Goal: Task Accomplishment & Management: Manage account settings

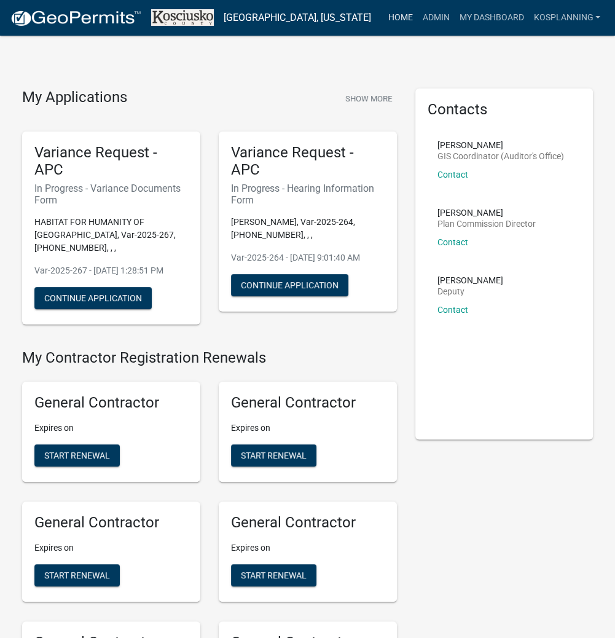
drag, startPoint x: 403, startPoint y: 22, endPoint x: 263, endPoint y: 4, distance: 141.4
click at [403, 22] on link "Home" at bounding box center [400, 17] width 34 height 23
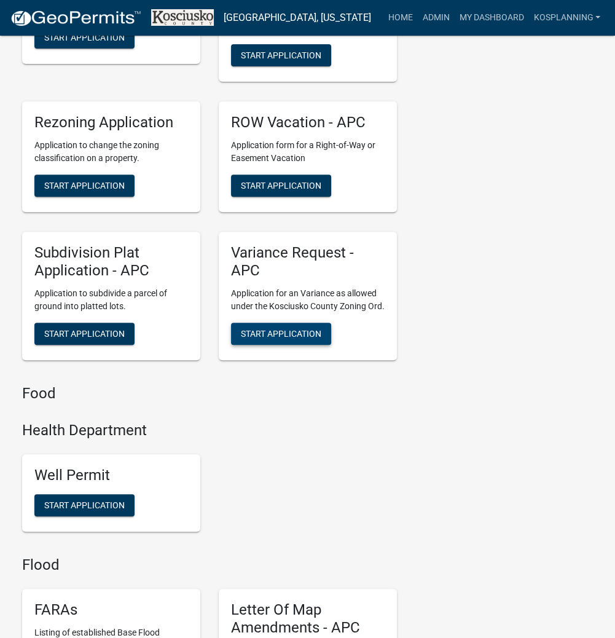
click at [258, 338] on span "Start Application" at bounding box center [281, 333] width 81 height 10
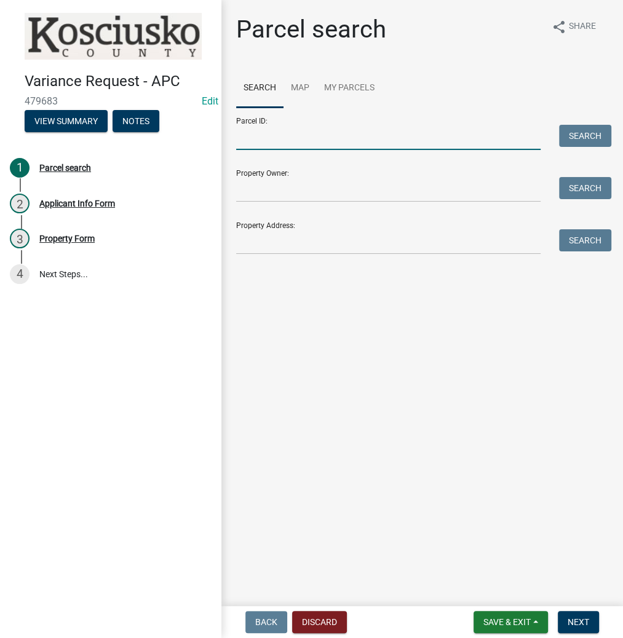
click at [299, 141] on input "Parcel ID:" at bounding box center [388, 137] width 304 height 25
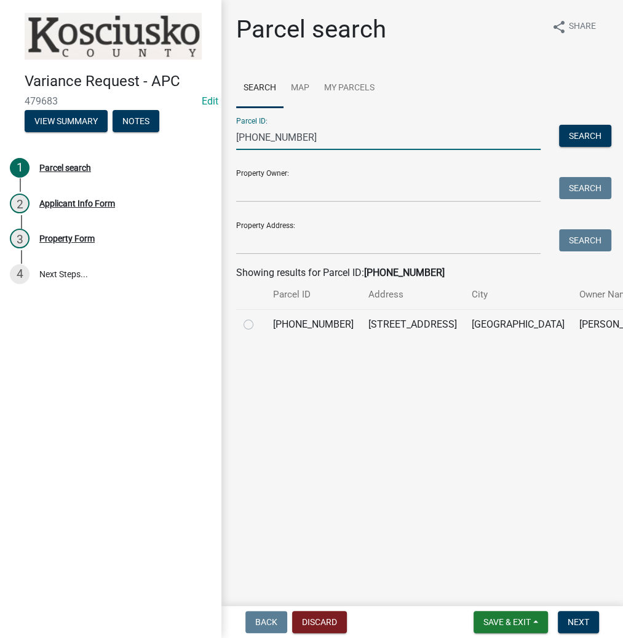
type input "[PHONE_NUMBER]"
click at [258, 317] on label at bounding box center [258, 317] width 0 height 0
click at [258, 325] on input "radio" at bounding box center [262, 321] width 8 height 8
radio input "true"
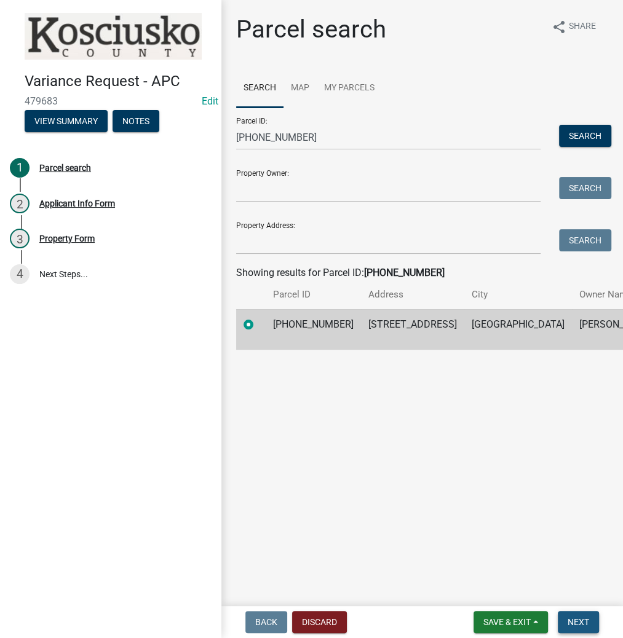
click at [573, 618] on span "Next" at bounding box center [578, 622] width 22 height 10
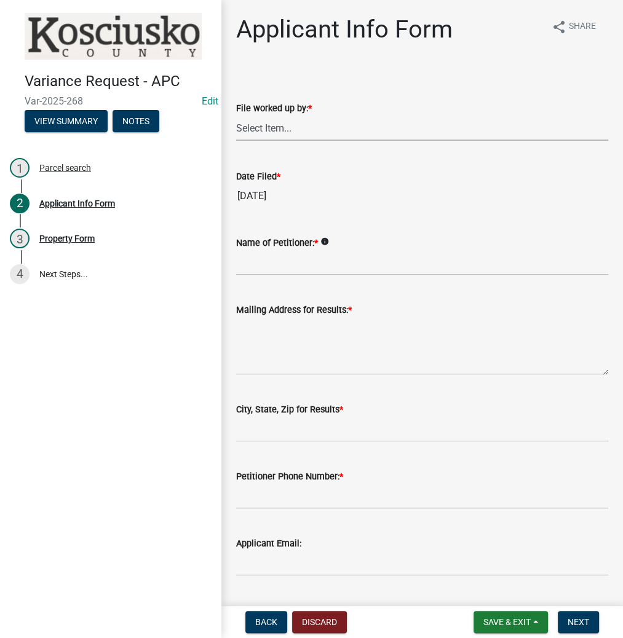
click at [280, 119] on select "Select Item... MMS LT AT CS [PERSON_NAME]" at bounding box center [422, 128] width 372 height 25
click at [236, 116] on select "Select Item... MMS LT AT CS [PERSON_NAME]" at bounding box center [422, 128] width 372 height 25
select select "fc758b50-acba-4166-9f24-5248f0f78016"
drag, startPoint x: 261, startPoint y: 257, endPoint x: 262, endPoint y: 247, distance: 9.9
click at [261, 256] on input "Name of Petitioner: *" at bounding box center [422, 262] width 372 height 25
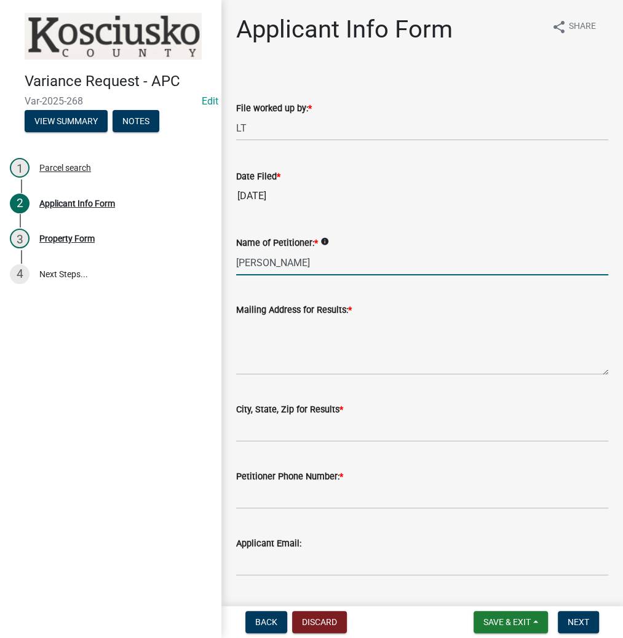
type input "[PERSON_NAME]"
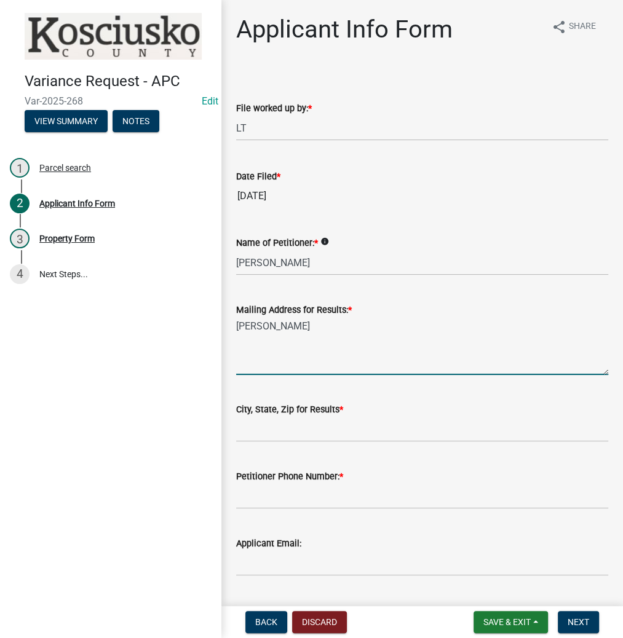
type textarea "[PERSON_NAME]"
click at [426, 265] on input "[PERSON_NAME]" at bounding box center [422, 262] width 372 height 25
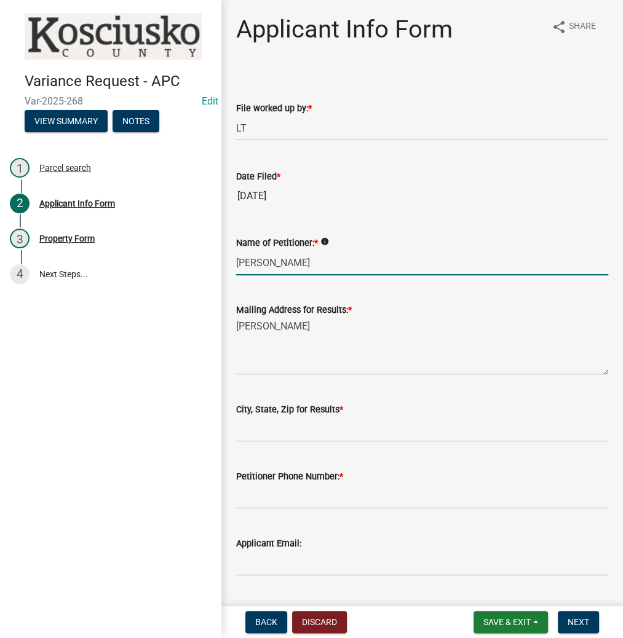
type input "[PERSON_NAME]"
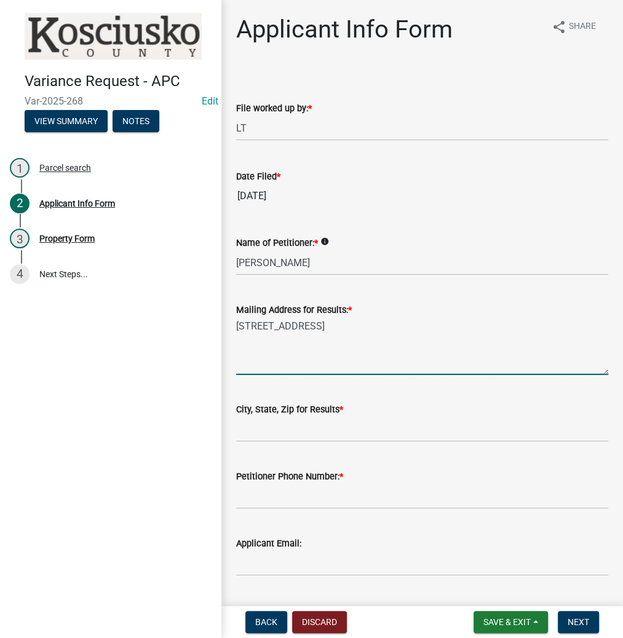
type textarea "[STREET_ADDRESS]"
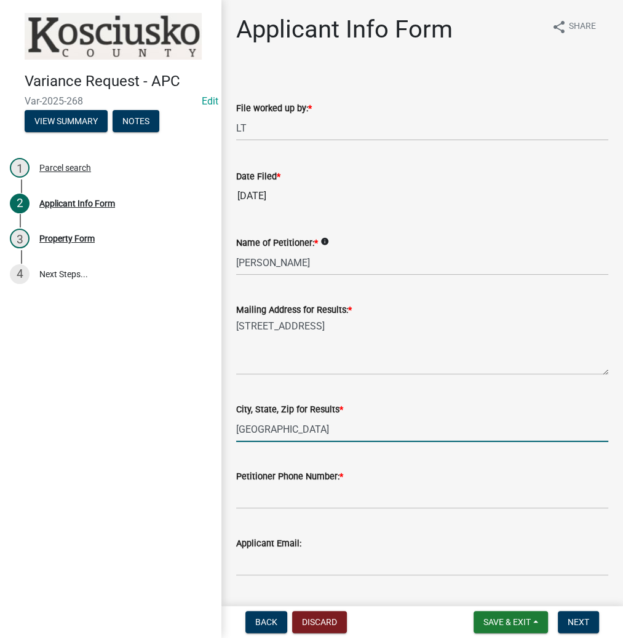
type input "[GEOGRAPHIC_DATA], IN 46567"
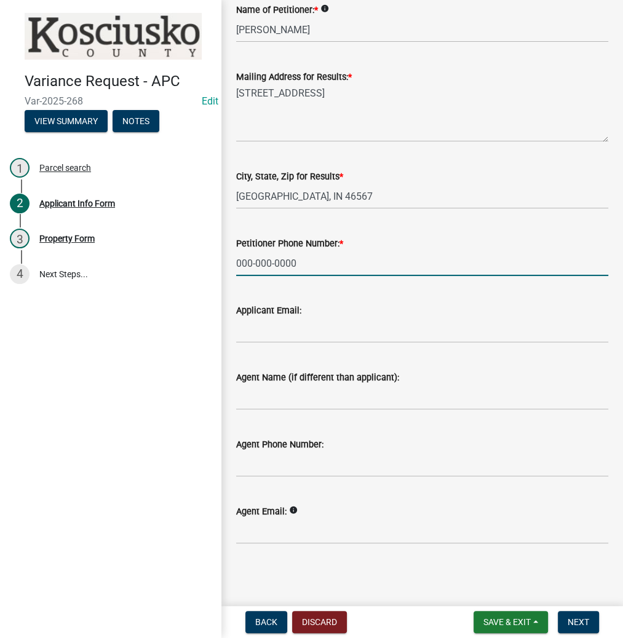
scroll to position [234, 0]
type input "000-000-0000"
click at [268, 397] on input "Agent Name (if different than applicant):" at bounding box center [422, 396] width 372 height 25
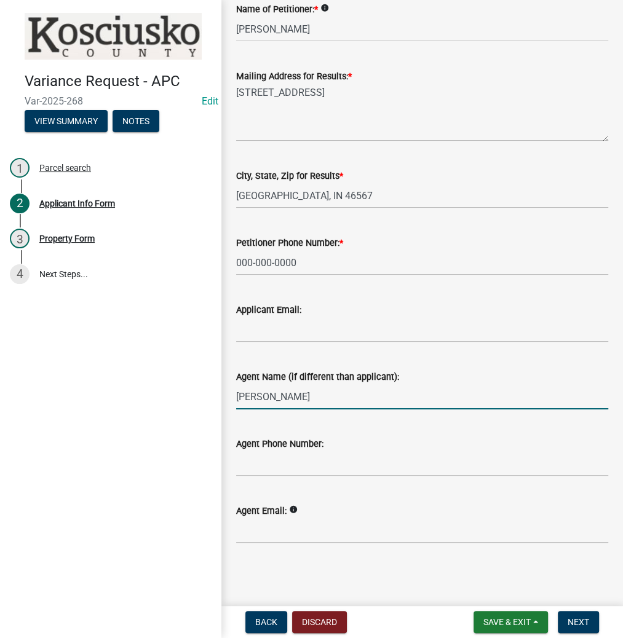
type input "[PERSON_NAME]"
type input "4"
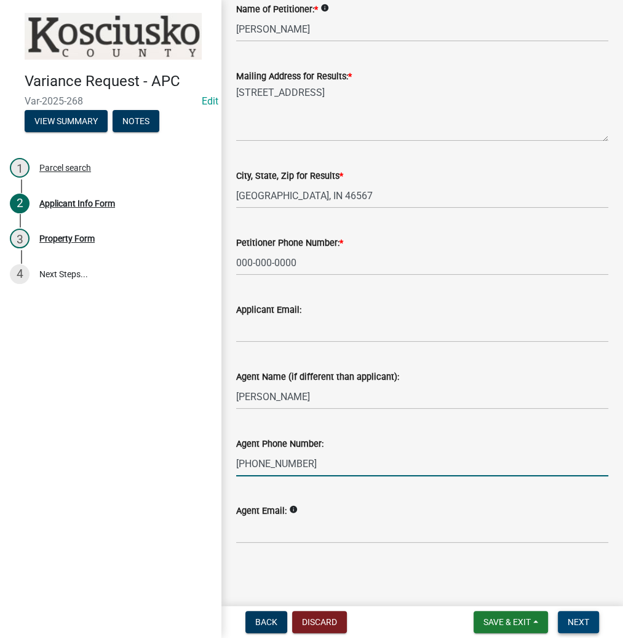
type input "[PHONE_NUMBER]"
click at [585, 620] on span "Next" at bounding box center [578, 622] width 22 height 10
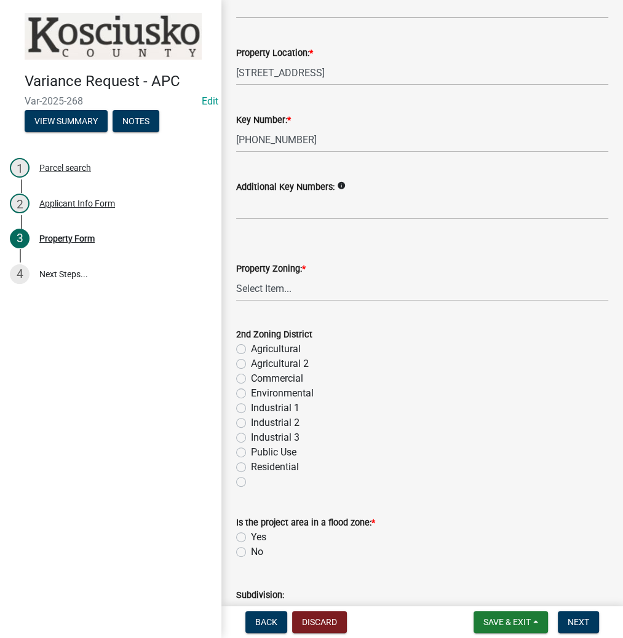
scroll to position [344, 0]
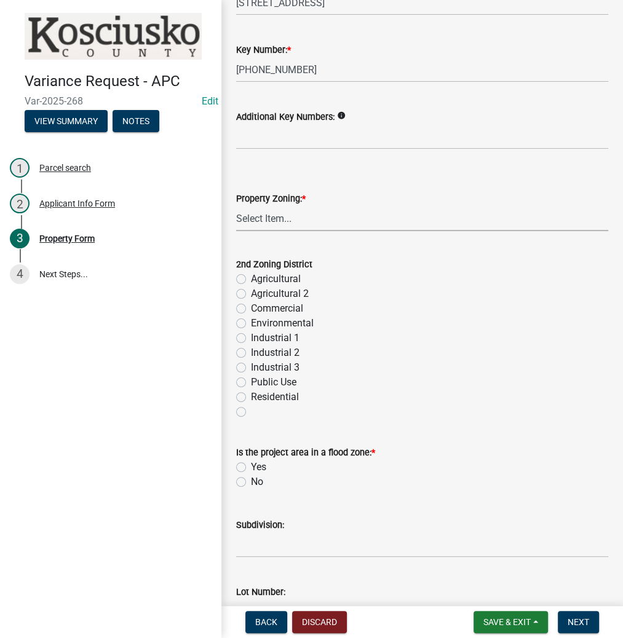
click at [280, 226] on select "Select Item... Agricultural Agricultural 2 Commercial Environmental Industrial …" at bounding box center [422, 218] width 372 height 25
click at [236, 206] on select "Select Item... Agricultural Agricultural 2 Commercial Environmental Industrial …" at bounding box center [422, 218] width 372 height 25
select select "1146270b-2111-4e23-bf7f-74ce85cf7041"
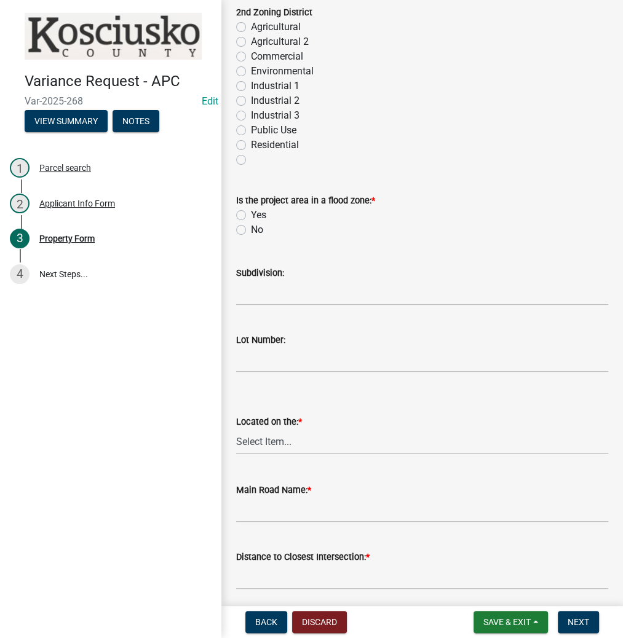
scroll to position [639, 0]
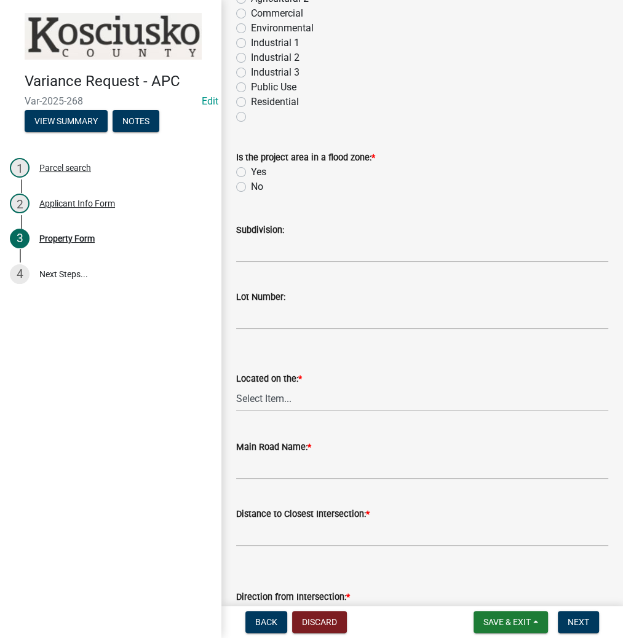
click at [251, 185] on label "No" at bounding box center [257, 187] width 12 height 15
click at [251, 185] on input "No" at bounding box center [255, 184] width 8 height 8
radio input "true"
click at [317, 253] on input "Subdivision:" at bounding box center [422, 249] width 372 height 25
type input "[GEOGRAPHIC_DATA]"
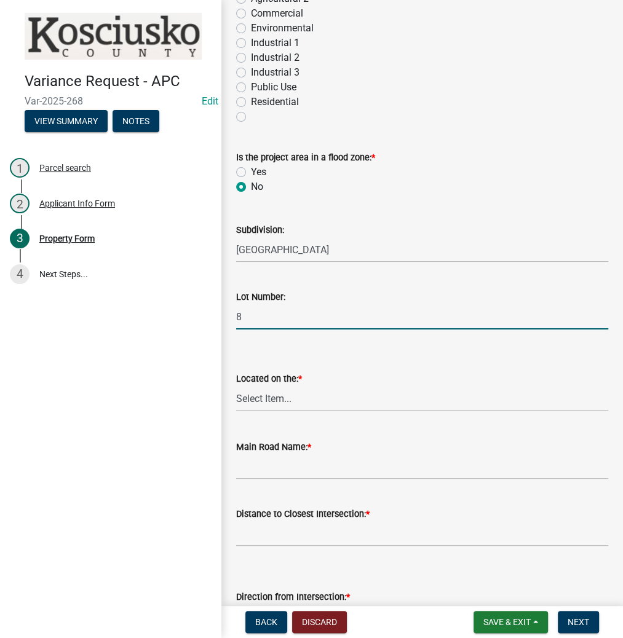
type input "8"
select select "d8c320fa-3fd0-4fe1-af08-bb647ef17508"
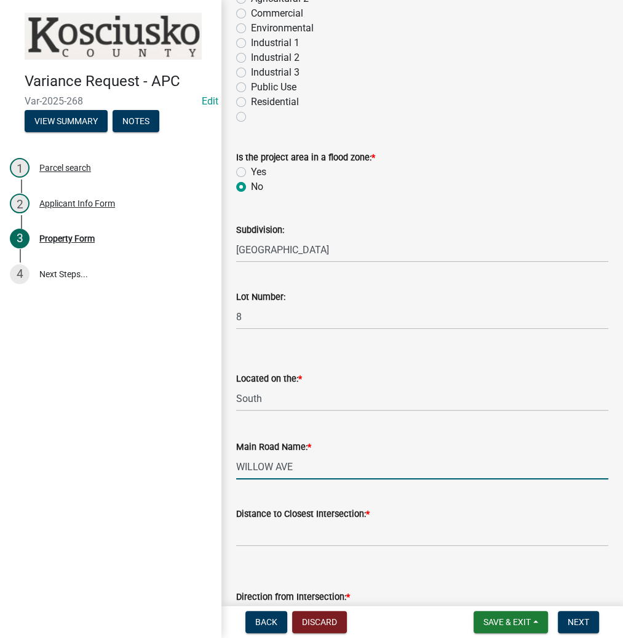
type input "WILLOW AVE"
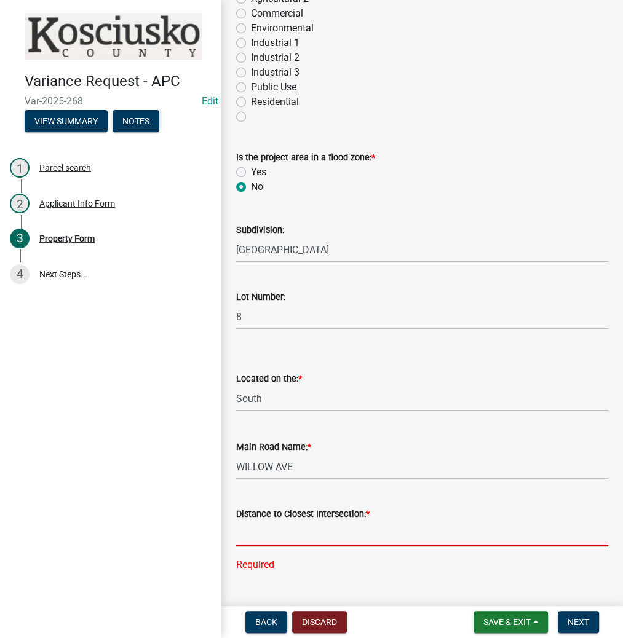
click at [317, 528] on input "text" at bounding box center [422, 533] width 372 height 25
type input "264"
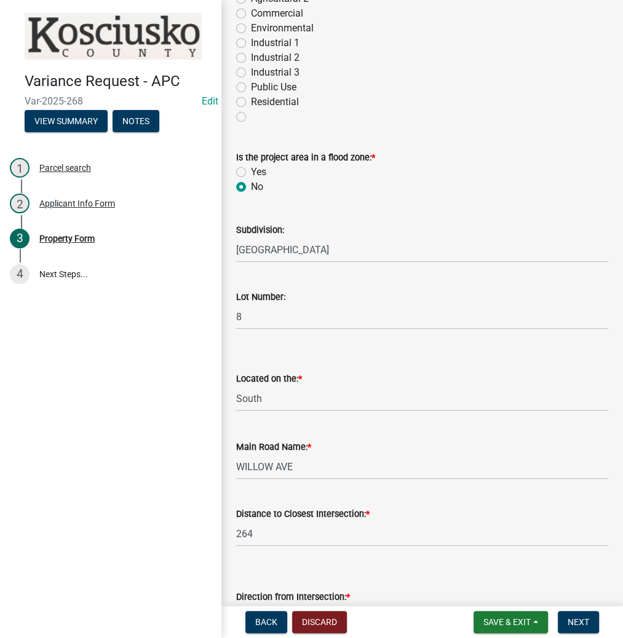
scroll to position [869, 0]
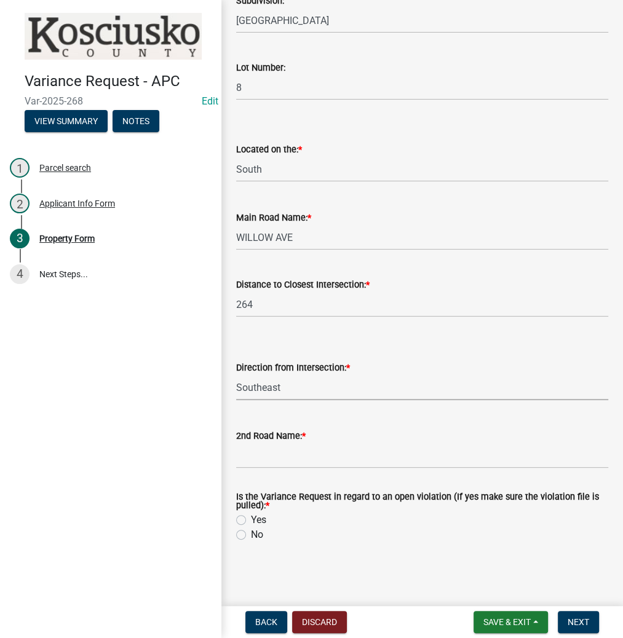
select select "6262b9f4-ad5b-4c62-bf4b-42add81a0232"
type input "[GEOGRAPHIC_DATA]"
click at [251, 534] on label "No" at bounding box center [257, 535] width 12 height 15
click at [251, 534] on input "No" at bounding box center [255, 532] width 8 height 8
radio input "true"
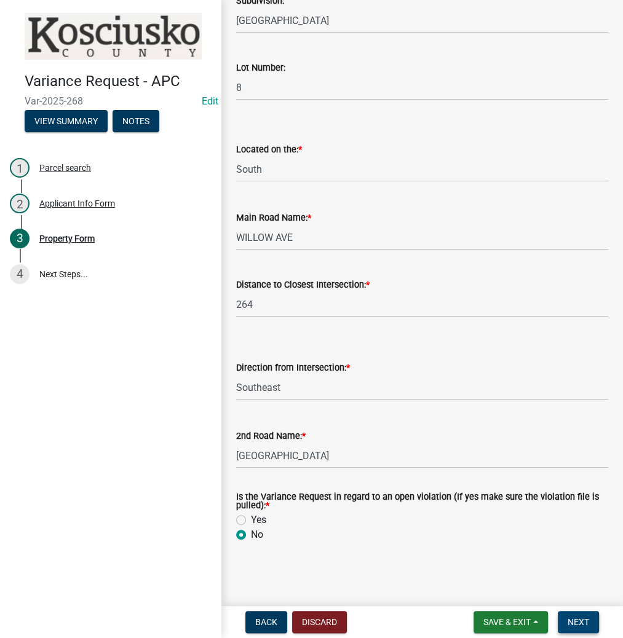
click at [577, 619] on span "Next" at bounding box center [578, 622] width 22 height 10
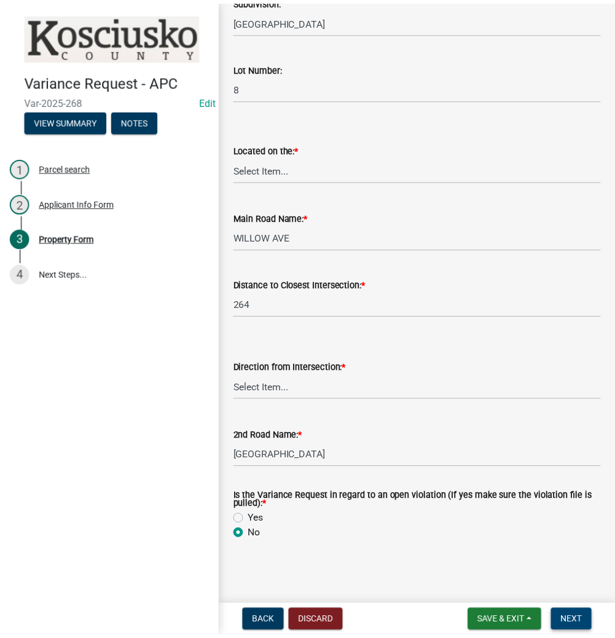
scroll to position [0, 0]
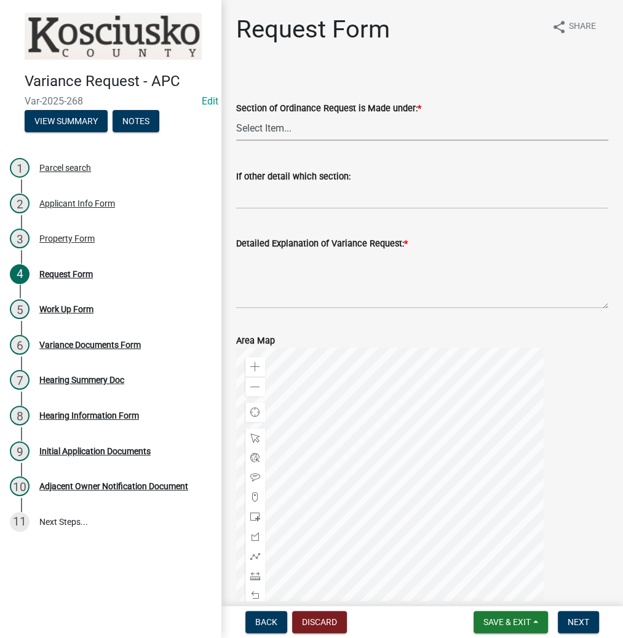
click at [281, 133] on select "Select Item... 2.10 I1 Criteria 2.11 I2 Criteria I3 Criteria 2.15 Lot and Yard …" at bounding box center [422, 128] width 372 height 25
click at [236, 116] on select "Select Item... 2.10 I1 Criteria 2.11 I2 Criteria I3 Criteria 2.15 Lot and Yard …" at bounding box center [422, 128] width 372 height 25
select select "77eb12f8-2a64-4a31-bfec-9b00716b2165"
click at [277, 275] on textarea "Detailed Explanation of Variance Request: *" at bounding box center [422, 280] width 372 height 58
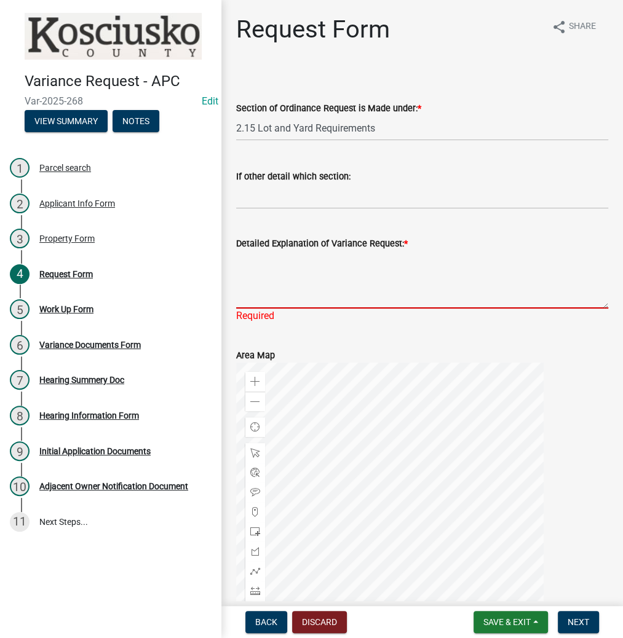
click at [418, 276] on textarea "Detailed Explanation of Variance Request: *" at bounding box center [422, 280] width 372 height 58
type textarea "t"
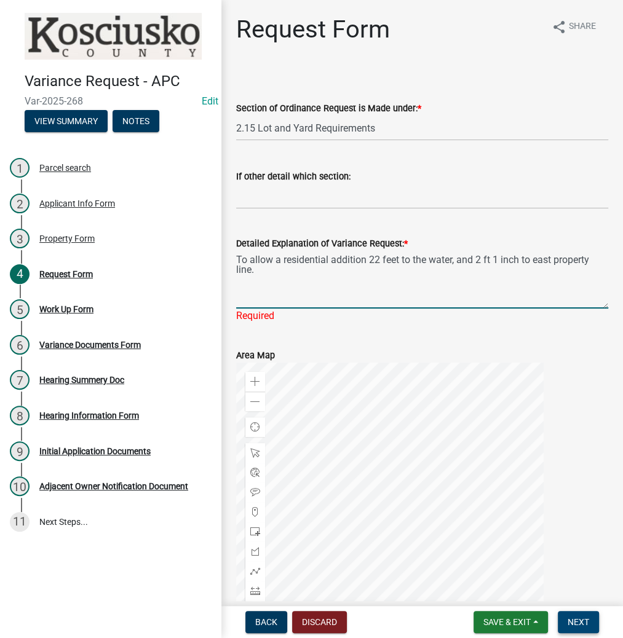
type textarea "To allow a residential addition 22 feet to the water, and 2 ft 1 inch to east p…"
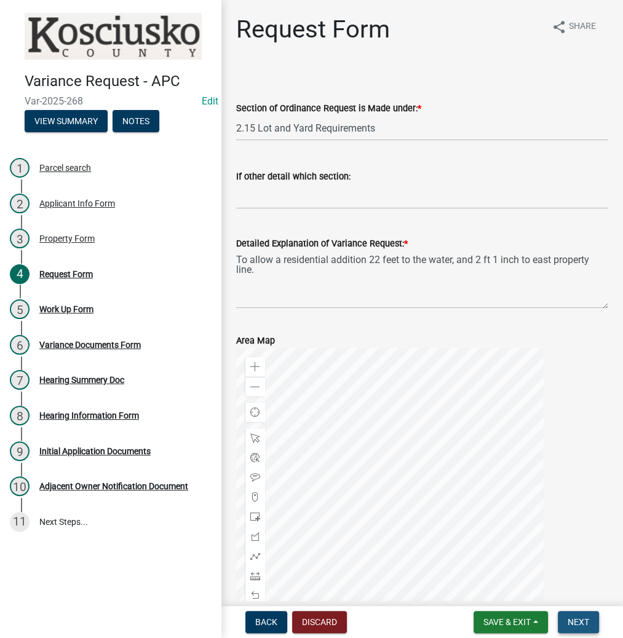
click at [582, 625] on span "Next" at bounding box center [578, 622] width 22 height 10
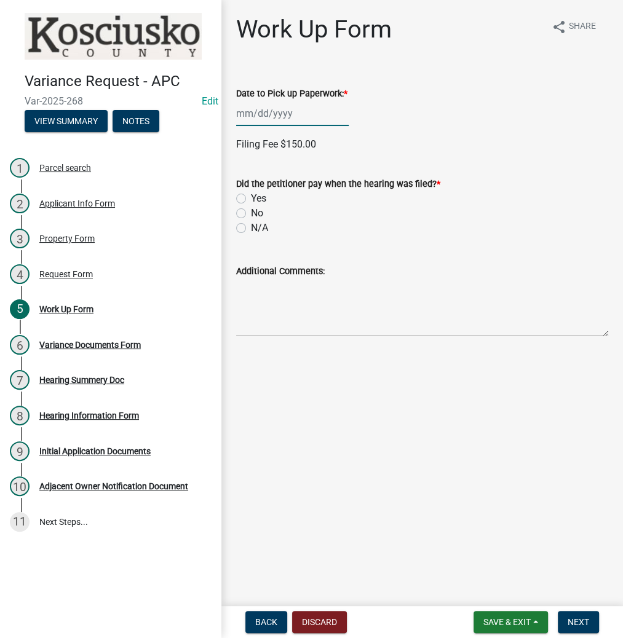
click at [277, 118] on div at bounding box center [292, 113] width 113 height 25
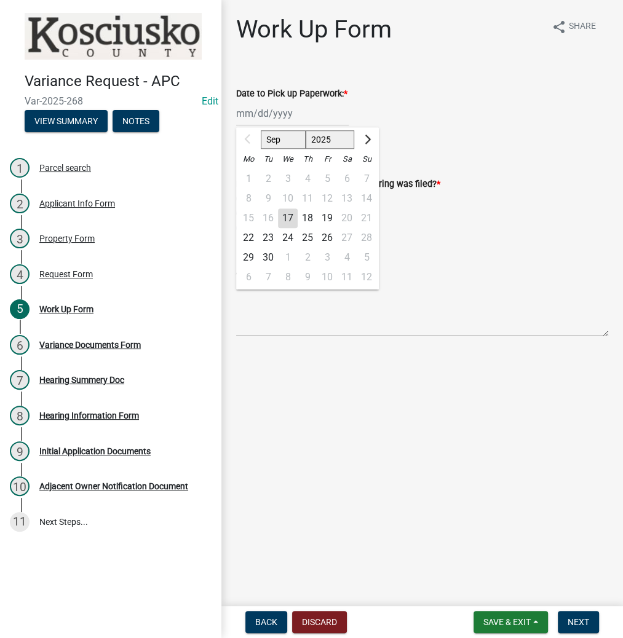
click at [252, 237] on div "22" at bounding box center [249, 238] width 20 height 20
type input "[DATE]"
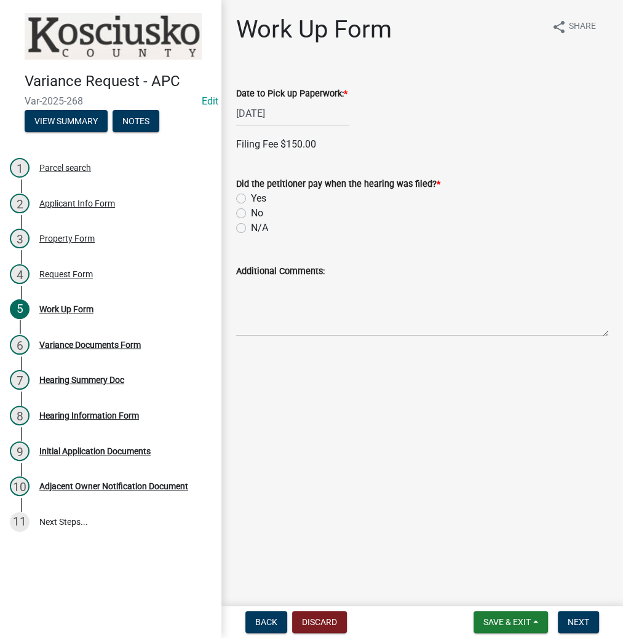
click at [251, 198] on label "Yes" at bounding box center [258, 198] width 15 height 15
click at [251, 198] on input "Yes" at bounding box center [255, 195] width 8 height 8
radio input "true"
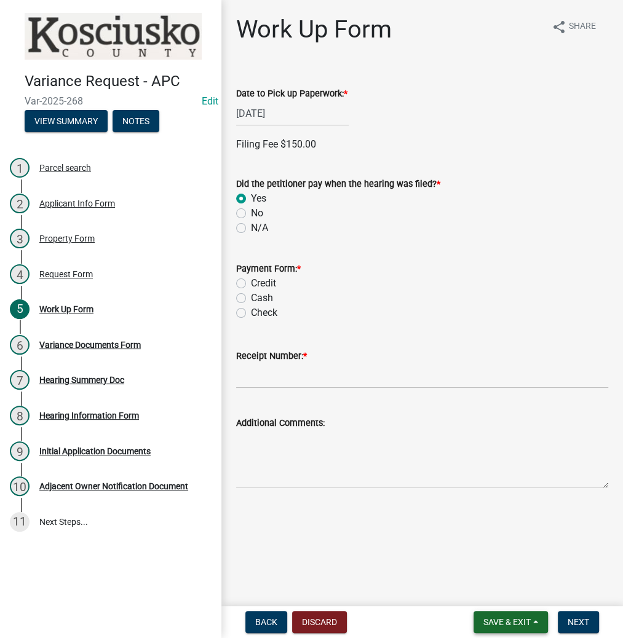
click at [489, 626] on span "Save & Exit" at bounding box center [506, 622] width 47 height 10
click at [492, 596] on button "Save & Exit" at bounding box center [498, 590] width 98 height 30
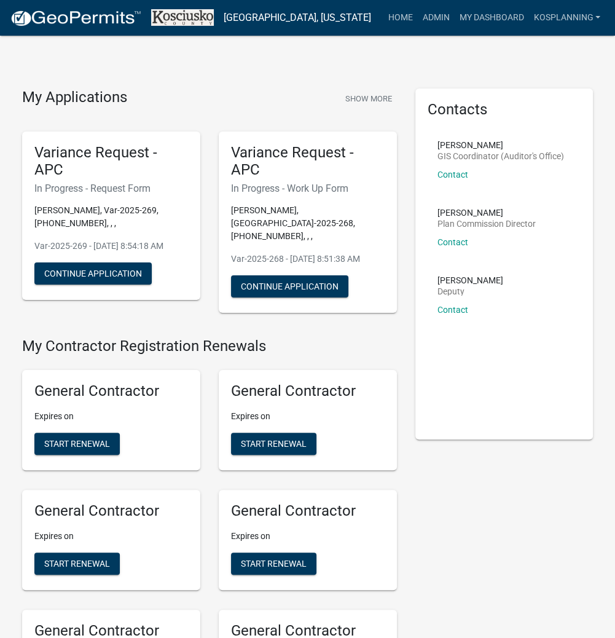
scroll to position [2986, 0]
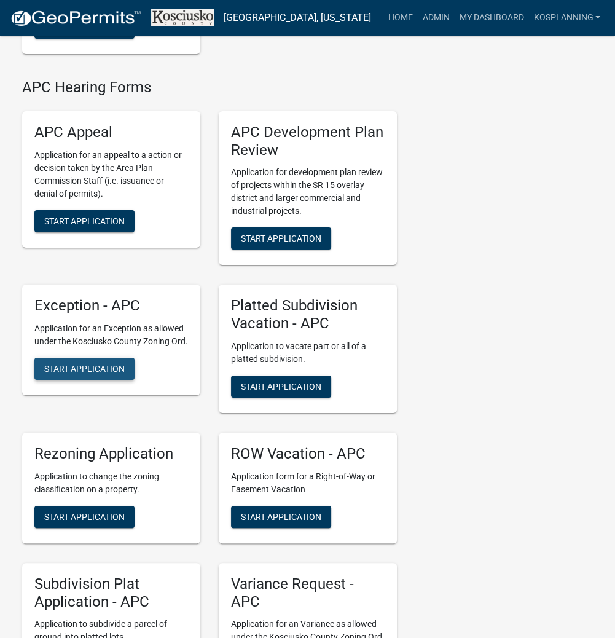
click at [67, 380] on button "Start Application" at bounding box center [84, 369] width 100 height 22
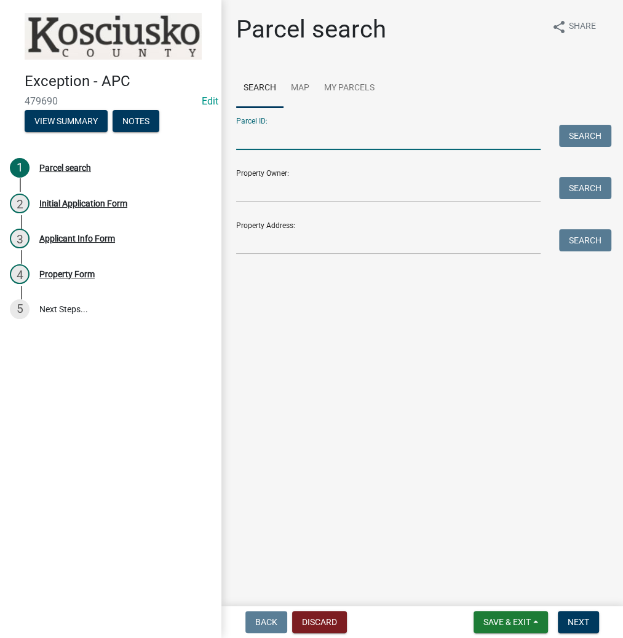
click at [283, 144] on input "Parcel ID:" at bounding box center [388, 137] width 304 height 25
click at [348, 138] on input "Parcel ID:" at bounding box center [388, 137] width 304 height 25
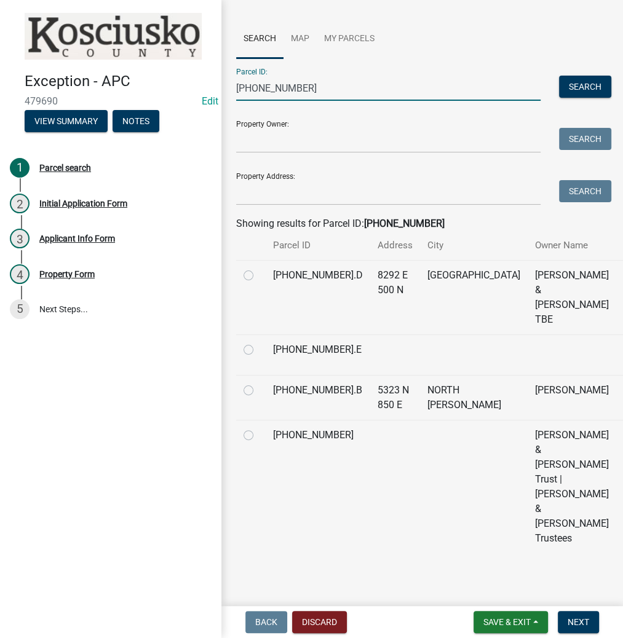
scroll to position [126, 0]
type input "[PHONE_NUMBER]"
click at [258, 428] on label at bounding box center [258, 428] width 0 height 0
click at [258, 428] on input "radio" at bounding box center [262, 432] width 8 height 8
radio input "true"
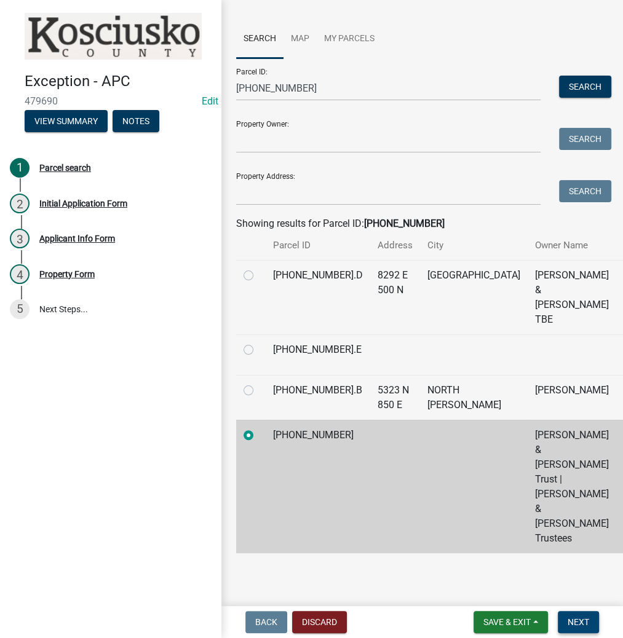
click at [576, 622] on span "Next" at bounding box center [578, 622] width 22 height 10
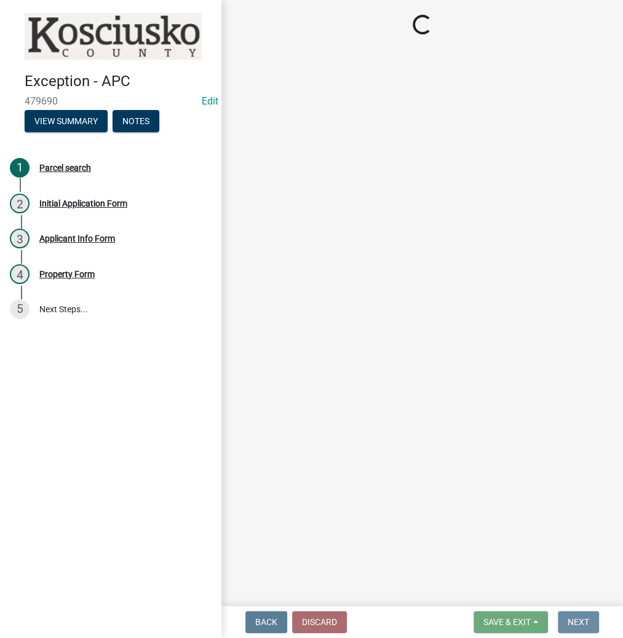
scroll to position [0, 0]
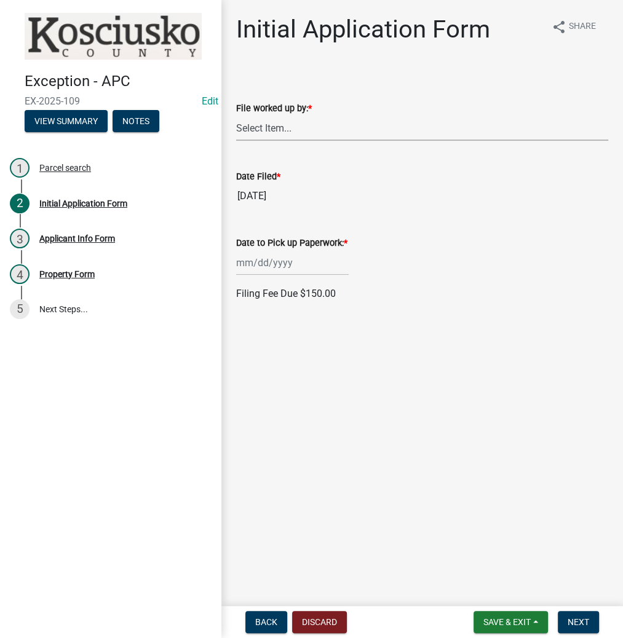
click at [312, 130] on select "Select Item... MMS LT AT CS [PERSON_NAME]" at bounding box center [422, 128] width 372 height 25
click at [236, 116] on select "Select Item... MMS LT AT CS [PERSON_NAME]" at bounding box center [422, 128] width 372 height 25
select select "fc758b50-acba-4166-9f24-5248f0f78016"
click at [261, 268] on div at bounding box center [292, 262] width 113 height 25
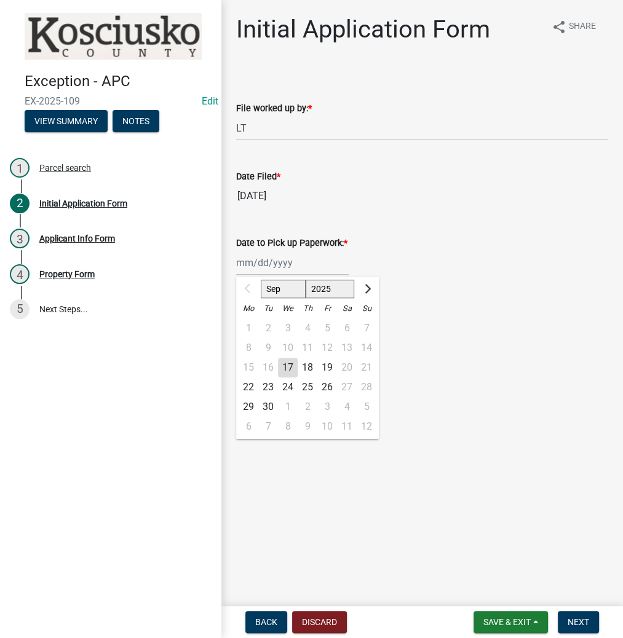
click at [253, 384] on div "22" at bounding box center [249, 388] width 20 height 20
type input "[DATE]"
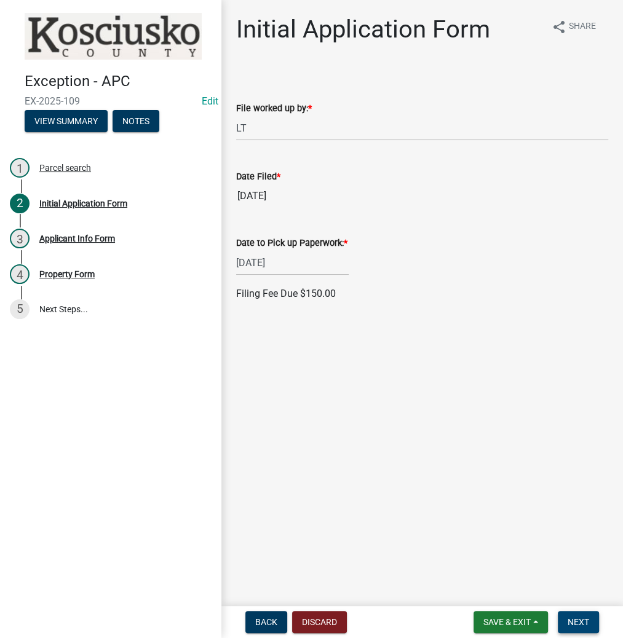
click at [575, 622] on span "Next" at bounding box center [578, 622] width 22 height 10
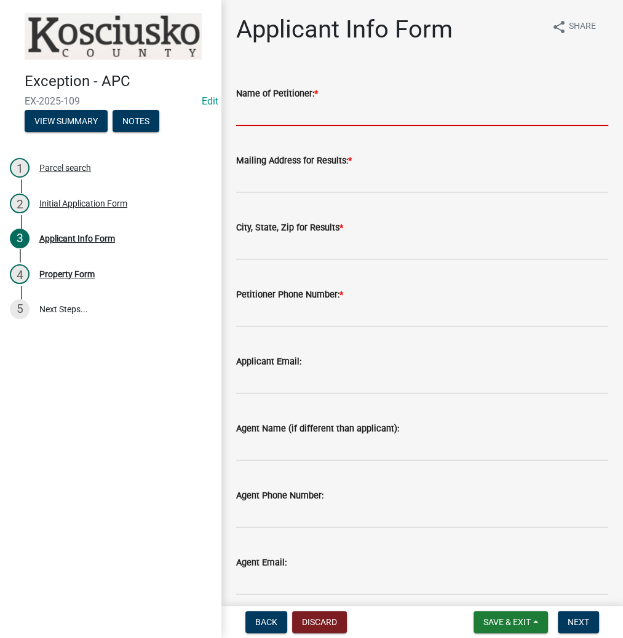
click at [271, 106] on input "Name of Petitioner: *" at bounding box center [422, 113] width 372 height 25
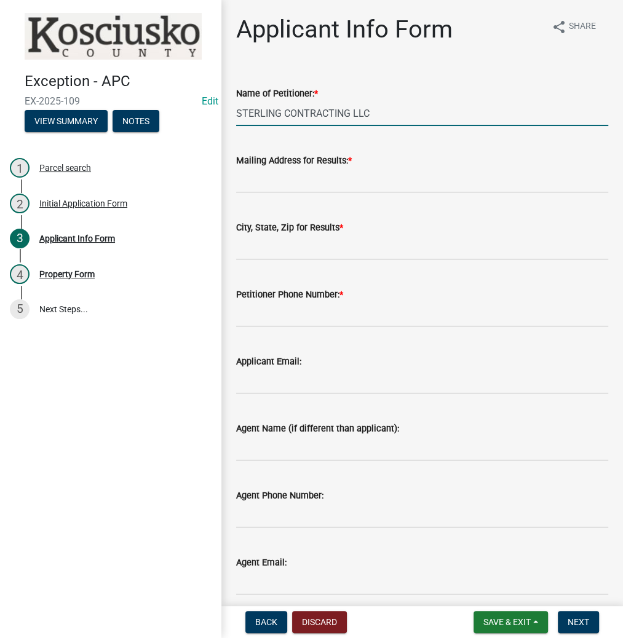
type input "STERLING CONTRACTING LLC"
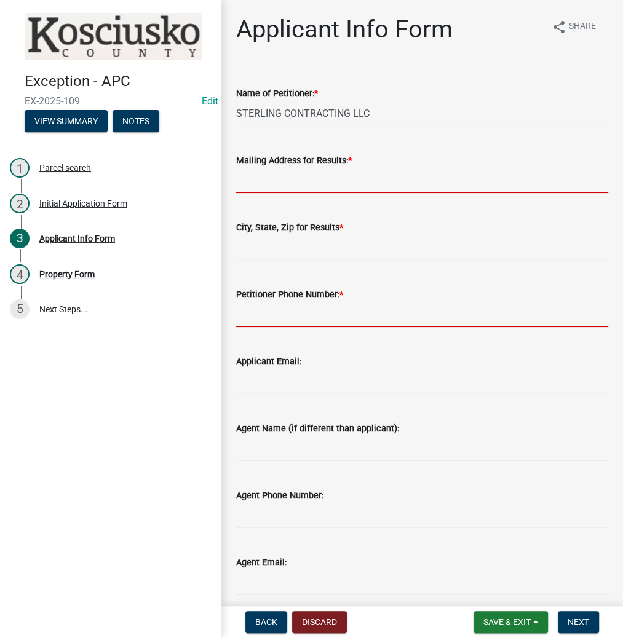
click at [376, 310] on form "Petitioner Phone Number: *" at bounding box center [422, 307] width 372 height 40
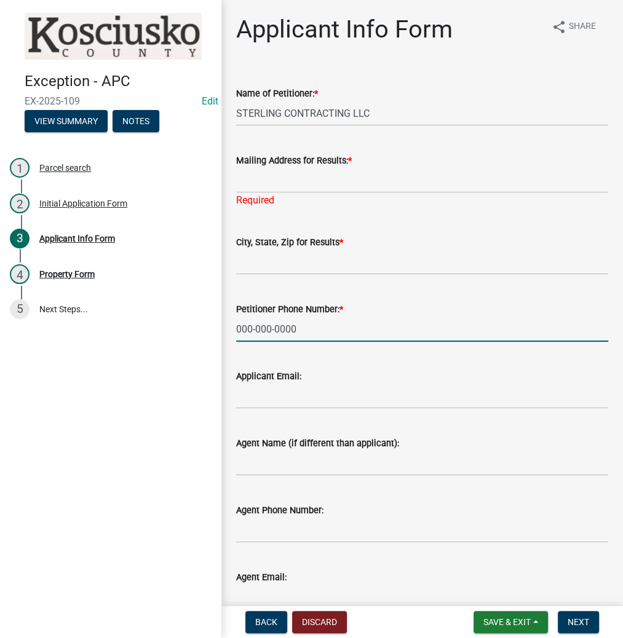
type input "000-000-0000"
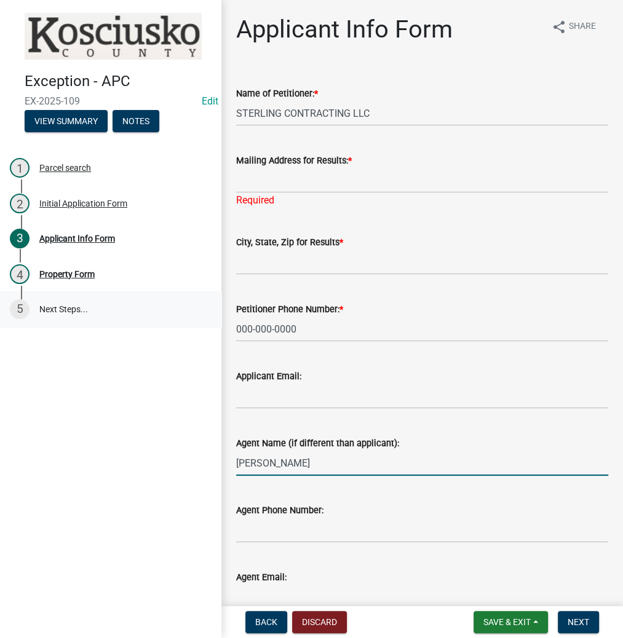
type input "[PERSON_NAME]"
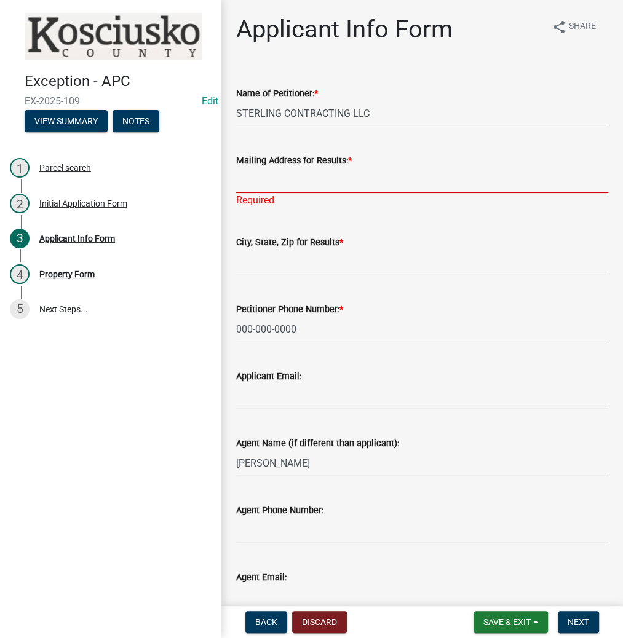
click at [310, 184] on input "Mailing Address for Results: *" at bounding box center [422, 180] width 372 height 25
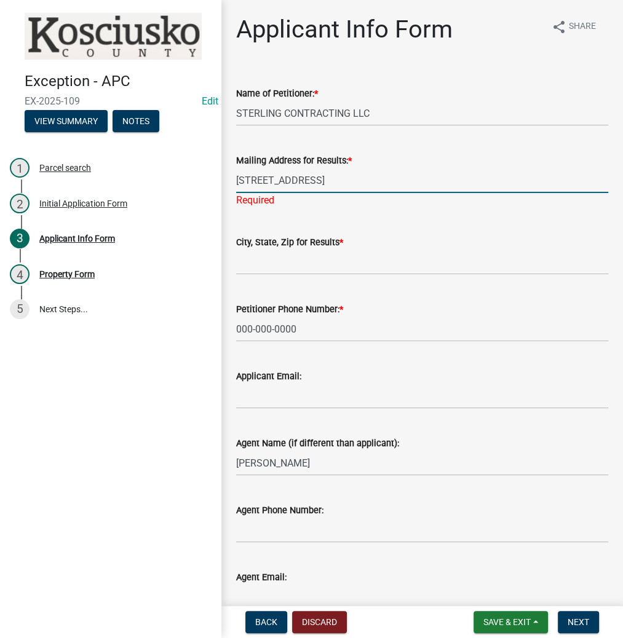
type input "[STREET_ADDRESS]"
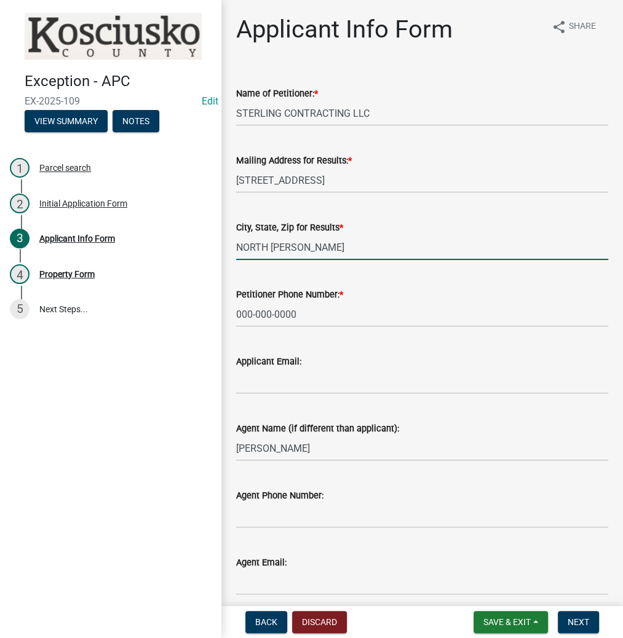
click at [393, 245] on input "NORTH [PERSON_NAME]" at bounding box center [422, 247] width 372 height 25
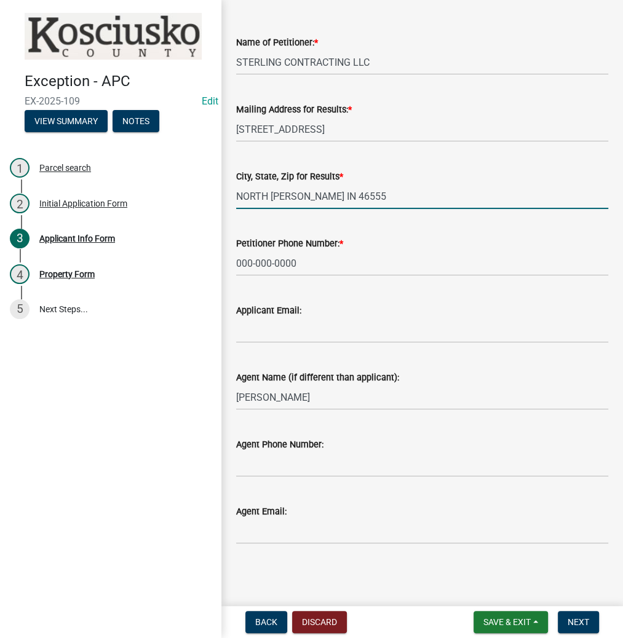
scroll to position [52, 0]
type input "NORTH [PERSON_NAME] IN 46555"
click at [317, 391] on input "[PERSON_NAME]" at bounding box center [422, 396] width 372 height 25
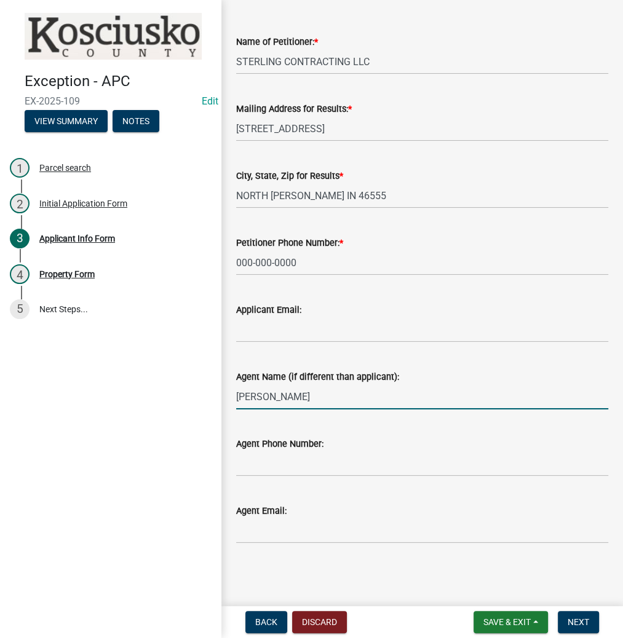
type input "[PERSON_NAME]"
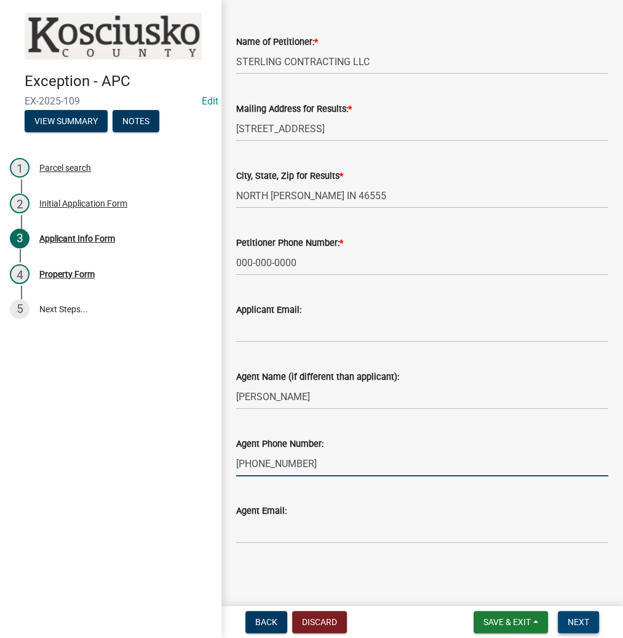
type input "[PHONE_NUMBER]"
click at [583, 617] on span "Next" at bounding box center [578, 622] width 22 height 10
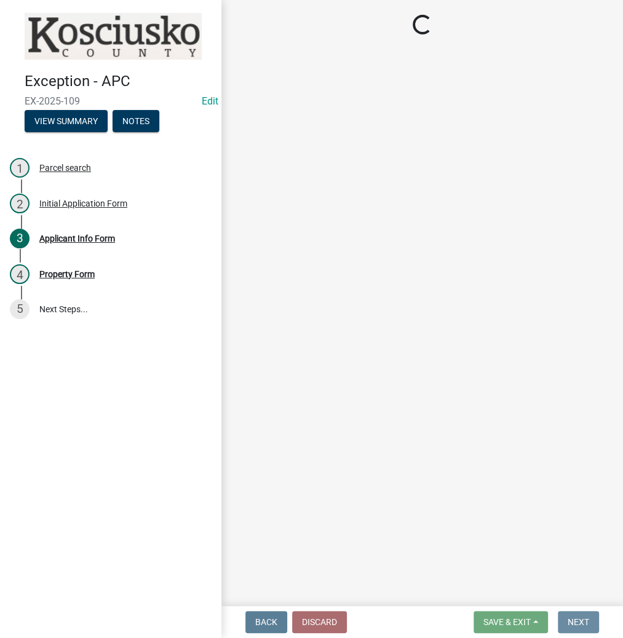
scroll to position [0, 0]
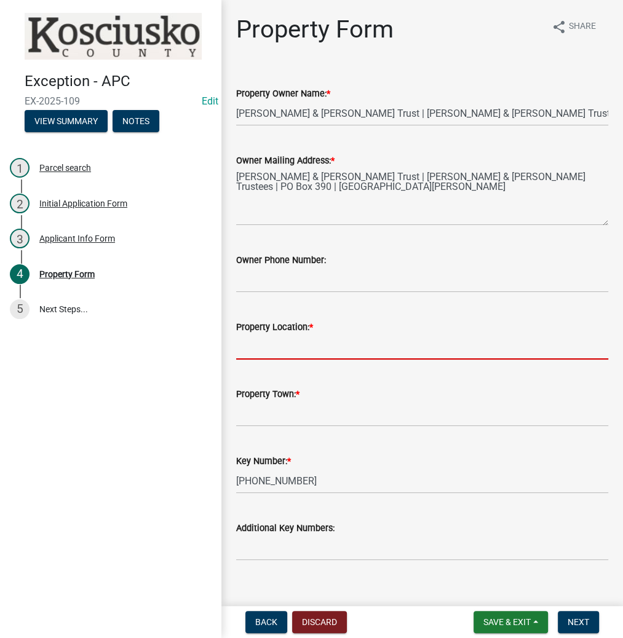
click at [298, 349] on input "Property Location: *" at bounding box center [422, 346] width 372 height 25
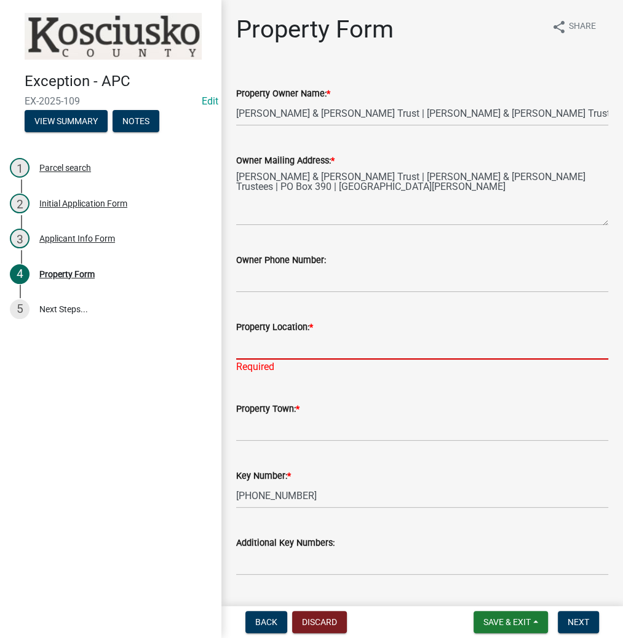
click at [269, 349] on input "Property Location: *" at bounding box center [422, 346] width 372 height 25
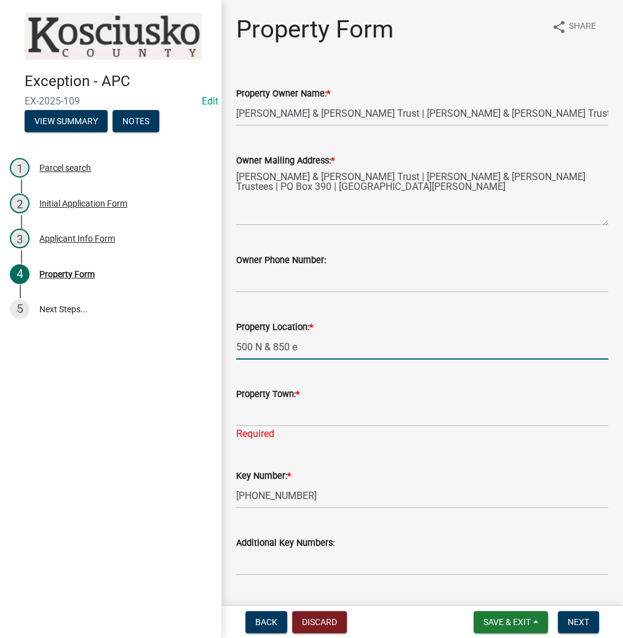
click at [350, 342] on input "500 N & 850 e" at bounding box center [422, 346] width 372 height 25
type input "500 N & 850 E"
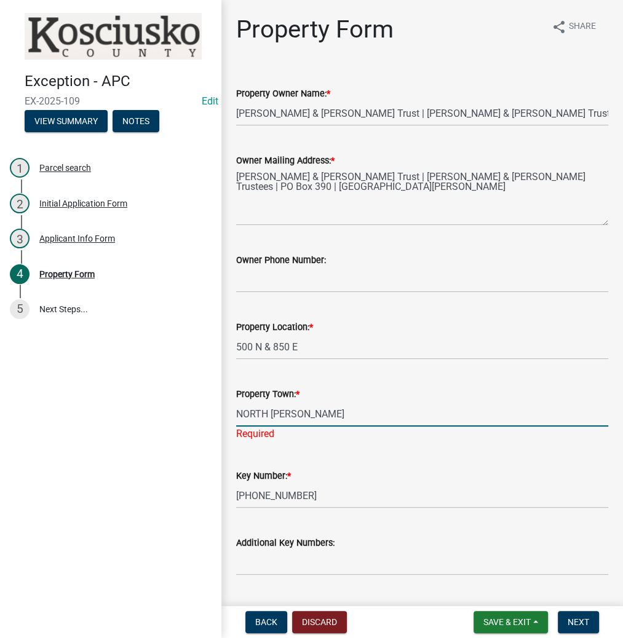
type input "NORTH [PERSON_NAME]"
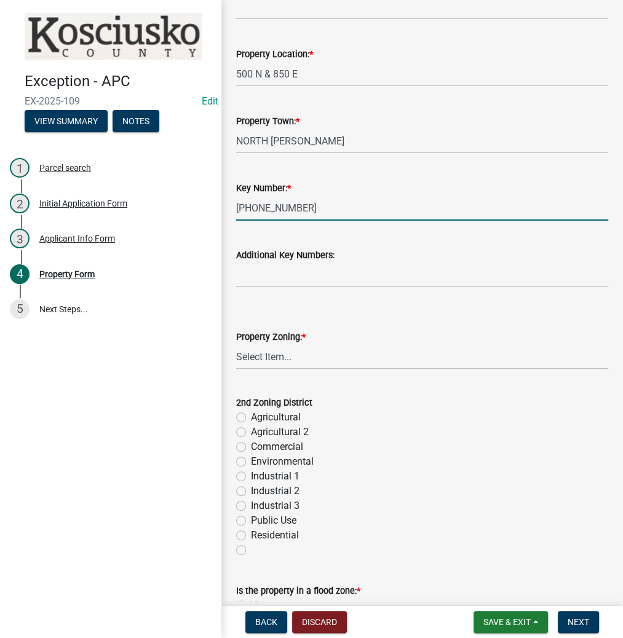
scroll to position [344, 0]
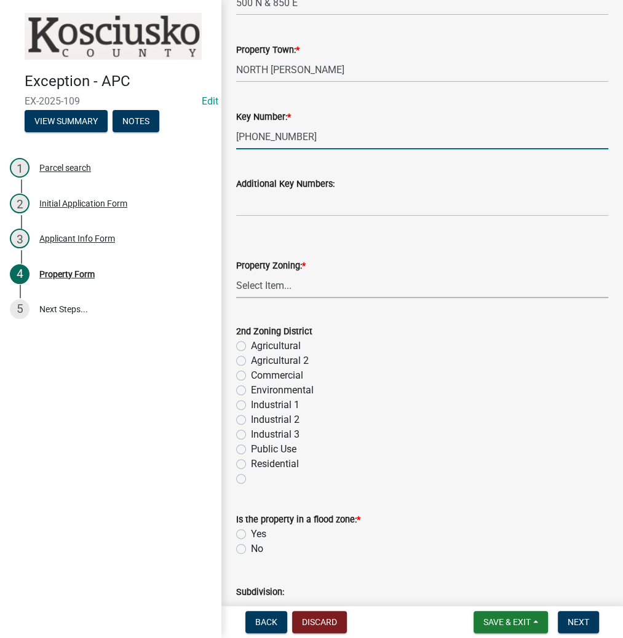
click at [258, 283] on select "Select Item... Agricultural Agricultural 2 Commercial Environmental Industrial …" at bounding box center [422, 285] width 372 height 25
click at [236, 273] on select "Select Item... Agricultural Agricultural 2 Commercial Environmental Industrial …" at bounding box center [422, 285] width 372 height 25
select select "ea119d11-e52e-4559-b746-af06211fe819"
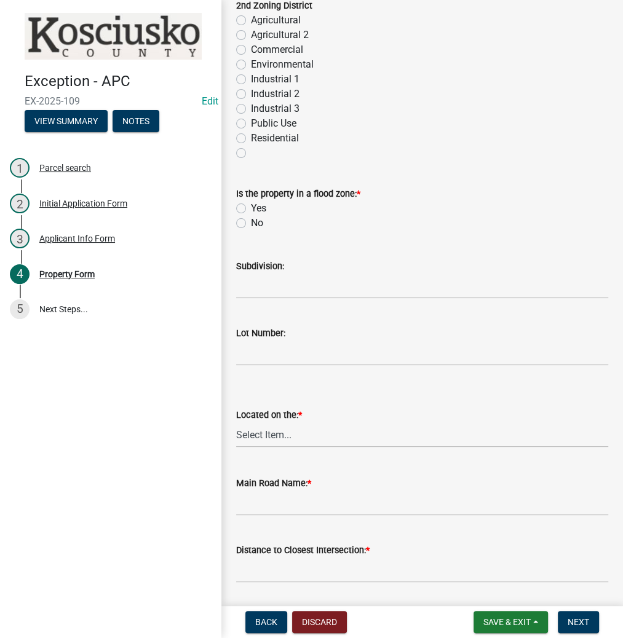
scroll to position [689, 0]
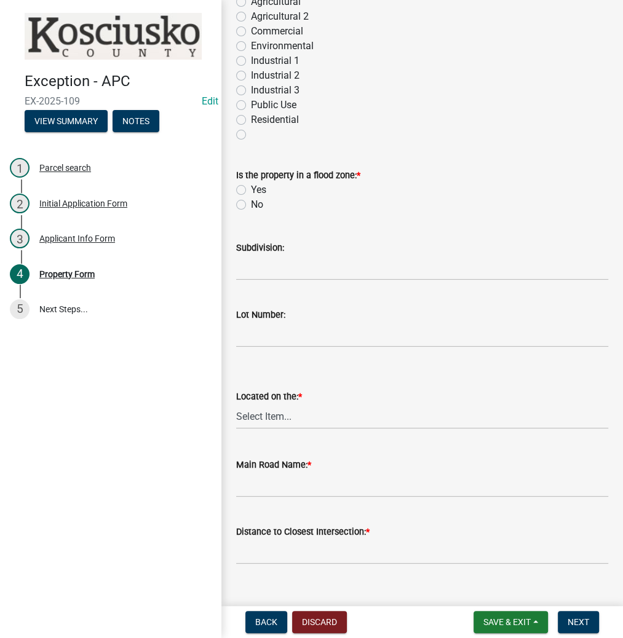
click at [251, 204] on label "No" at bounding box center [257, 204] width 12 height 15
click at [251, 204] on input "No" at bounding box center [255, 201] width 8 height 8
radio input "true"
click at [258, 416] on select "Select Item... N NE NW E S SE SW W" at bounding box center [422, 416] width 372 height 25
click at [236, 404] on select "Select Item... N NE NW E S SE SW W" at bounding box center [422, 416] width 372 height 25
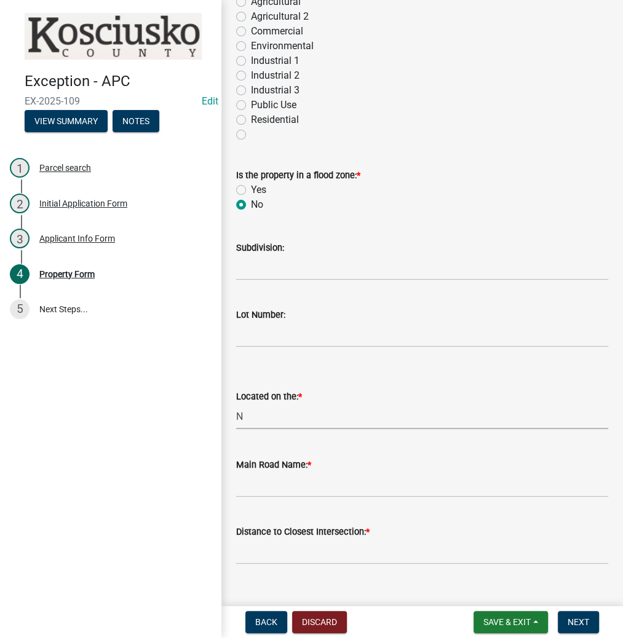
select select "fd9ce8ad-1a15-40a3-baa4-1d2fcbc16e1e"
click at [278, 501] on wm-data-entity-input "Main Road Name: *" at bounding box center [422, 473] width 372 height 67
click at [276, 492] on input "Main Road Name: *" at bounding box center [422, 484] width 372 height 25
type input "500 N"
type input "8"
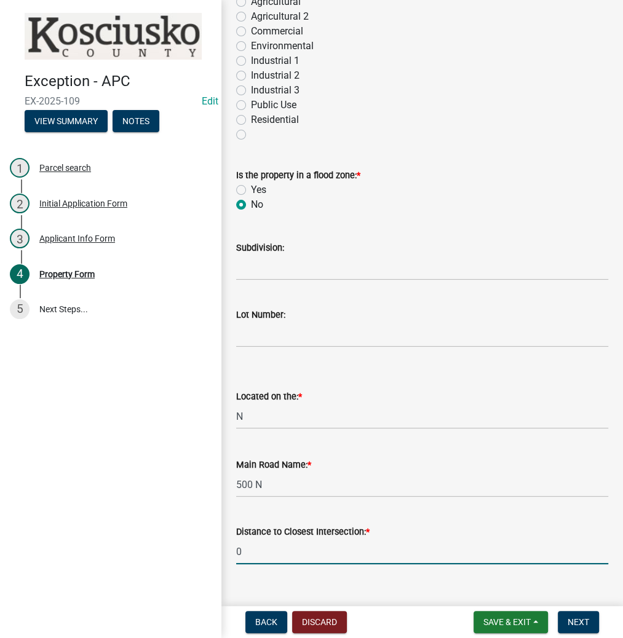
type input "0"
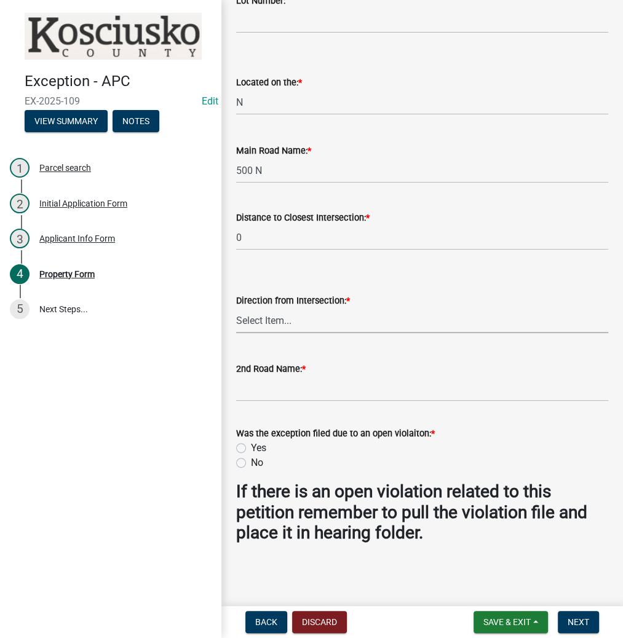
click at [301, 312] on select "Select Item... N NE NW E S SE SW W" at bounding box center [422, 320] width 372 height 25
select select "c4907745-124a-42b6-8414-4617f608e7c8"
click at [537, 305] on div "Direction from Intersection: *" at bounding box center [422, 300] width 372 height 15
click at [368, 391] on input "2nd Road Name: *" at bounding box center [422, 388] width 372 height 25
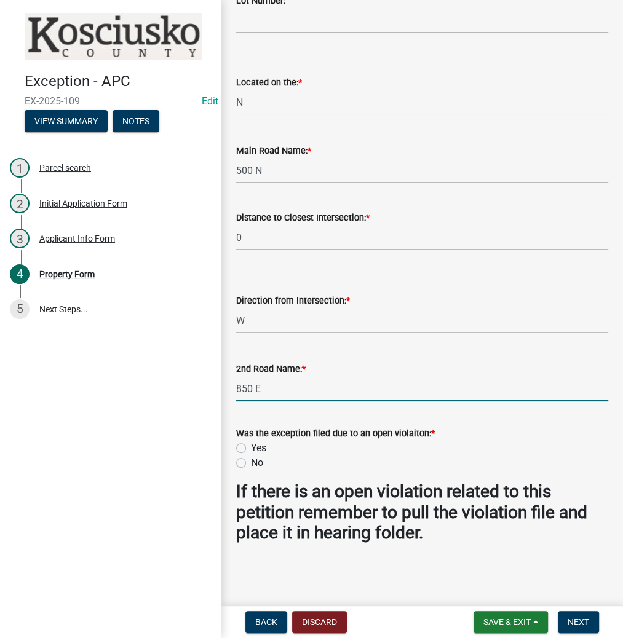
type input "850 E"
click at [251, 456] on input "No" at bounding box center [255, 460] width 8 height 8
radio input "true"
click at [583, 619] on span "Next" at bounding box center [578, 622] width 22 height 10
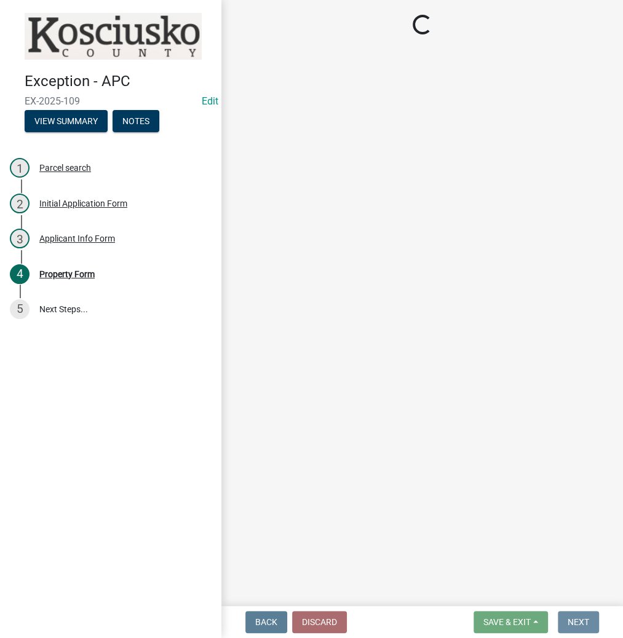
scroll to position [0, 0]
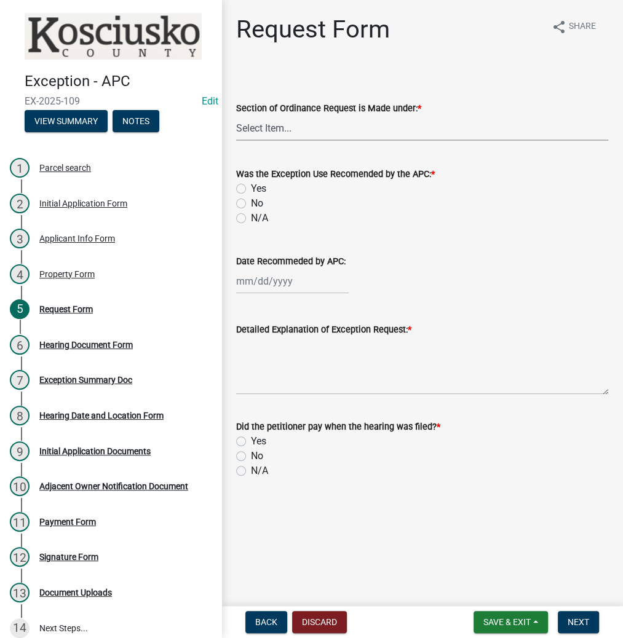
click at [272, 122] on select "Select Item... 2.14 Table A 3.5 Acc. No Res. 3.5 Table D Acc. Bldg. Size 3.21 H…" at bounding box center [422, 128] width 372 height 25
click at [236, 116] on select "Select Item... 2.14 Table A 3.5 Acc. No Res. 3.5 Table D Acc. Bldg. Size 3.21 H…" at bounding box center [422, 128] width 372 height 25
select select "99d328be-140a-4434-998e-36f46e81fa04"
click at [251, 214] on label "N/A" at bounding box center [259, 218] width 17 height 15
click at [251, 214] on input "N/A" at bounding box center [255, 215] width 8 height 8
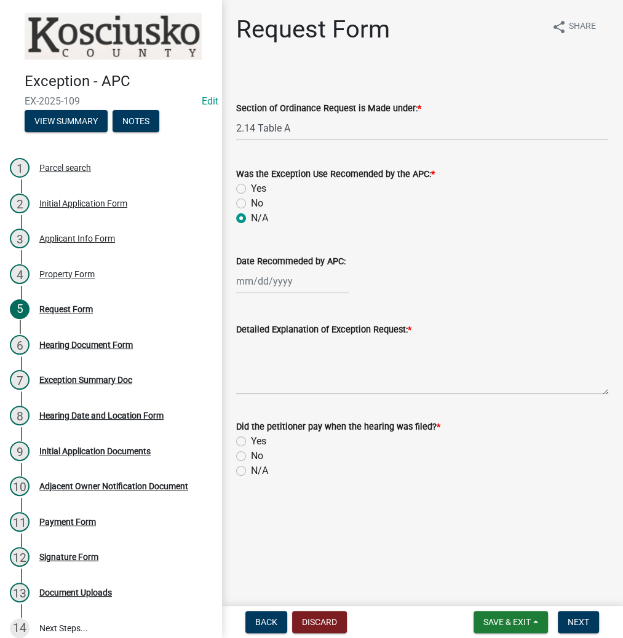
radio input "true"
click at [298, 343] on textarea "Detailed Explanation of Exception Request: *" at bounding box center [422, 366] width 372 height 58
type textarea "MINERAL EXTRACTION"
click at [251, 443] on label "Yes" at bounding box center [258, 441] width 15 height 15
click at [251, 442] on input "Yes" at bounding box center [255, 438] width 8 height 8
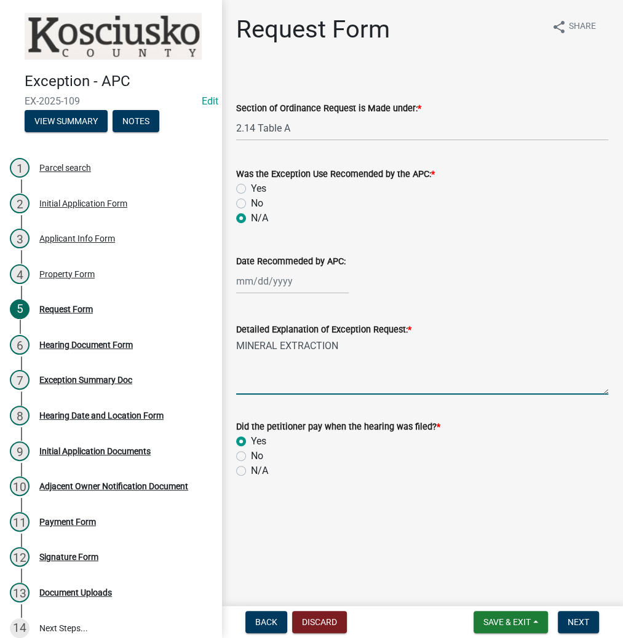
radio input "true"
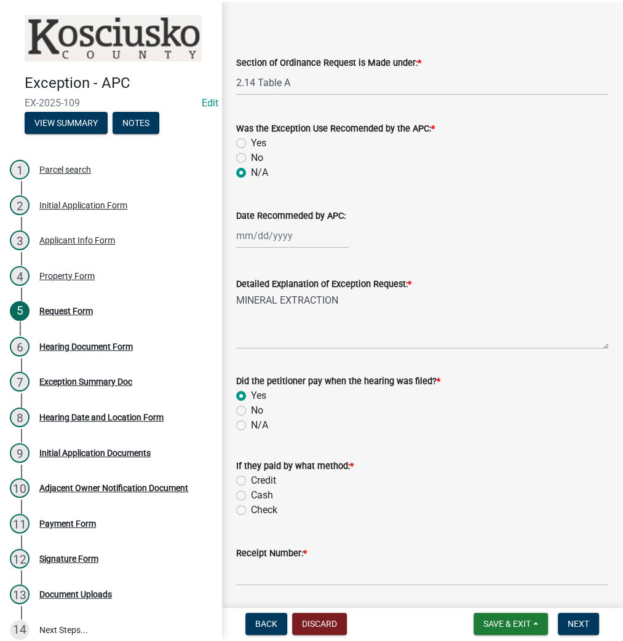
scroll to position [88, 0]
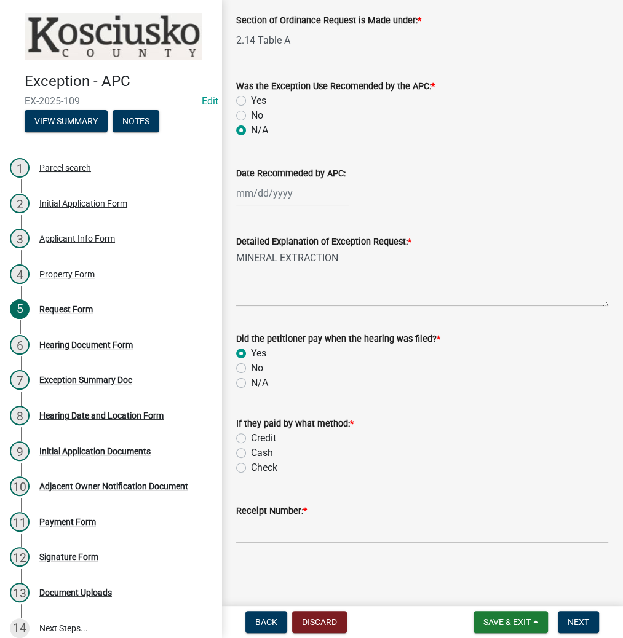
click at [251, 465] on label "Check" at bounding box center [264, 468] width 26 height 15
click at [251, 465] on input "Check" at bounding box center [255, 465] width 8 height 8
radio input "true"
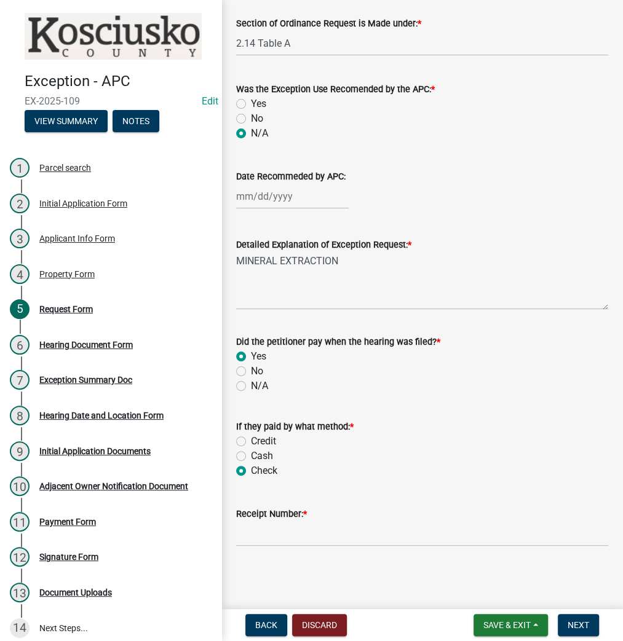
scroll to position [84, 0]
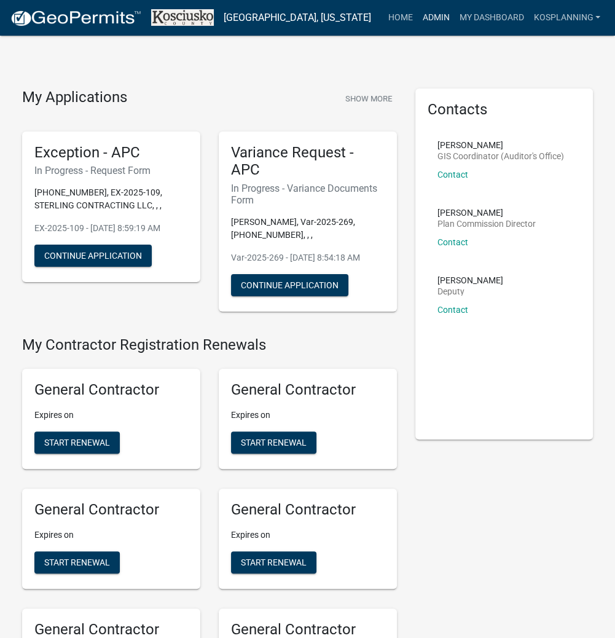
click at [437, 16] on link "Admin" at bounding box center [435, 17] width 37 height 23
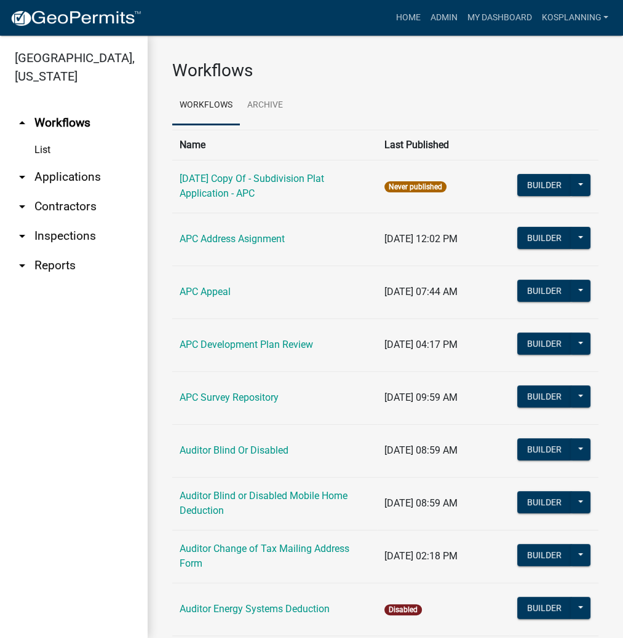
click at [90, 173] on link "arrow_drop_down Applications" at bounding box center [74, 177] width 148 height 30
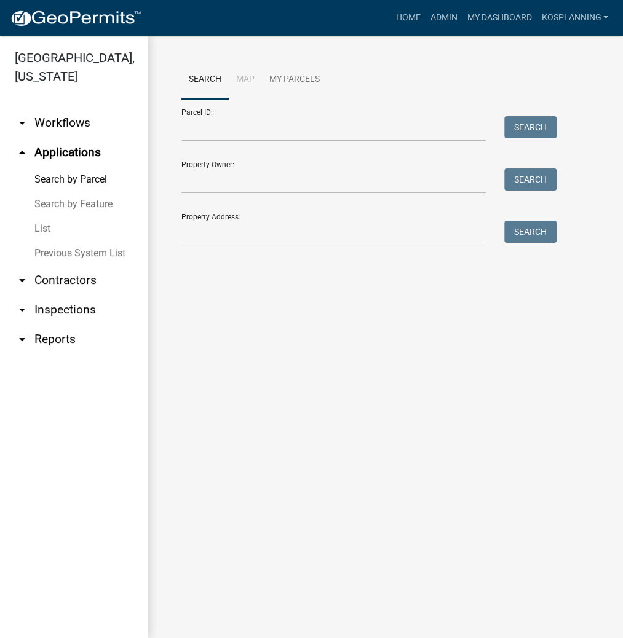
click at [285, 116] on div "Parcel ID: Search" at bounding box center [365, 120] width 369 height 42
drag, startPoint x: 226, startPoint y: 145, endPoint x: 231, endPoint y: 138, distance: 8.7
click at [229, 141] on form "Parcel ID: Search Property Owner: Search Property Address: Search" at bounding box center [365, 172] width 369 height 147
click at [227, 133] on input "Parcel ID:" at bounding box center [333, 128] width 304 height 25
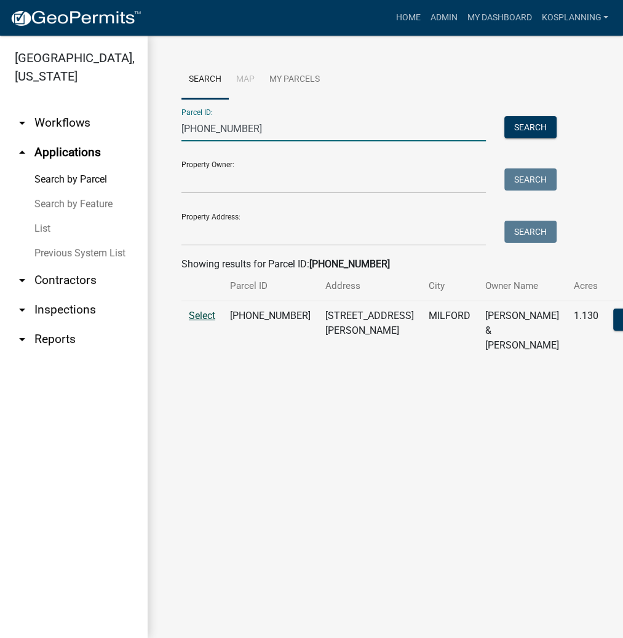
type input "027-063-021"
click at [200, 322] on span "Select" at bounding box center [202, 316] width 26 height 12
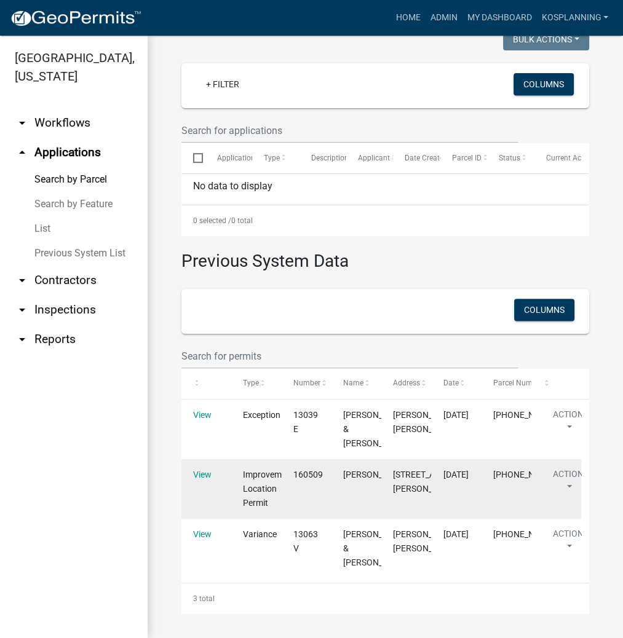
scroll to position [384, 0]
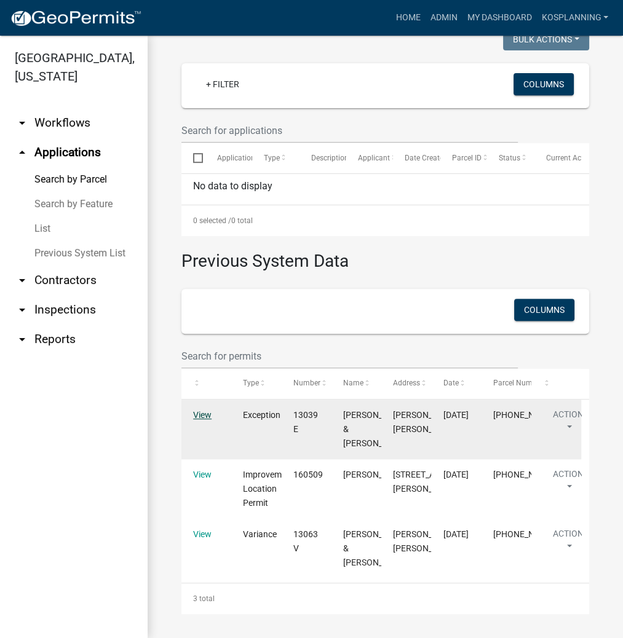
click at [194, 410] on link "View" at bounding box center [202, 415] width 18 height 10
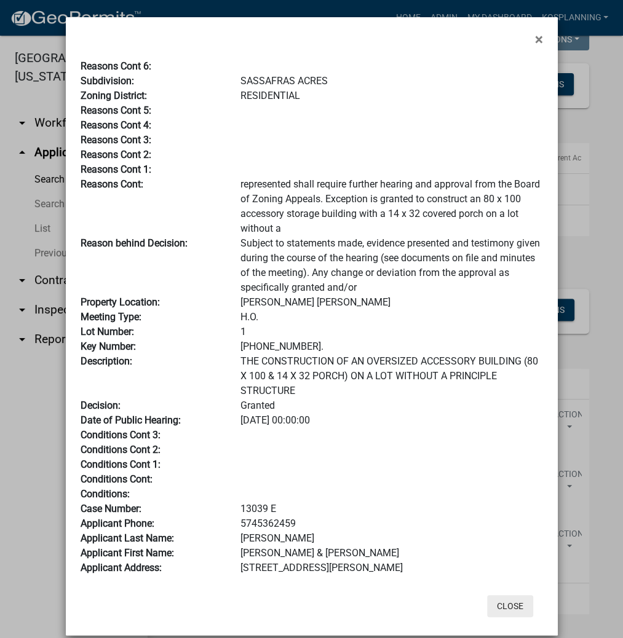
click at [504, 614] on button "Close" at bounding box center [510, 606] width 46 height 22
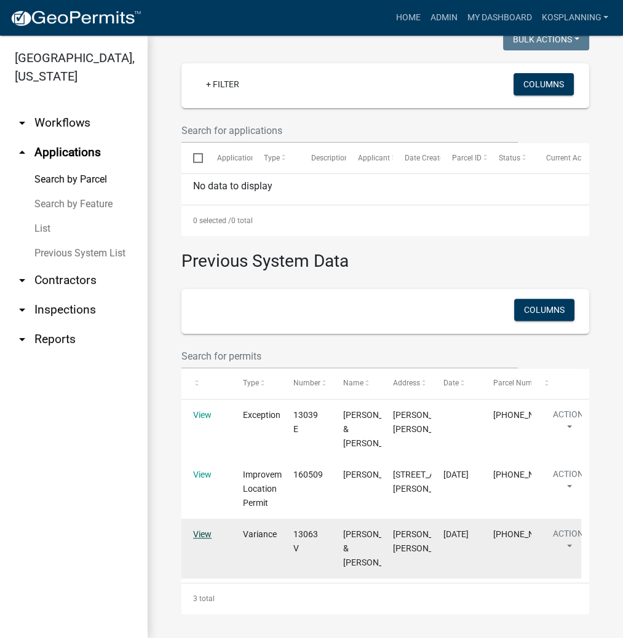
click at [204, 529] on link "View" at bounding box center [202, 534] width 18 height 10
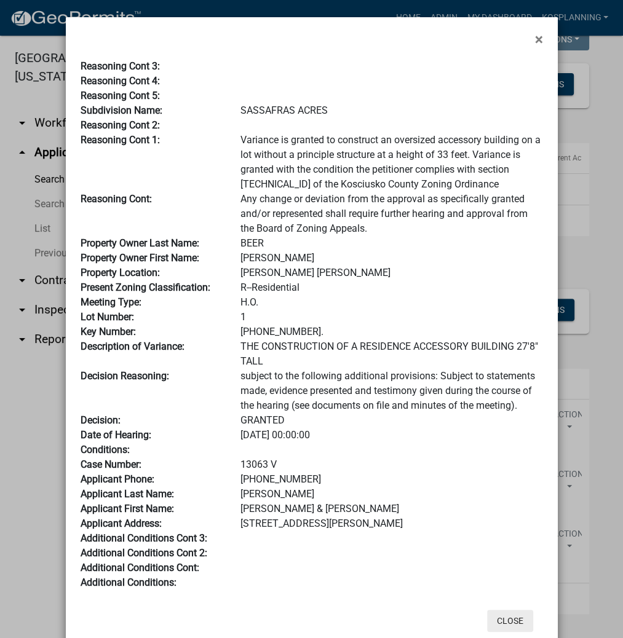
click at [498, 615] on button "Close" at bounding box center [510, 621] width 46 height 22
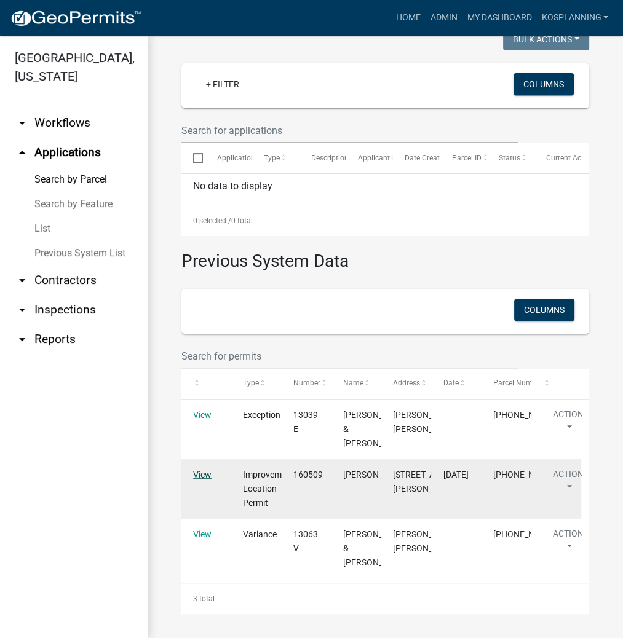
click at [204, 470] on link "View" at bounding box center [202, 475] width 18 height 10
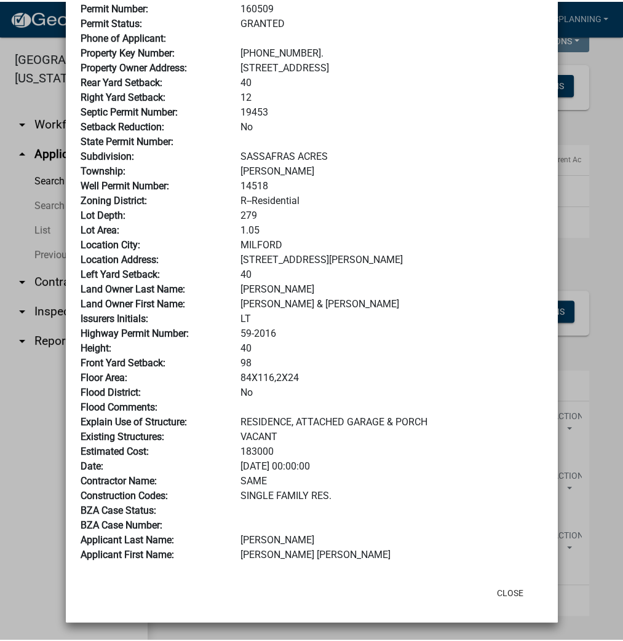
scroll to position [0, 0]
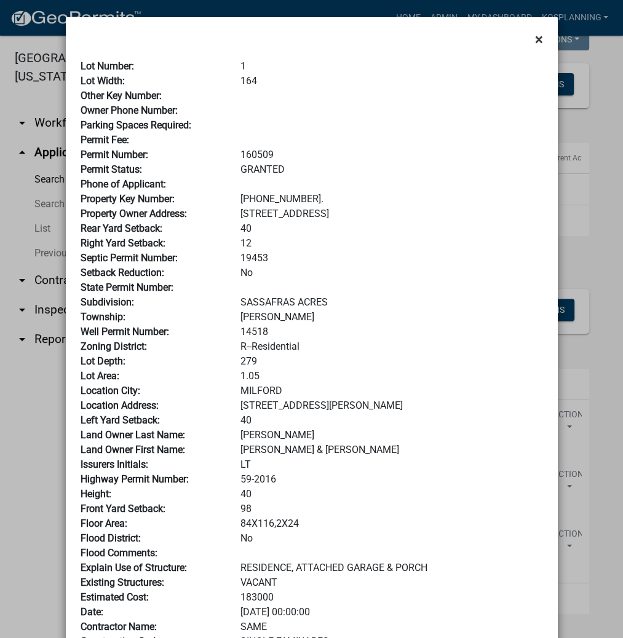
click at [529, 42] on button "×" at bounding box center [539, 39] width 28 height 34
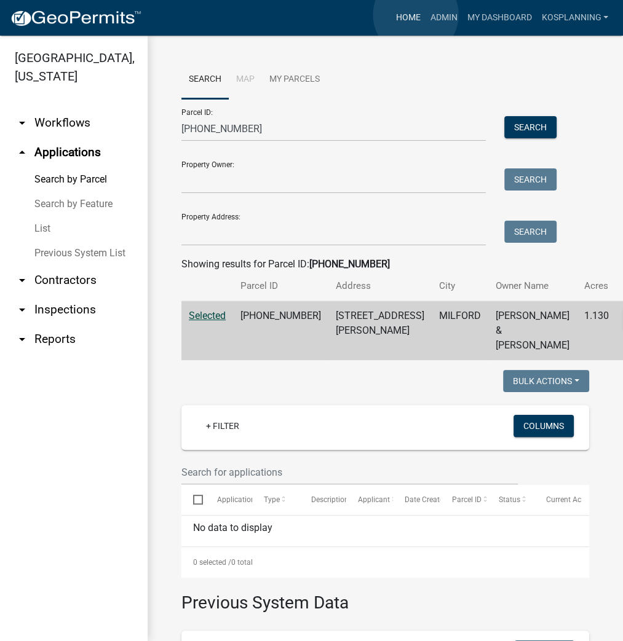
click at [416, 15] on link "Home" at bounding box center [407, 17] width 34 height 23
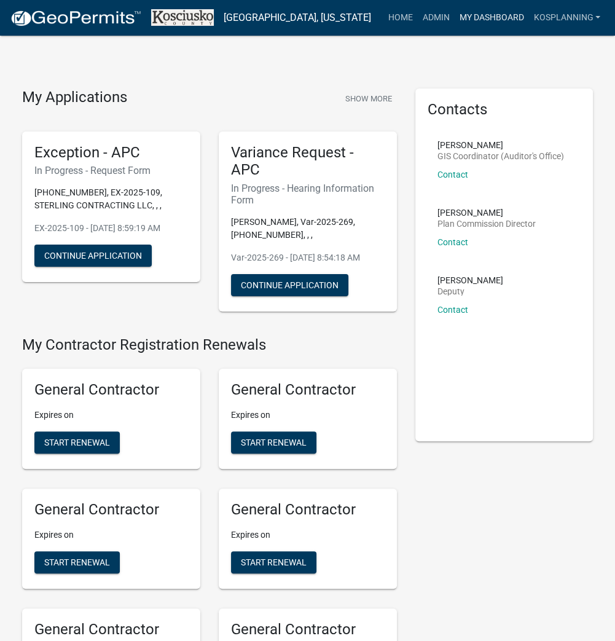
scroll to position [3314, 0]
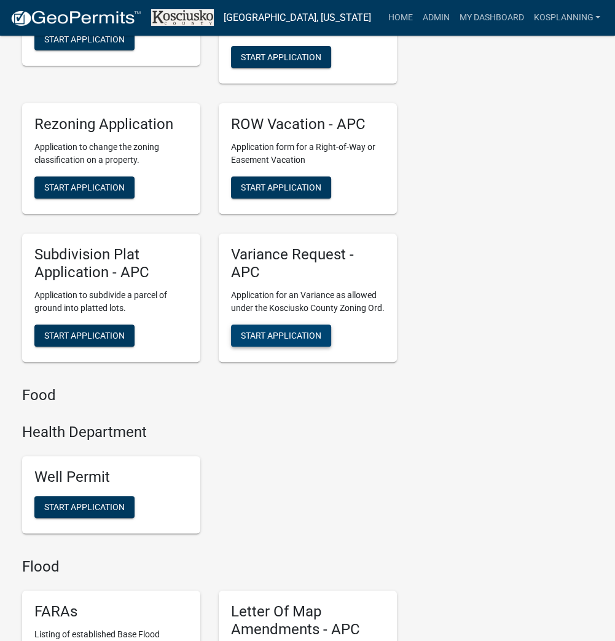
click at [294, 340] on span "Start Application" at bounding box center [281, 335] width 81 height 10
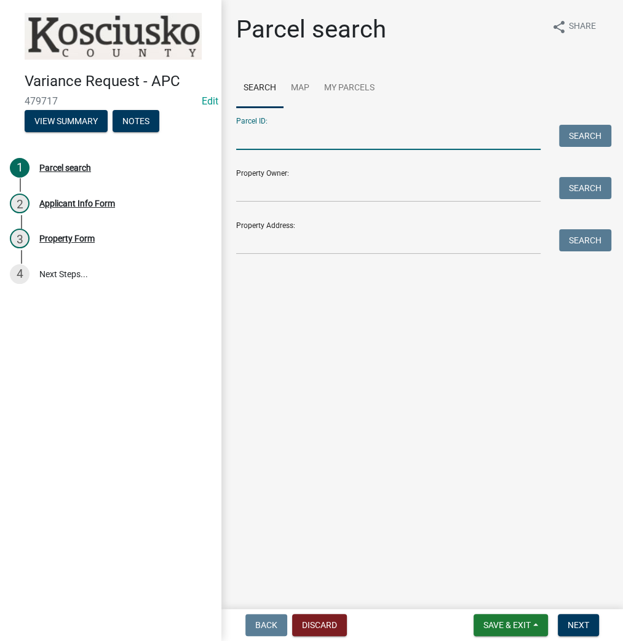
click at [296, 138] on input "Parcel ID:" at bounding box center [388, 137] width 304 height 25
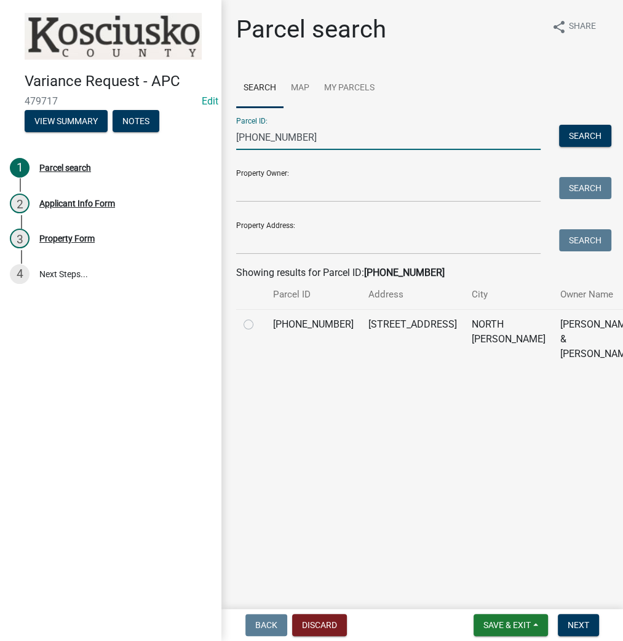
type input "024-040-188"
click at [258, 317] on label at bounding box center [258, 317] width 0 height 0
click at [258, 325] on input "radio" at bounding box center [262, 321] width 8 height 8
radio input "true"
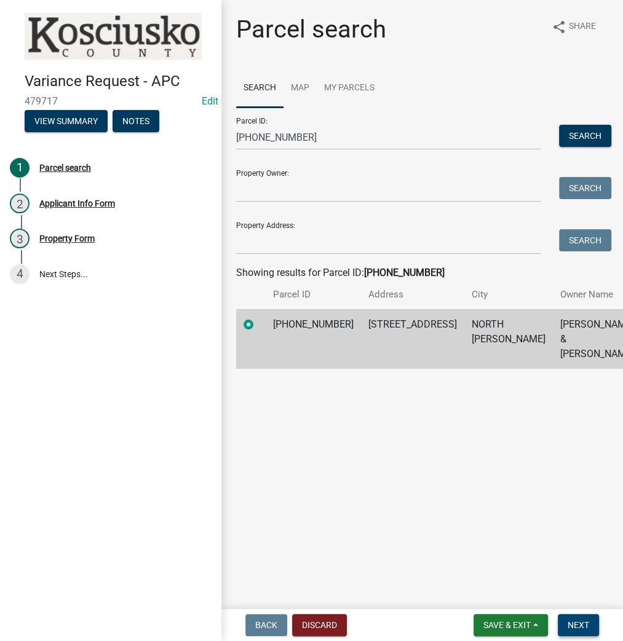
click at [580, 626] on span "Next" at bounding box center [578, 625] width 22 height 10
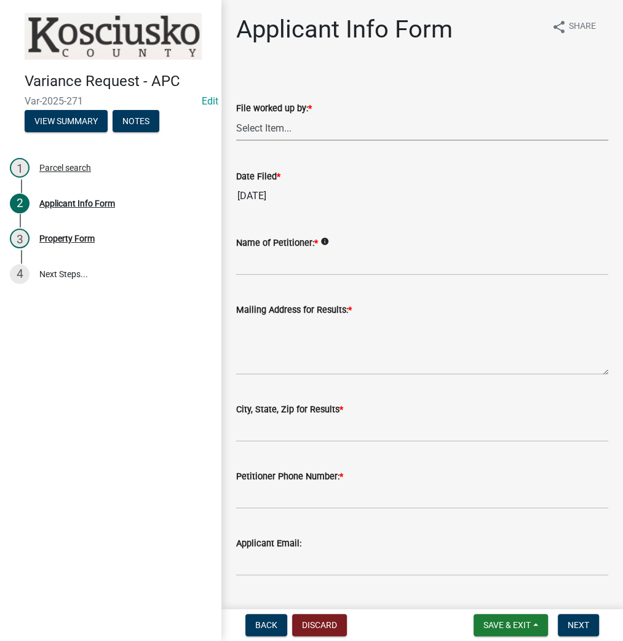
drag, startPoint x: 302, startPoint y: 129, endPoint x: 294, endPoint y: 136, distance: 11.3
click at [302, 129] on select "Select Item... MMS LT AT CS [PERSON_NAME]" at bounding box center [422, 128] width 372 height 25
click at [236, 116] on select "Select Item... MMS LT AT CS [PERSON_NAME]" at bounding box center [422, 128] width 372 height 25
select select "fc758b50-acba-4166-9f24-5248f0f78016"
click at [263, 270] on input "Name of Petitioner: *" at bounding box center [422, 262] width 372 height 25
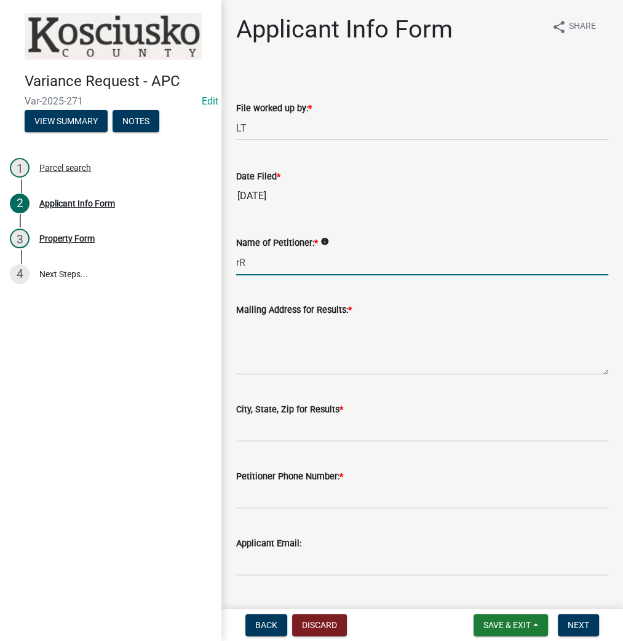
type input "r"
type input "RICHARD OWEN"
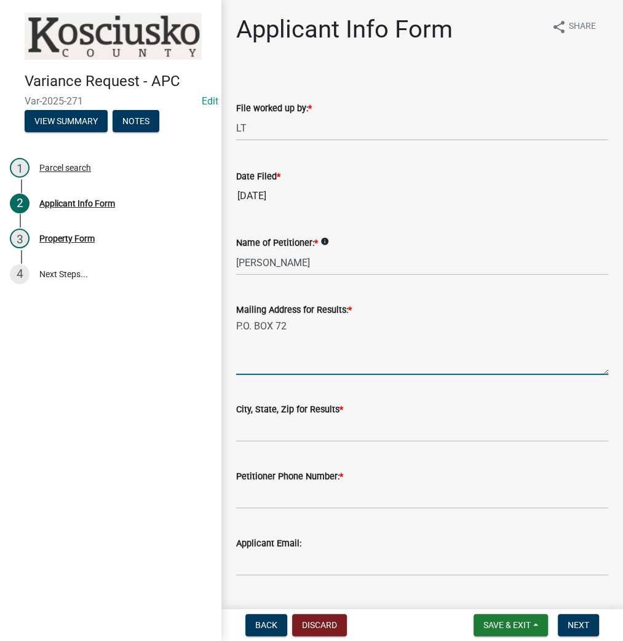
type textarea "P.O. BOX 72"
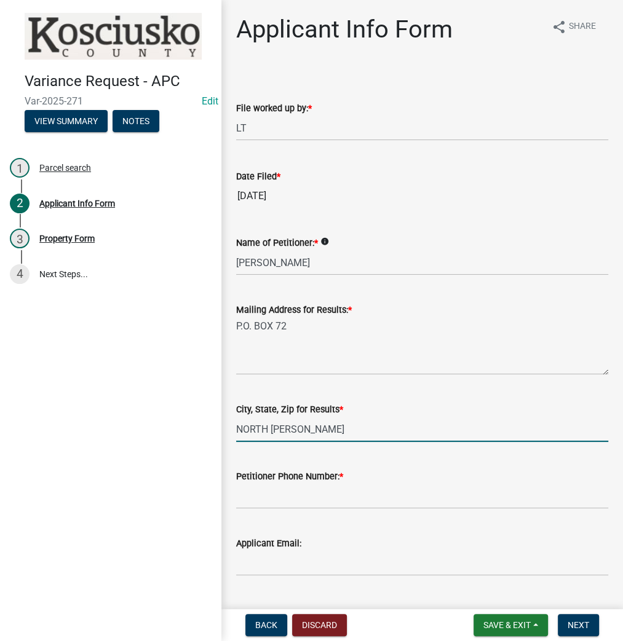
type input "NORTH [PERSON_NAME] IN 46555"
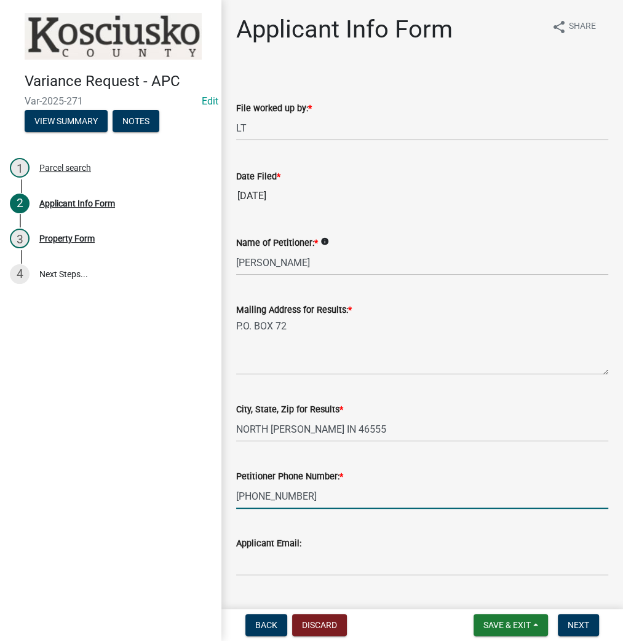
scroll to position [230, 0]
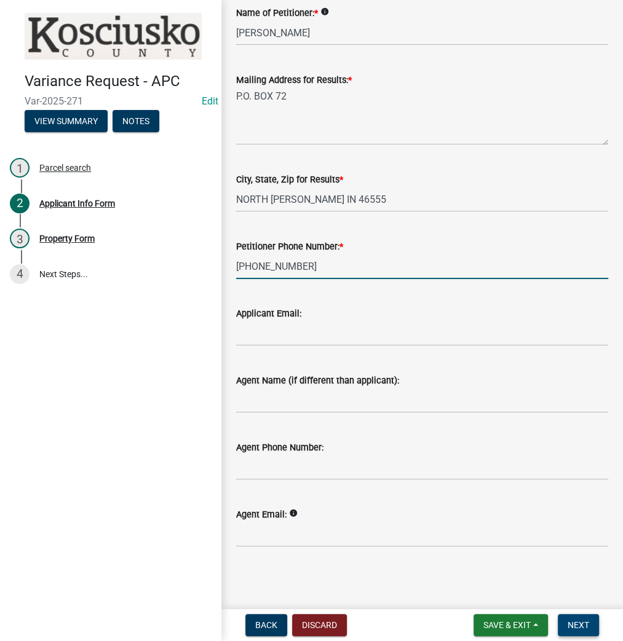
type input "574-518-2055"
click at [578, 627] on span "Next" at bounding box center [578, 625] width 22 height 10
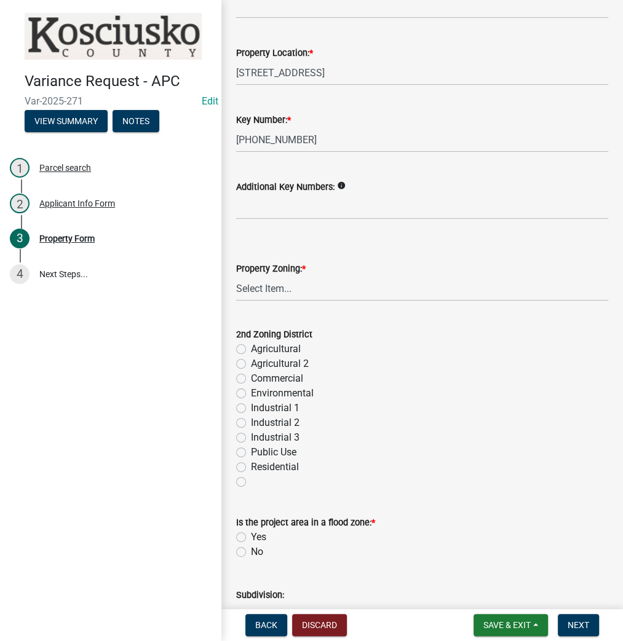
scroll to position [295, 0]
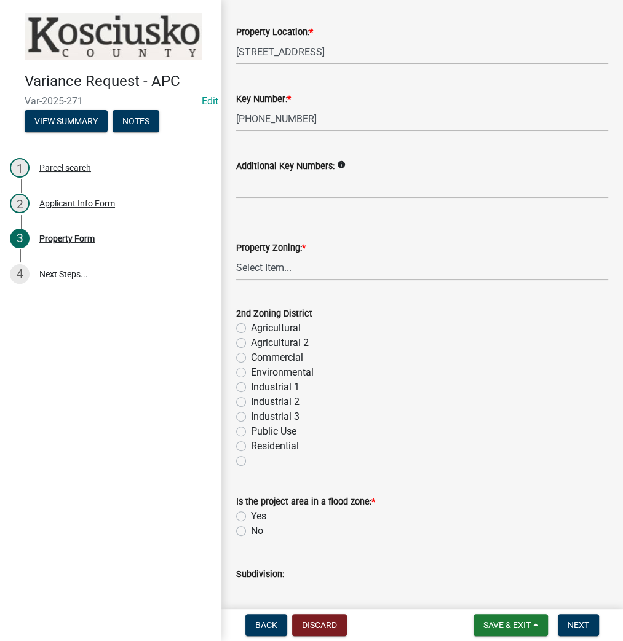
click at [271, 271] on select "Select Item... Agricultural Agricultural 2 Commercial Environmental Industrial …" at bounding box center [422, 267] width 372 height 25
click at [236, 255] on select "Select Item... Agricultural Agricultural 2 Commercial Environmental Industrial …" at bounding box center [422, 267] width 372 height 25
select select "1146270b-2111-4e23-bf7f-74ce85cf7041"
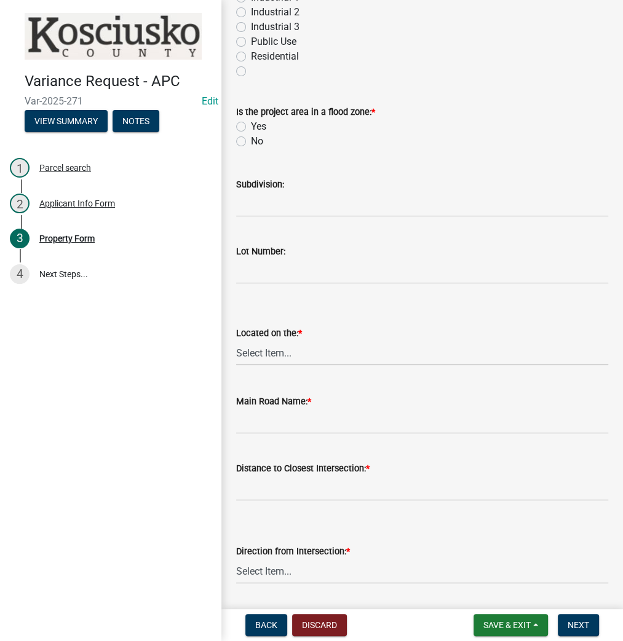
scroll to position [689, 0]
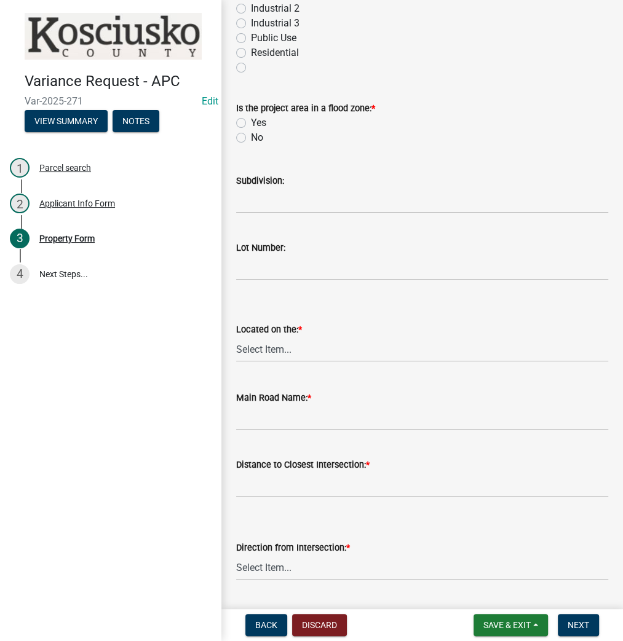
click at [251, 138] on label "No" at bounding box center [257, 137] width 12 height 15
click at [251, 138] on input "No" at bounding box center [255, 134] width 8 height 8
radio input "true"
click at [278, 197] on input "Subdivision:" at bounding box center [422, 200] width 372 height 25
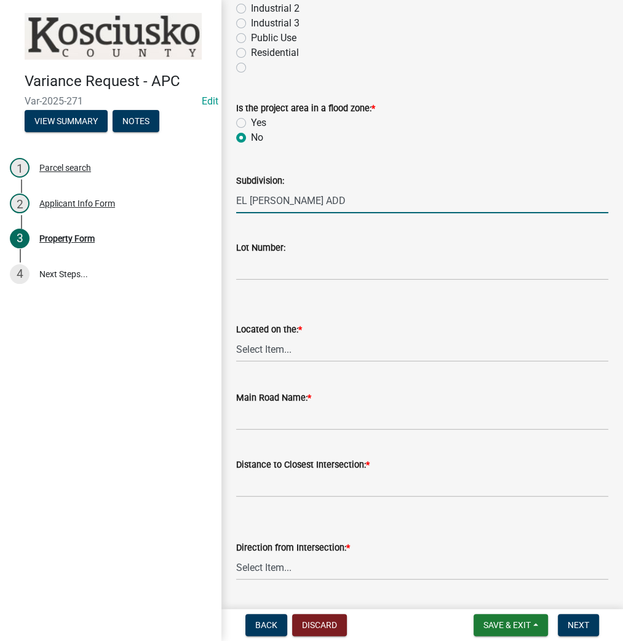
type input "EL RAY PARK ADD"
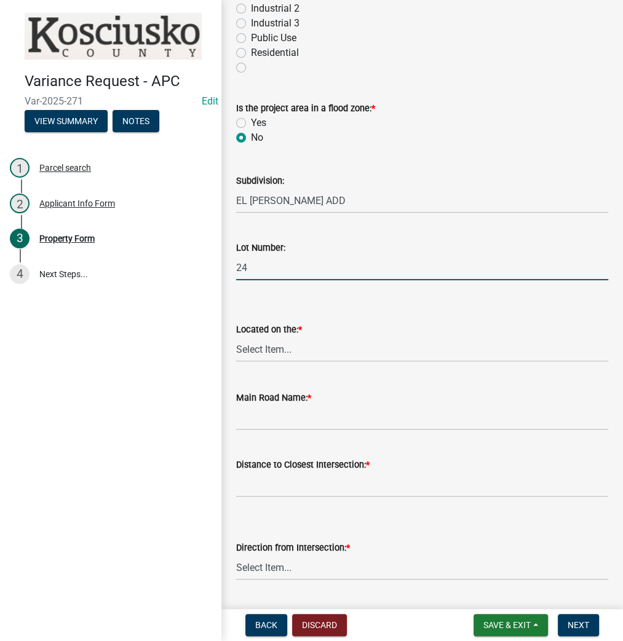
type input "24"
select select "a970d481-4b24-4397-adea-9fa616519827"
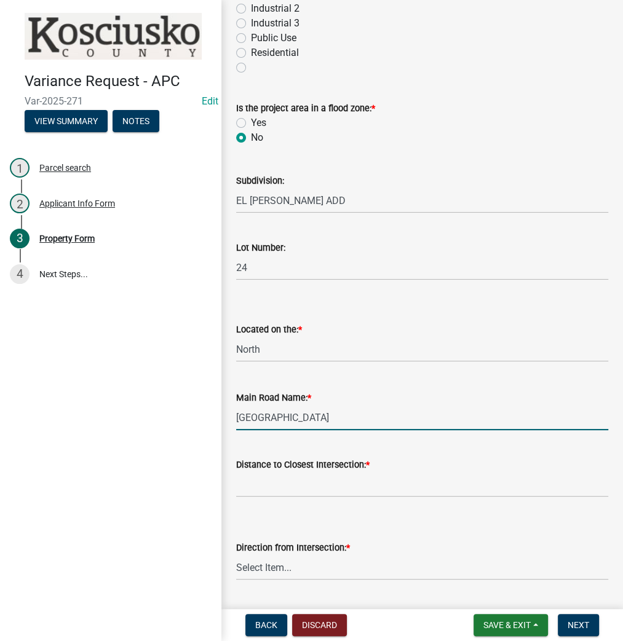
type input "SOUTH ST"
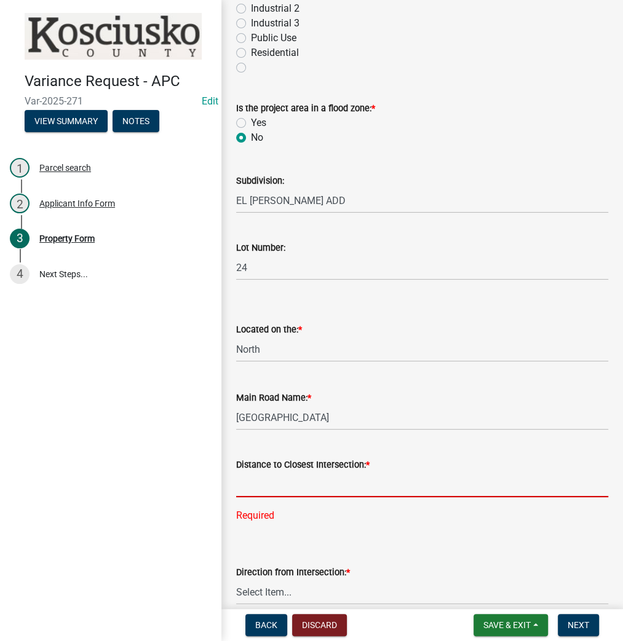
click at [269, 489] on input "text" at bounding box center [422, 484] width 372 height 25
type input "0"
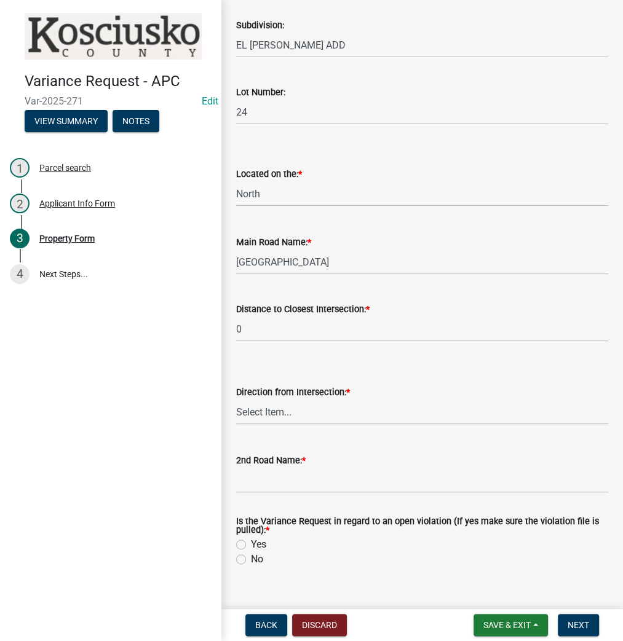
scroll to position [866, 0]
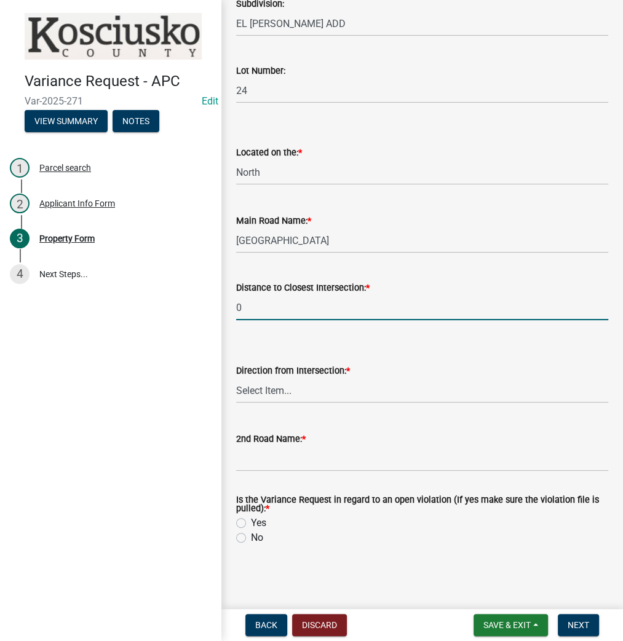
click at [271, 307] on input "0" at bounding box center [422, 307] width 372 height 25
type input "132"
select select "cfa04aa3-54af-4fa3-ad31-ac65a78d0644"
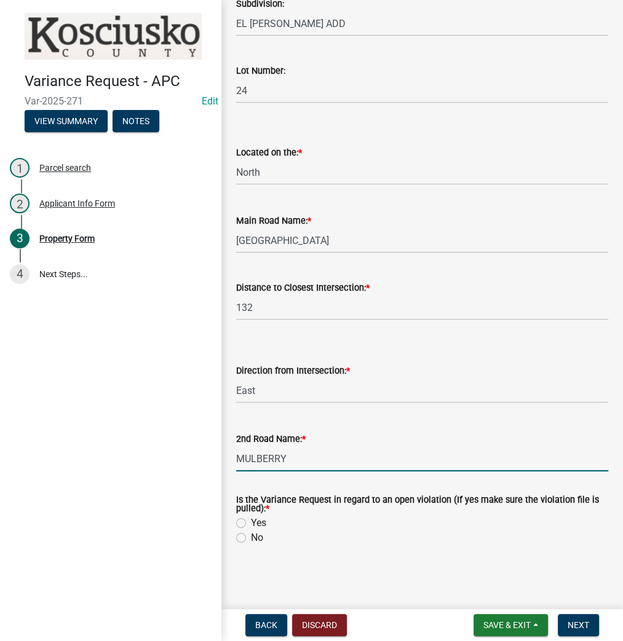
type input "MULBERRY"
click at [251, 539] on label "No" at bounding box center [257, 538] width 12 height 15
click at [251, 539] on input "No" at bounding box center [255, 535] width 8 height 8
radio input "true"
click at [572, 615] on button "Next" at bounding box center [578, 625] width 41 height 22
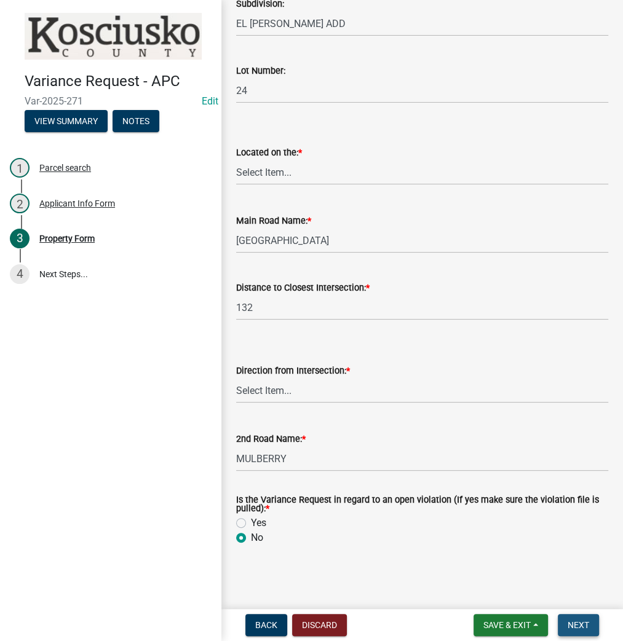
scroll to position [0, 0]
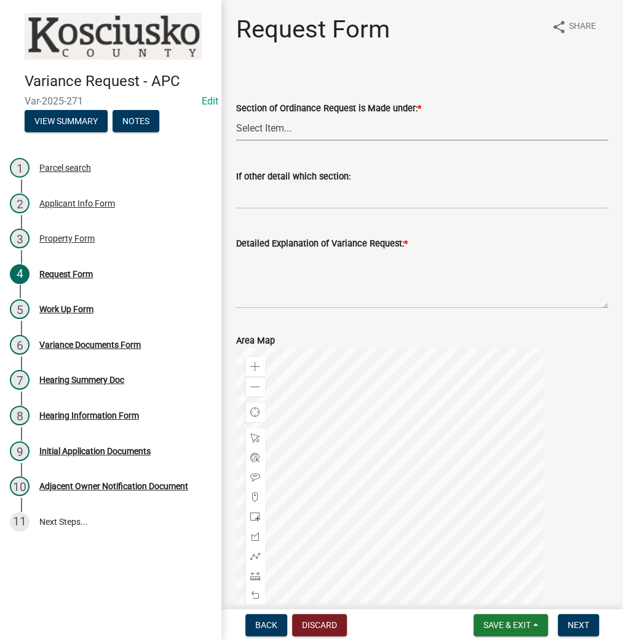
click at [317, 137] on select "Select Item... 2.10 I1 Criteria 2.11 I2 Criteria I3 Criteria 2.15 Lot and Yard …" at bounding box center [422, 128] width 372 height 25
click at [236, 116] on select "Select Item... 2.10 I1 Criteria 2.11 I2 Criteria I3 Criteria 2.15 Lot and Yard …" at bounding box center [422, 128] width 372 height 25
select select "77eb12f8-2a64-4a31-bfec-9b00716b2165"
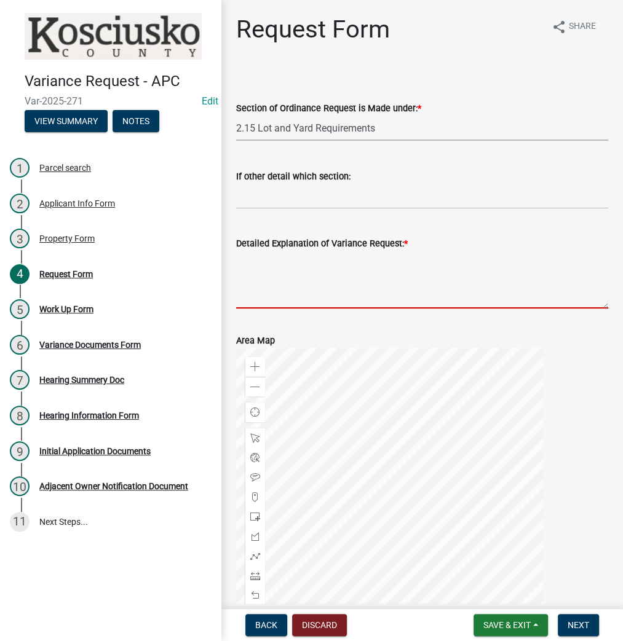
click at [273, 263] on textarea "Detailed Explanation of Variance Request: *" at bounding box center [422, 280] width 372 height 58
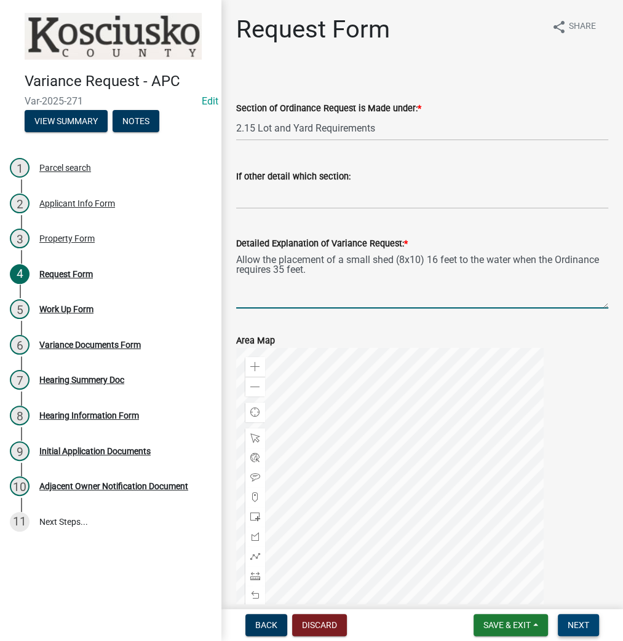
type textarea "Allow the placement of a small shed (8x10) 16 feet to the water when the Ordina…"
click at [566, 627] on button "Next" at bounding box center [578, 625] width 41 height 22
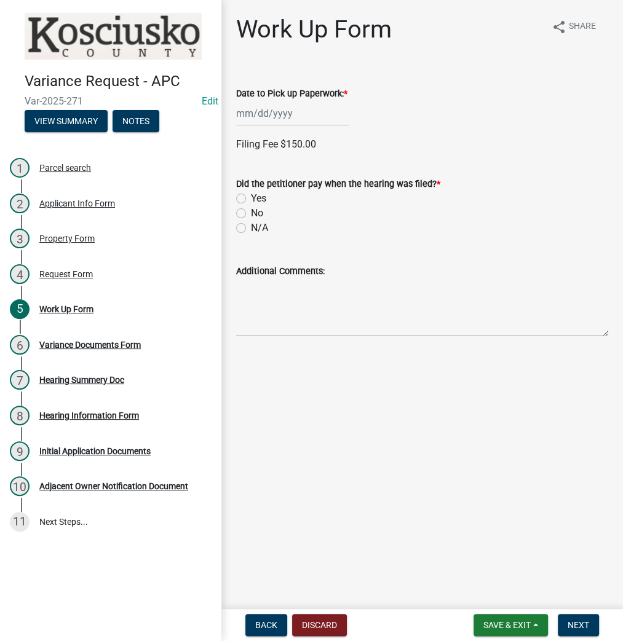
click at [261, 108] on div at bounding box center [292, 113] width 113 height 25
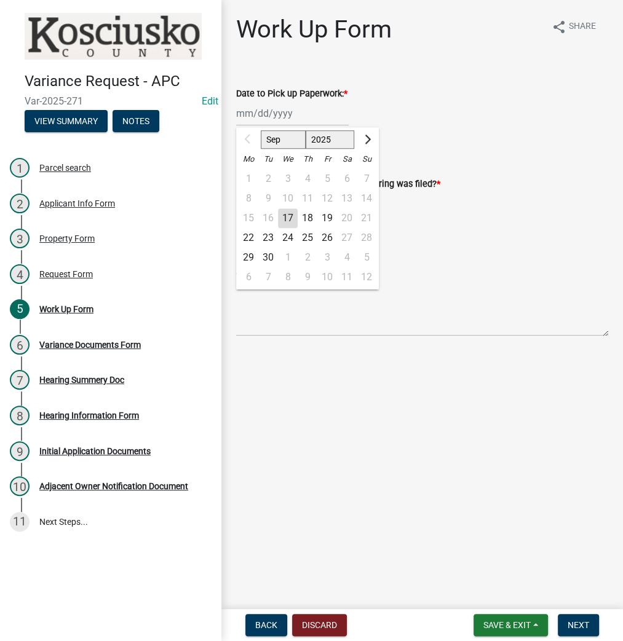
click at [251, 237] on div "22" at bounding box center [249, 238] width 20 height 20
type input "[DATE]"
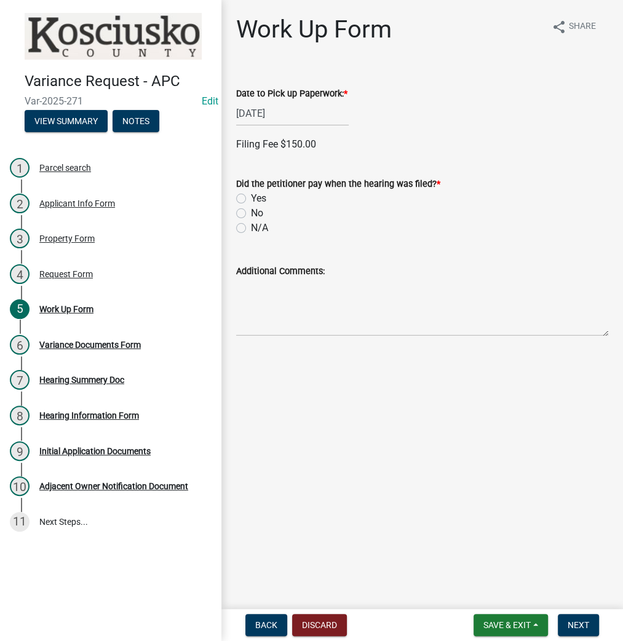
click at [236, 218] on div "No" at bounding box center [422, 213] width 372 height 15
click at [251, 214] on label "No" at bounding box center [257, 213] width 12 height 15
click at [251, 214] on input "No" at bounding box center [255, 210] width 8 height 8
radio input "true"
click at [579, 625] on span "Next" at bounding box center [578, 625] width 22 height 10
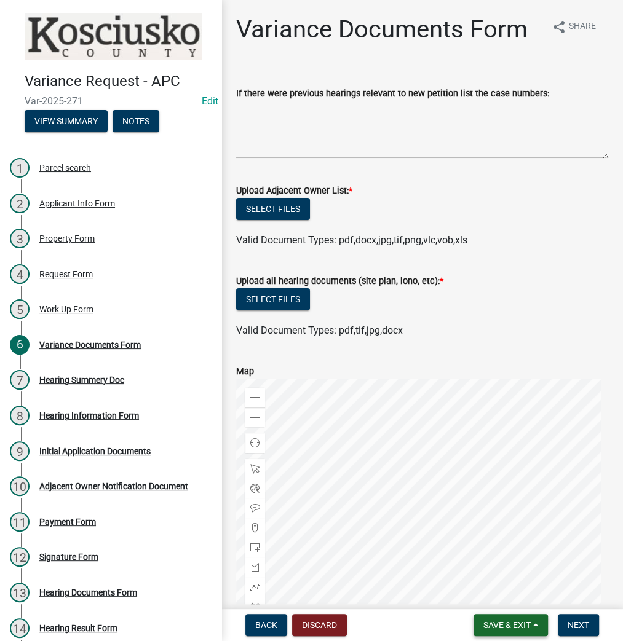
click at [500, 623] on span "Save & Exit" at bounding box center [506, 625] width 47 height 10
click at [494, 594] on button "Save & Exit" at bounding box center [498, 594] width 98 height 30
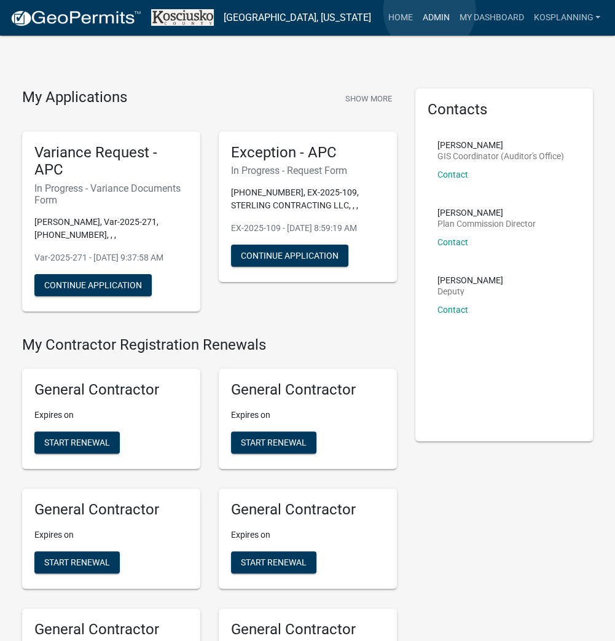
click at [430, 11] on link "Admin" at bounding box center [435, 17] width 37 height 23
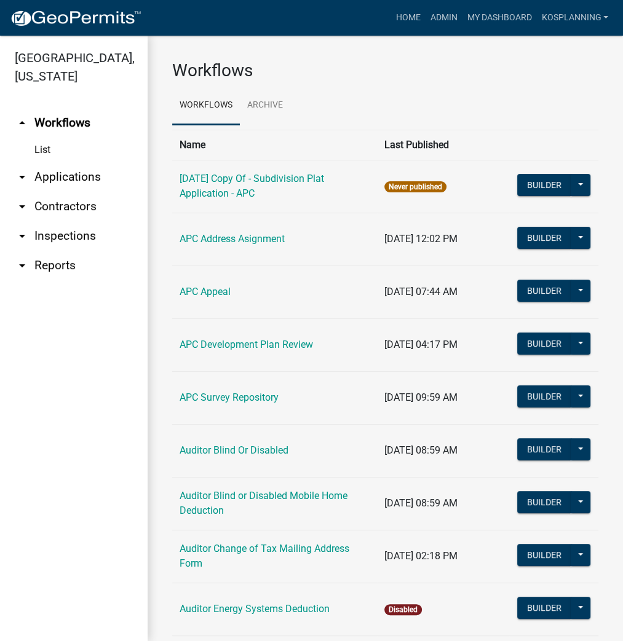
click at [51, 177] on link "arrow_drop_down Applications" at bounding box center [74, 177] width 148 height 30
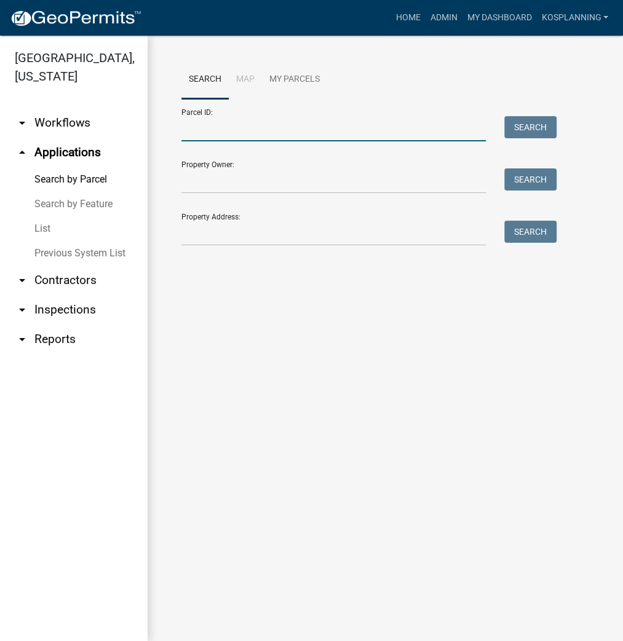
drag, startPoint x: 279, startPoint y: 137, endPoint x: 287, endPoint y: 121, distance: 18.2
click at [285, 125] on input "Parcel ID:" at bounding box center [333, 128] width 304 height 25
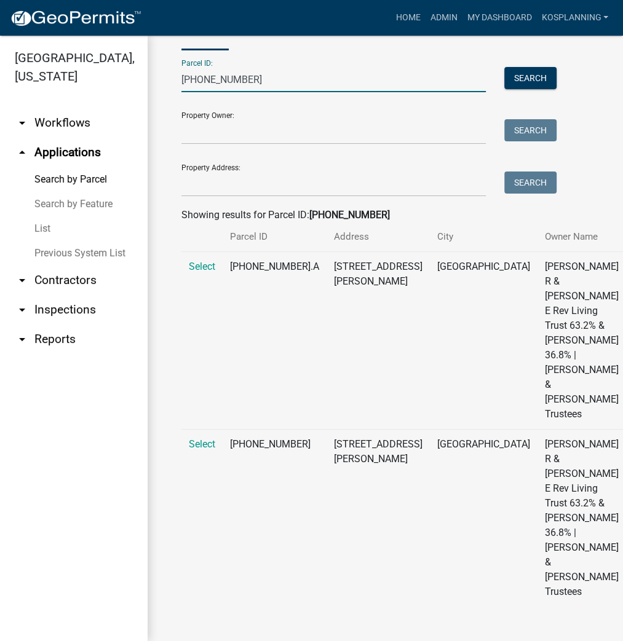
scroll to position [63, 0]
type input "005-027-030"
click at [200, 443] on span "Select" at bounding box center [202, 444] width 26 height 12
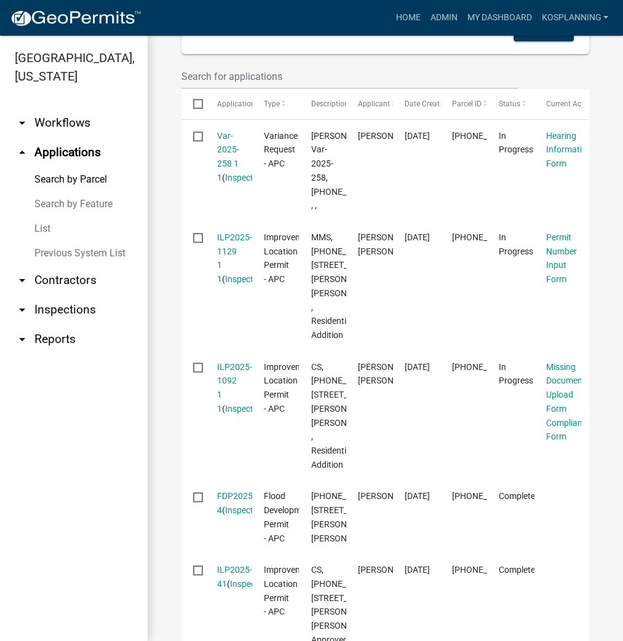
scroll to position [604, 0]
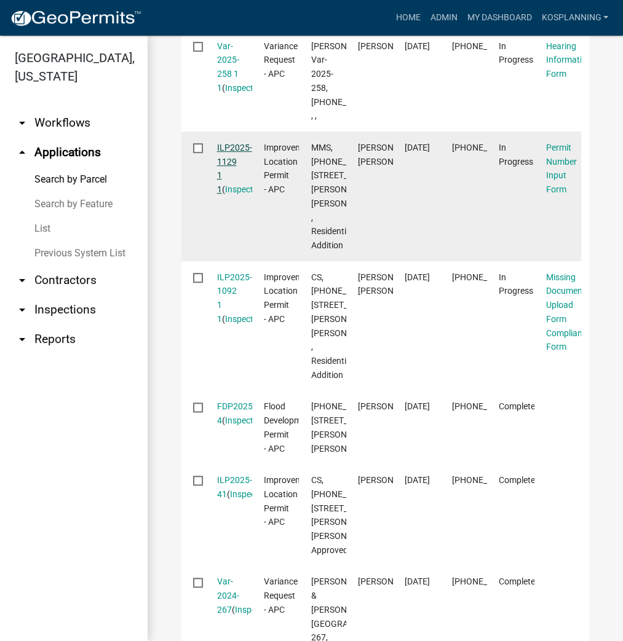
click at [237, 194] on link "ILP2025-1129 1 1" at bounding box center [234, 169] width 35 height 52
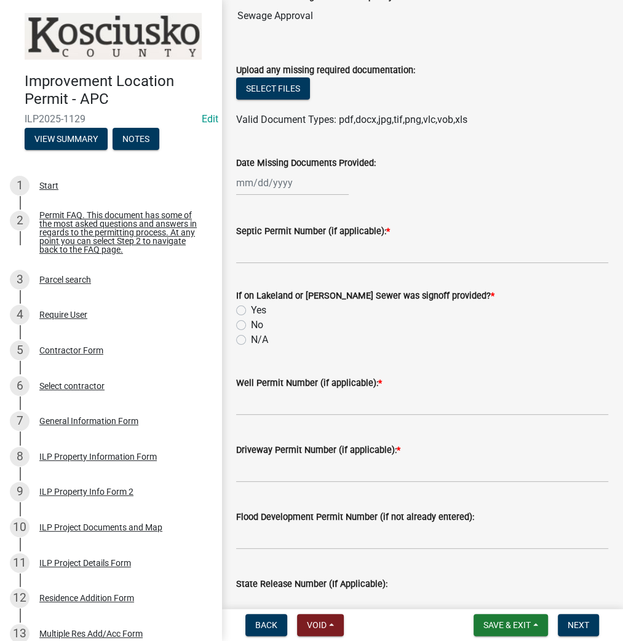
scroll to position [98, 0]
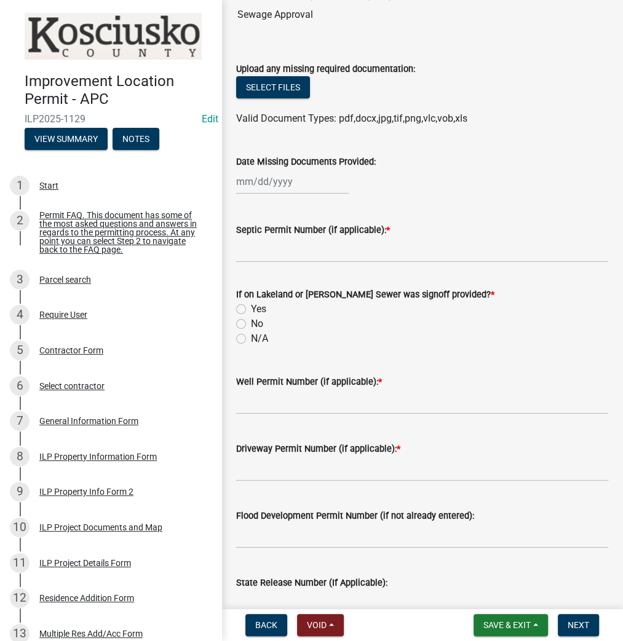
click at [266, 175] on div at bounding box center [292, 181] width 113 height 25
select select "9"
select select "2025"
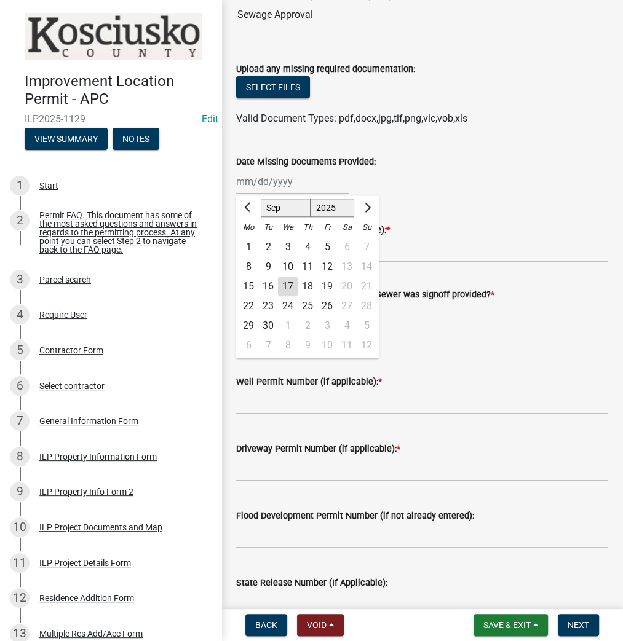
click at [283, 279] on div "17" at bounding box center [288, 287] width 20 height 20
type input "[DATE]"
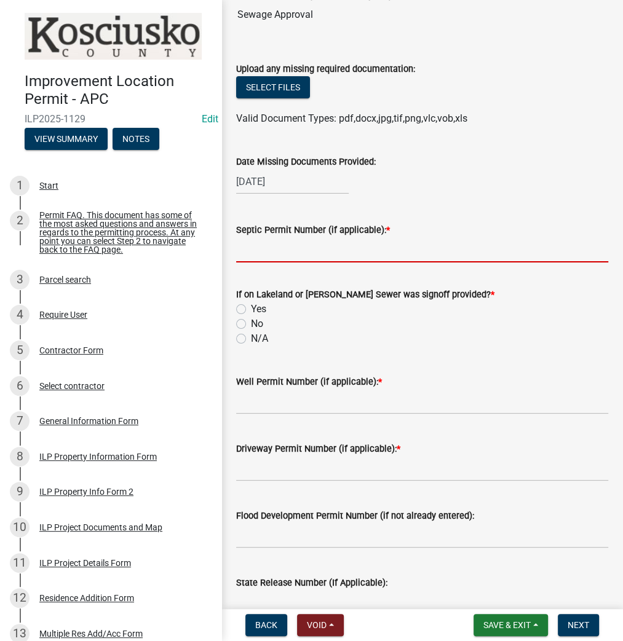
click at [266, 247] on input "Septic Permit Number (if applicable): *" at bounding box center [422, 249] width 372 height 25
type input "lakeland"
click at [251, 306] on label "Yes" at bounding box center [258, 309] width 15 height 15
click at [251, 306] on input "Yes" at bounding box center [255, 306] width 8 height 8
radio input "true"
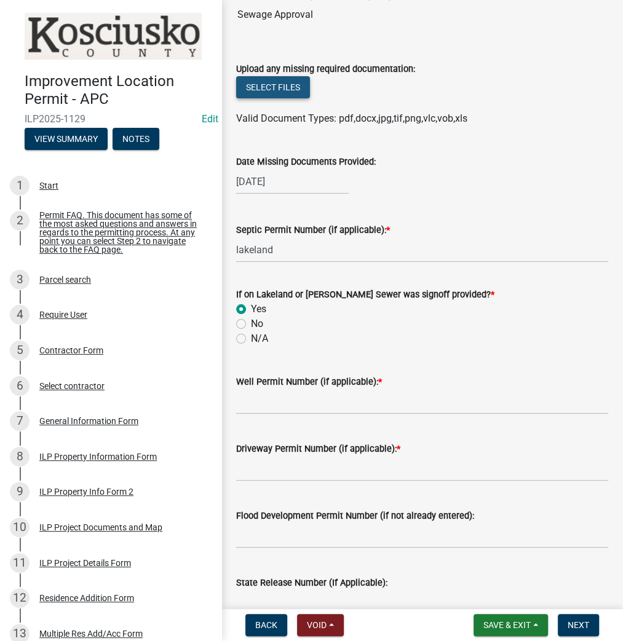
click at [269, 79] on button "Select files" at bounding box center [273, 87] width 74 height 22
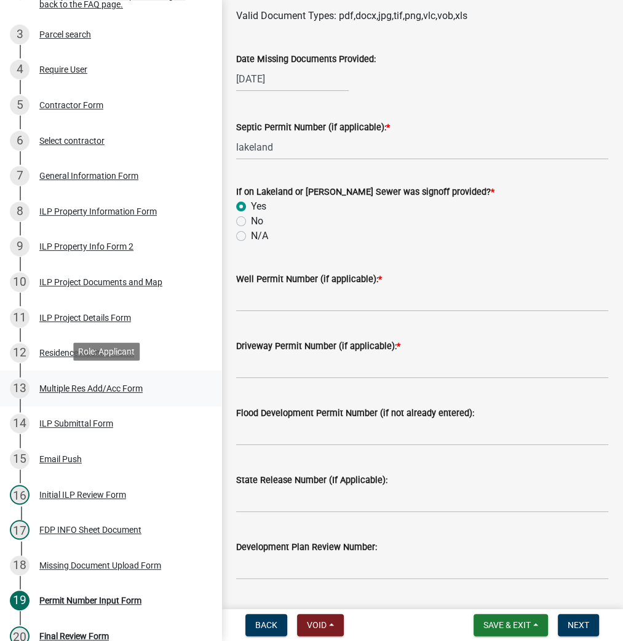
scroll to position [246, 0]
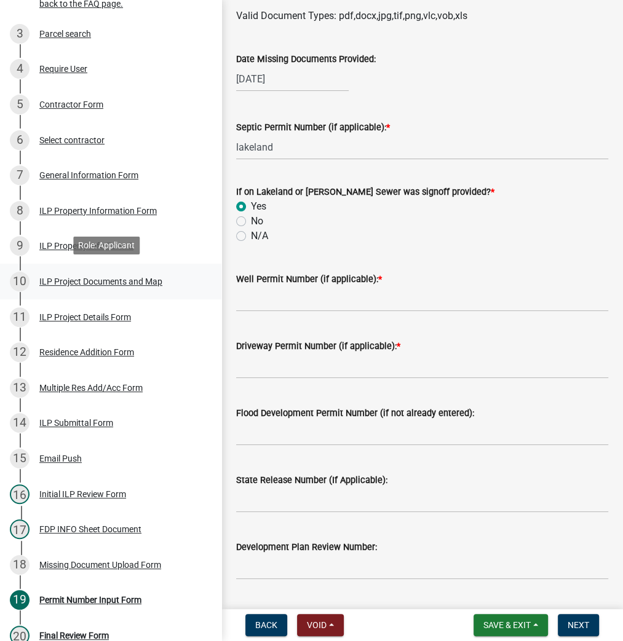
click at [69, 282] on div "ILP Project Documents and Map" at bounding box center [100, 281] width 123 height 9
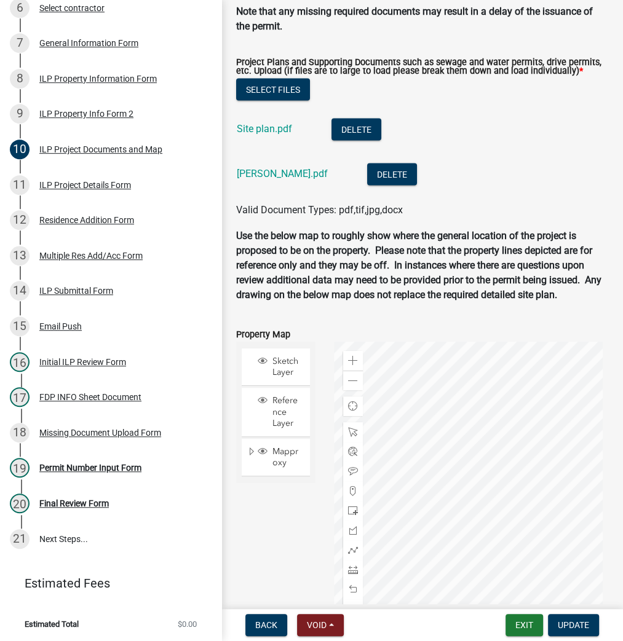
scroll to position [1525, 0]
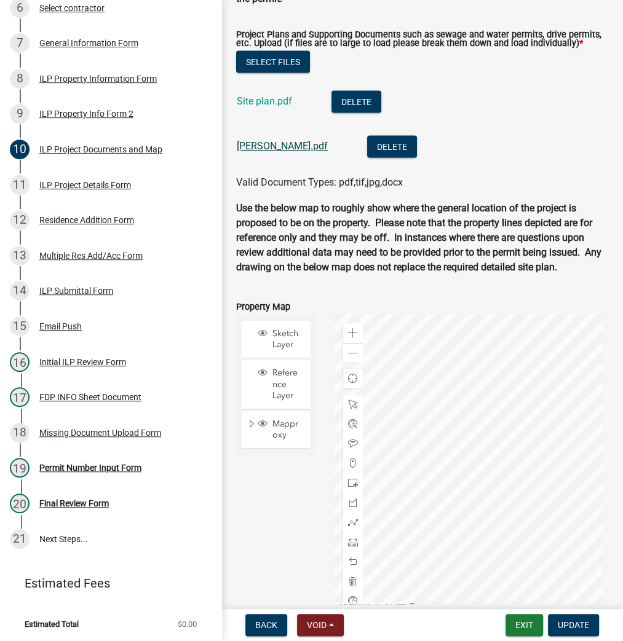
click at [247, 152] on link "Anderson LONO.pdf" at bounding box center [282, 146] width 91 height 12
click at [69, 432] on div "Missing Document Upload Form" at bounding box center [100, 433] width 122 height 9
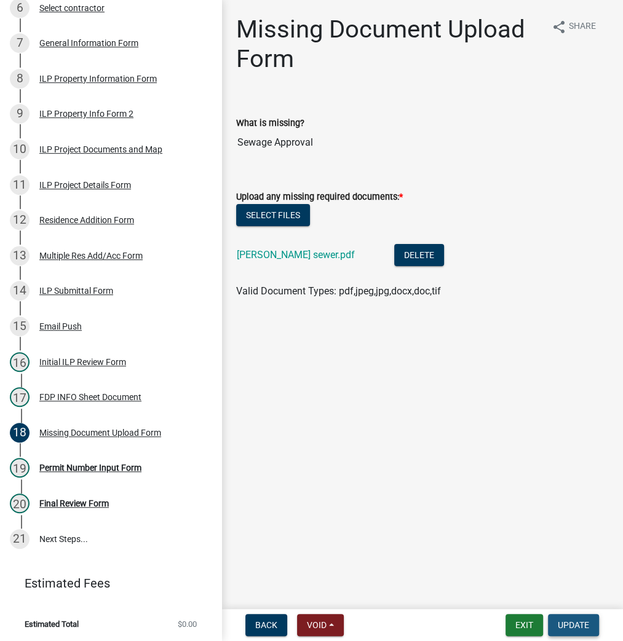
click at [583, 621] on span "Update" at bounding box center [573, 625] width 31 height 10
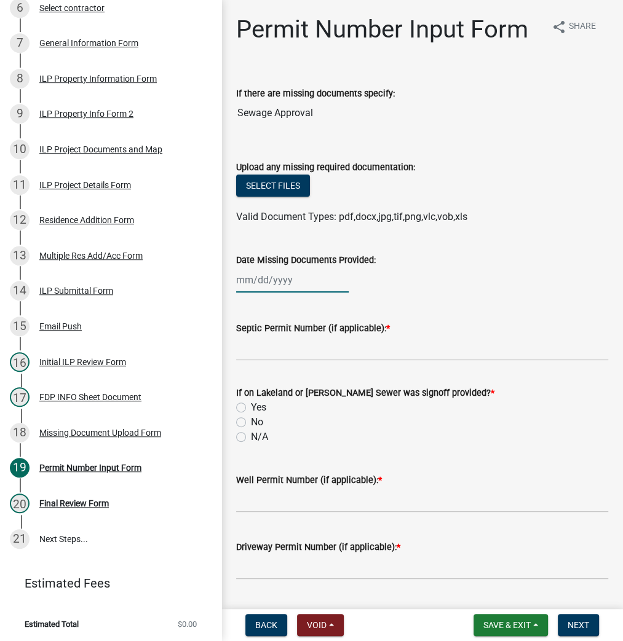
click at [255, 278] on div at bounding box center [292, 279] width 113 height 25
select select "9"
select select "2025"
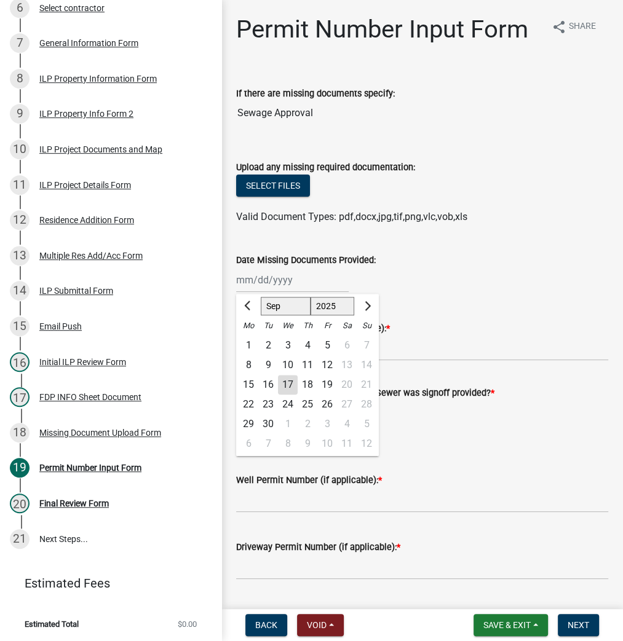
click at [282, 384] on div "17" at bounding box center [288, 385] width 20 height 20
type input "[DATE]"
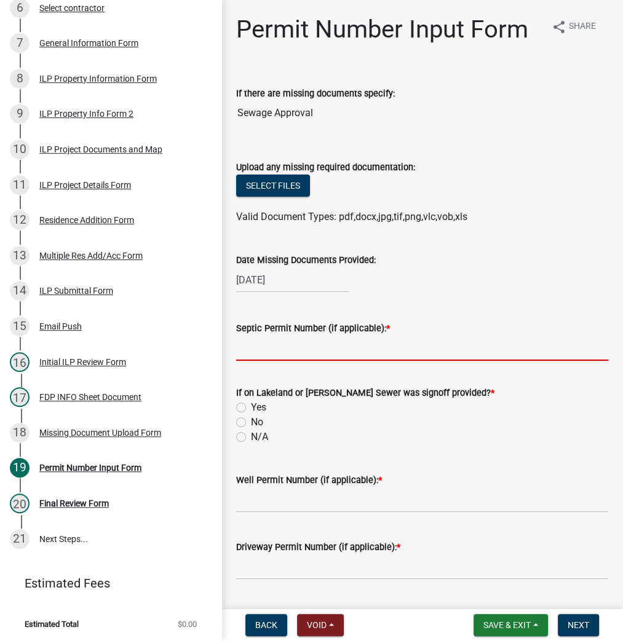
click at [256, 347] on input "Septic Permit Number (if applicable): *" at bounding box center [422, 348] width 372 height 25
type input "L"
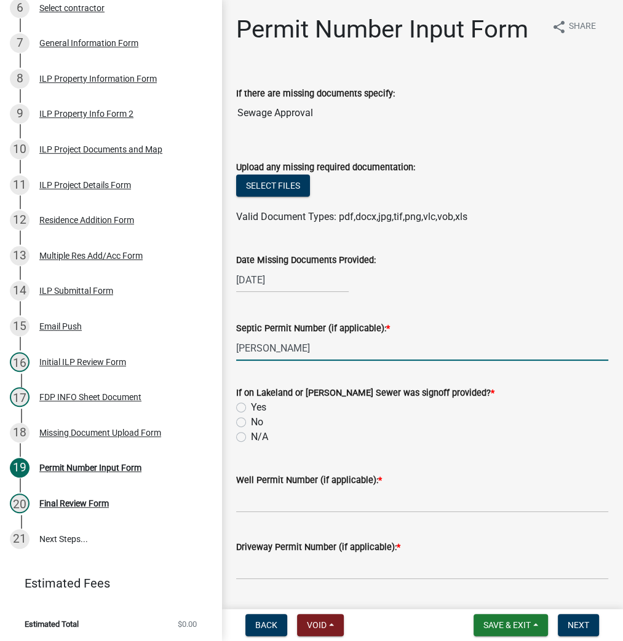
type input "TIPPY CHAPMAN"
click at [251, 400] on input "Yes" at bounding box center [255, 404] width 8 height 8
radio input "true"
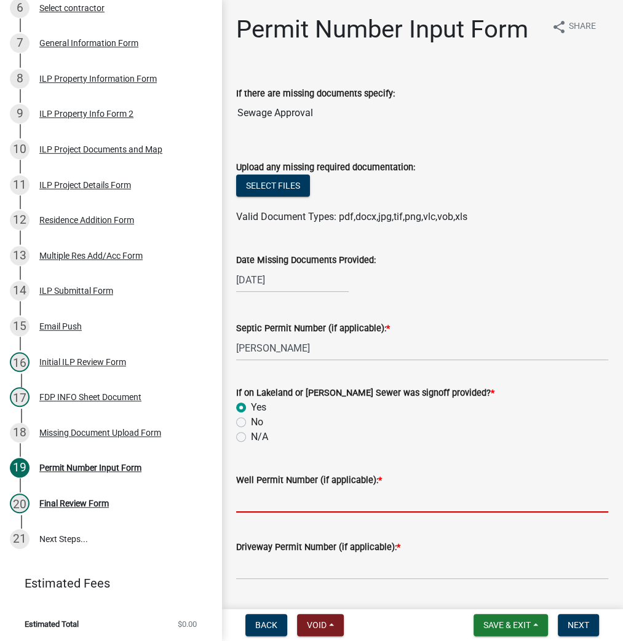
click at [353, 503] on input "Well Permit Number (if applicable): *" at bounding box center [422, 500] width 372 height 25
type input "LONO"
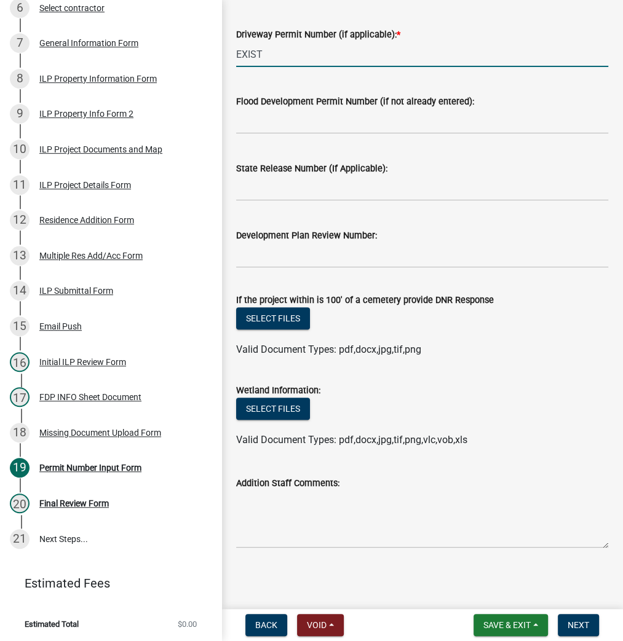
scroll to position [514, 0]
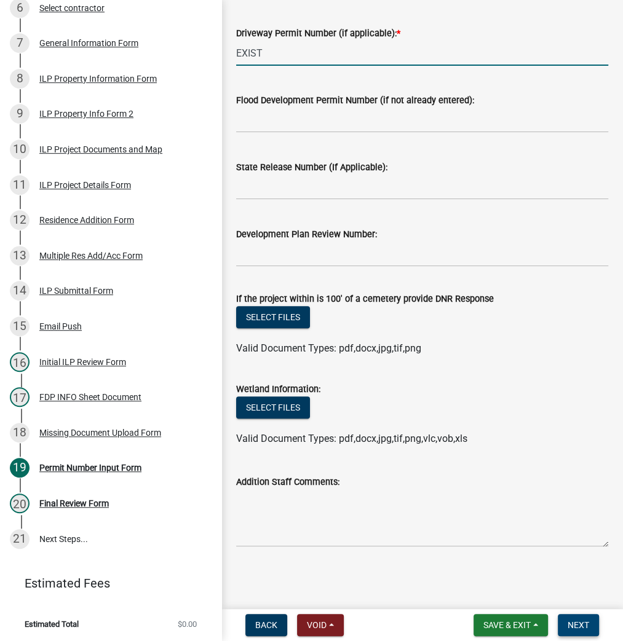
type input "EXIST"
click at [576, 623] on span "Next" at bounding box center [578, 625] width 22 height 10
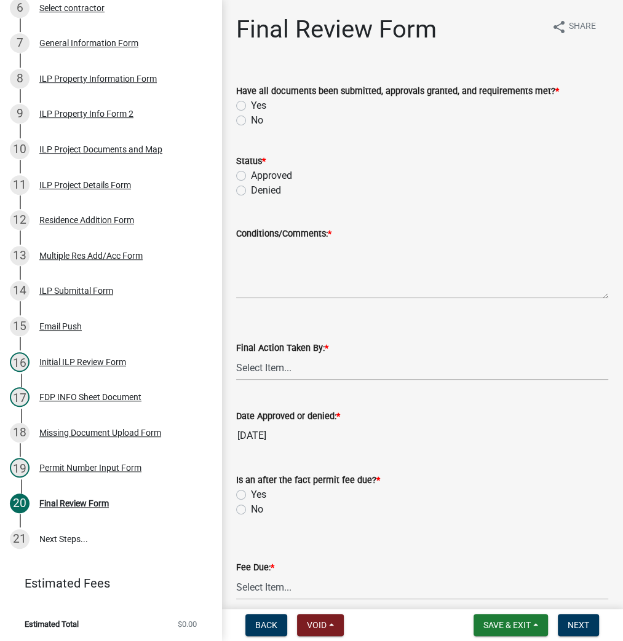
click at [251, 105] on label "Yes" at bounding box center [258, 105] width 15 height 15
click at [251, 105] on input "Yes" at bounding box center [255, 102] width 8 height 8
radio input "true"
click at [251, 175] on label "Approved" at bounding box center [271, 175] width 41 height 15
click at [251, 175] on input "Approved" at bounding box center [255, 172] width 8 height 8
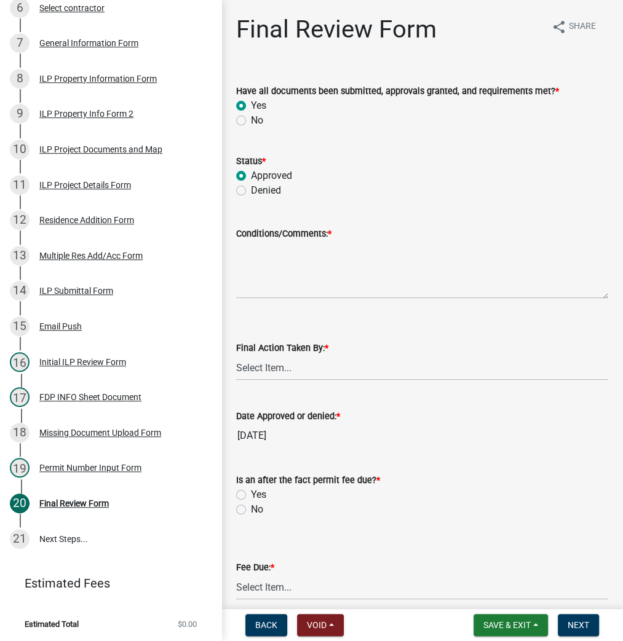
radio input "true"
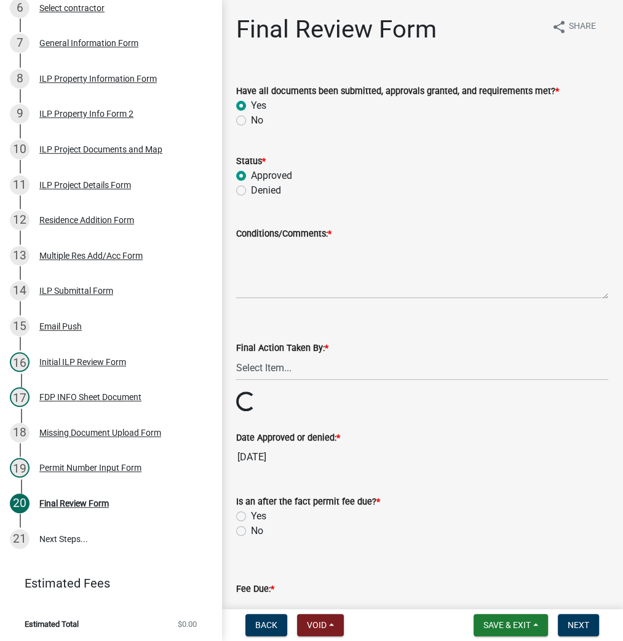
click at [379, 237] on div "Conditions/Comments: *" at bounding box center [422, 233] width 372 height 15
click at [283, 245] on textarea "Conditions/Comments: *" at bounding box center [422, 270] width 372 height 58
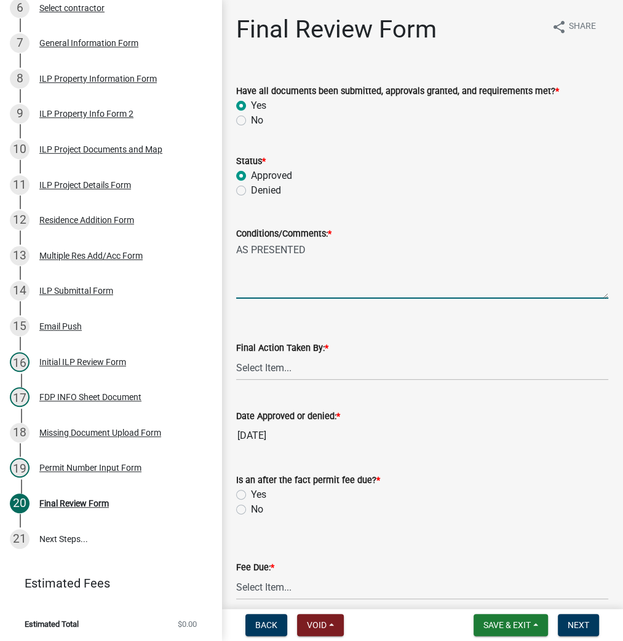
type textarea "AS PRESENTED"
select select "fc758b50-acba-4166-9f24-5248f0f78016"
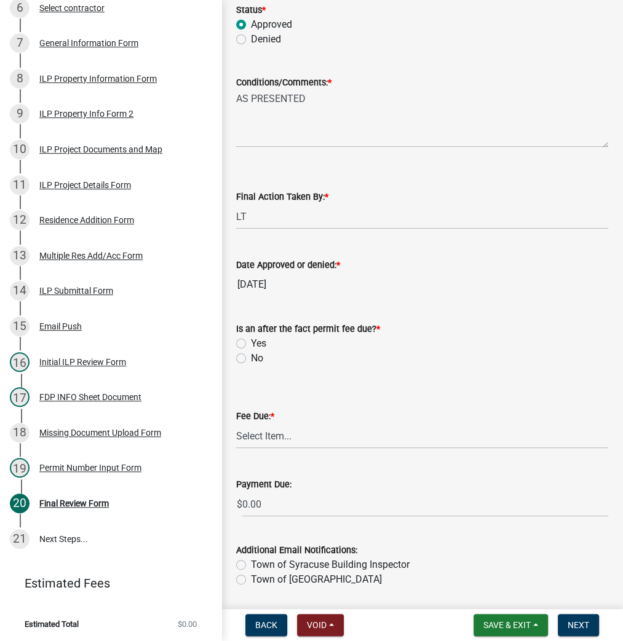
scroll to position [192, 0]
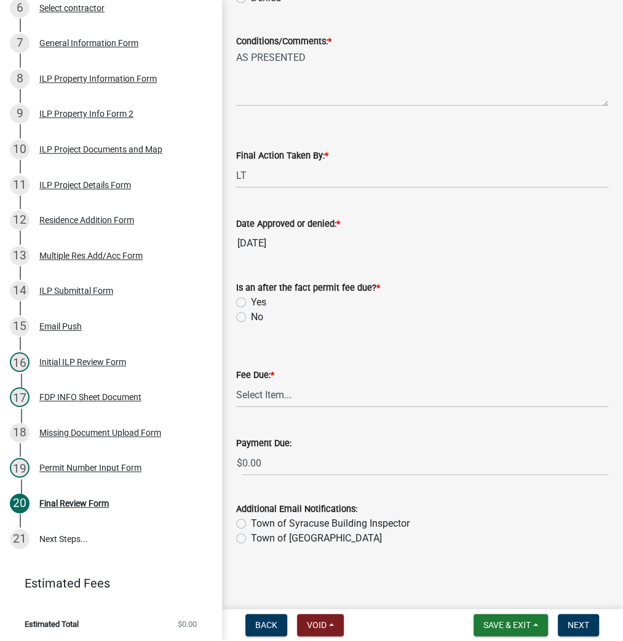
click at [251, 317] on label "No" at bounding box center [257, 317] width 12 height 15
click at [251, 317] on input "No" at bounding box center [255, 314] width 8 height 8
radio input "true"
click at [264, 396] on select "Select Item... N/A $10.00 $25.00 $125.00 $250 $500 $500 + $10.00 for every 10 s…" at bounding box center [422, 394] width 372 height 25
click at [236, 408] on select "Select Item... N/A $10.00 $25.00 $125.00 $250 $500 $500 + $10.00 for every 10 s…" at bounding box center [422, 394] width 372 height 25
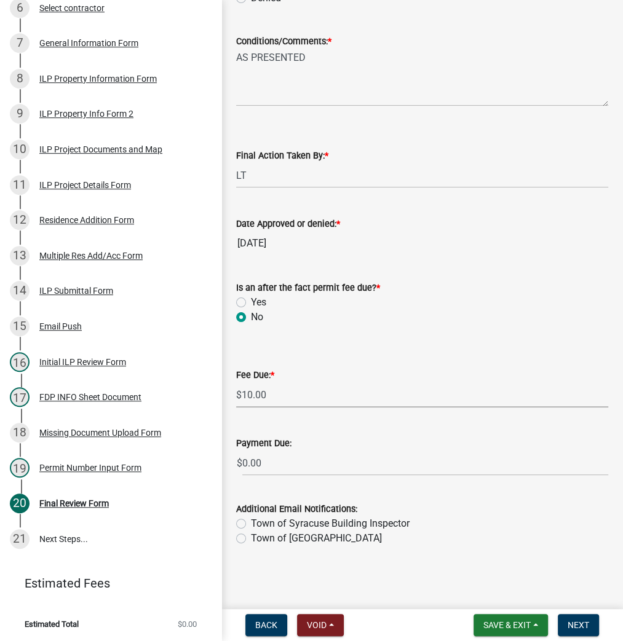
select select "6f482d1d-eb35-47e6-92b0-143404755581"
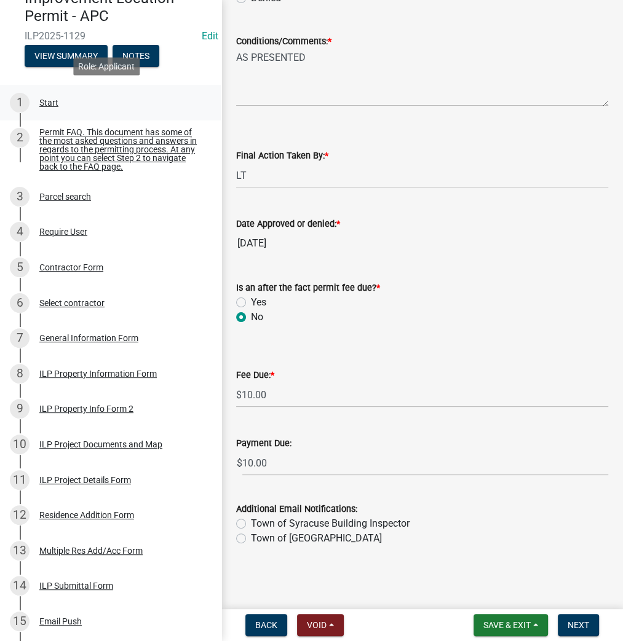
scroll to position [0, 0]
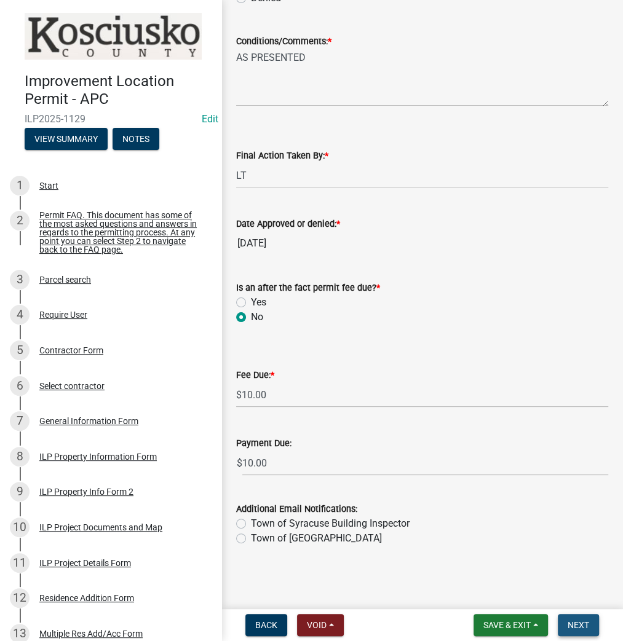
click at [573, 622] on span "Next" at bounding box center [578, 625] width 22 height 10
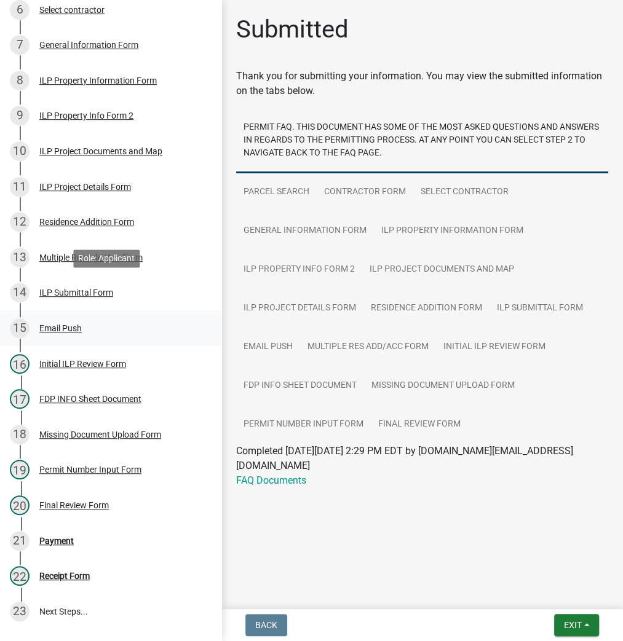
scroll to position [443, 0]
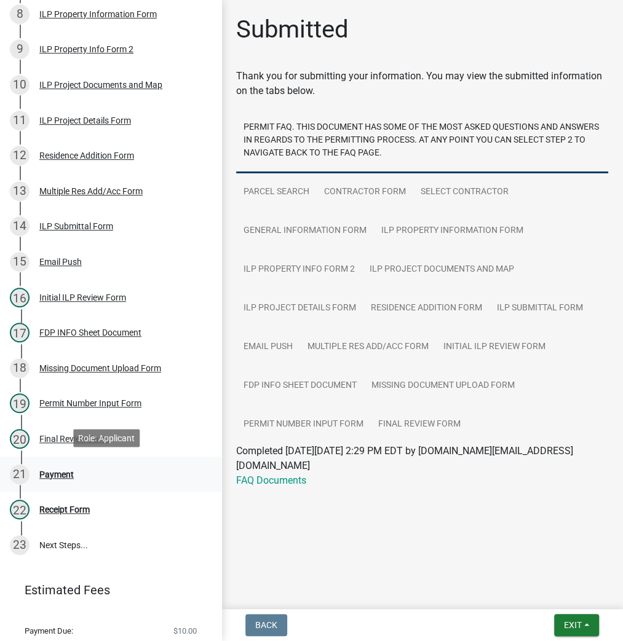
click at [57, 474] on div "Payment" at bounding box center [56, 474] width 34 height 9
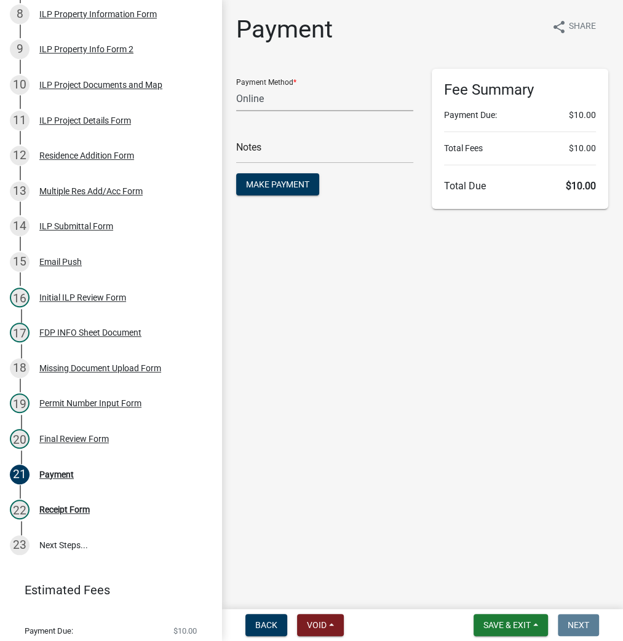
click at [280, 98] on select "Credit Card POS Check Cash Online" at bounding box center [324, 98] width 177 height 25
select select "0: 2"
click at [236, 86] on select "Credit Card POS Check Cash Online" at bounding box center [324, 98] width 177 height 25
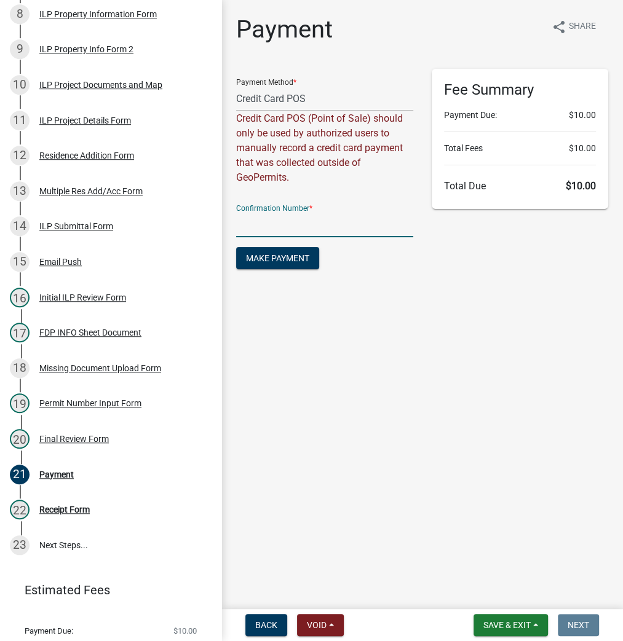
paste input "14989312"
type input "14989312"
click at [281, 259] on span "Make Payment" at bounding box center [277, 258] width 63 height 10
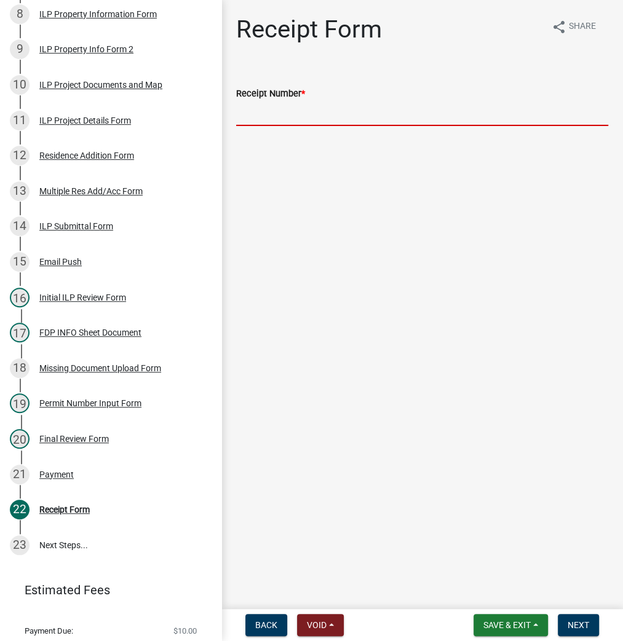
paste input "14989312"
type input "14989312"
click at [577, 622] on span "Next" at bounding box center [578, 625] width 22 height 10
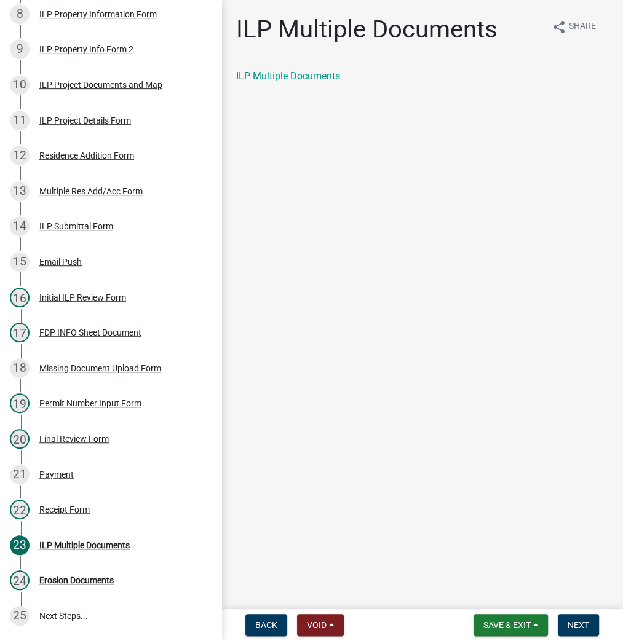
scroll to position [513, 0]
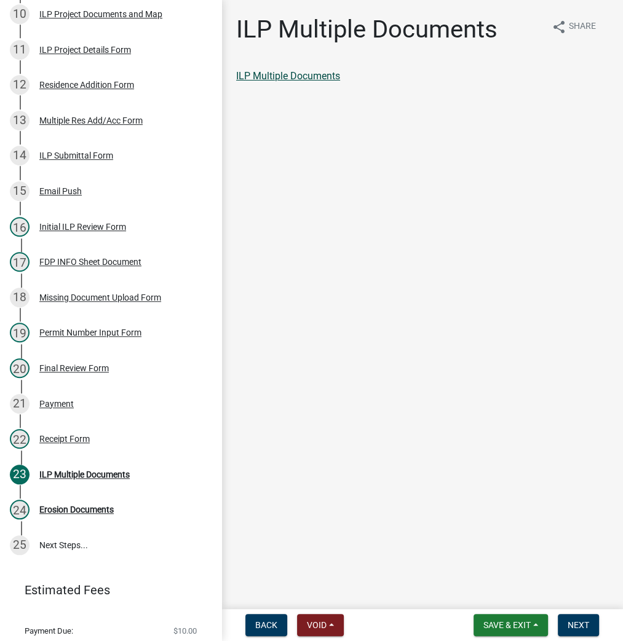
click at [302, 77] on link "ILP Multiple Documents" at bounding box center [288, 76] width 104 height 12
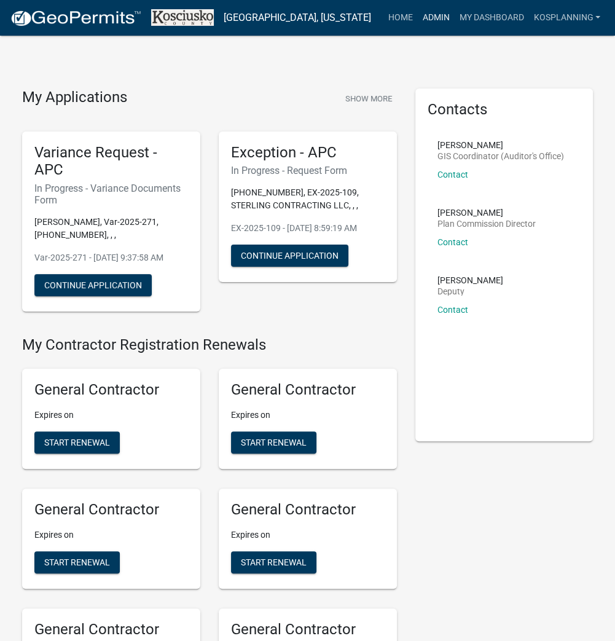
click at [437, 12] on link "Admin" at bounding box center [435, 17] width 37 height 23
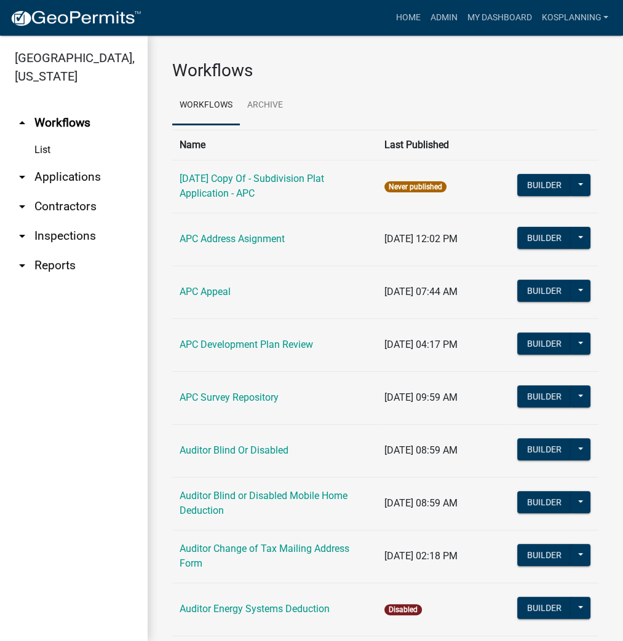
click at [64, 172] on link "arrow_drop_down Applications" at bounding box center [74, 177] width 148 height 30
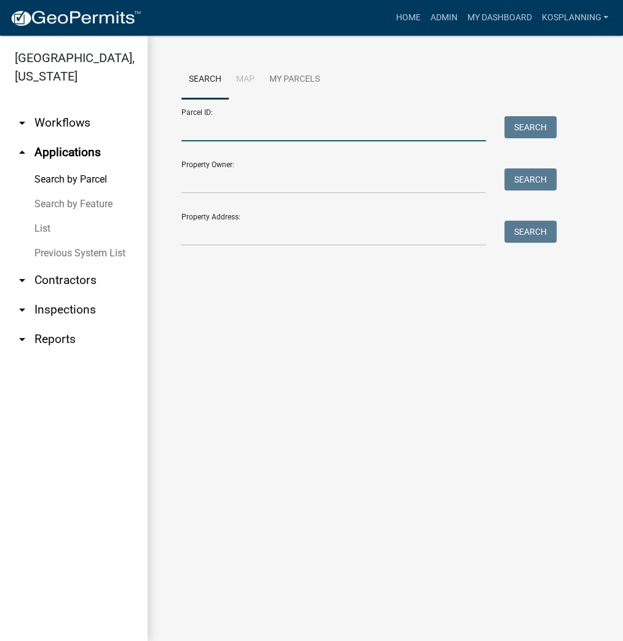
click at [217, 128] on input "Parcel ID:" at bounding box center [333, 128] width 304 height 25
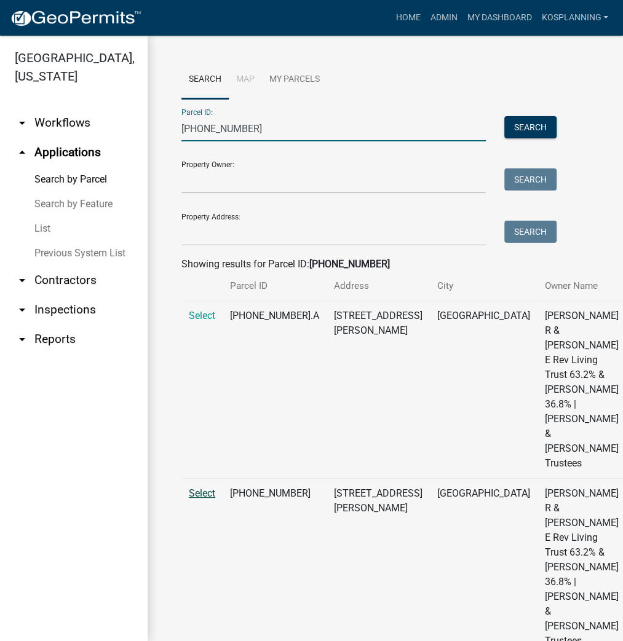
type input "005-027-030"
click at [197, 499] on span "Select" at bounding box center [202, 494] width 26 height 12
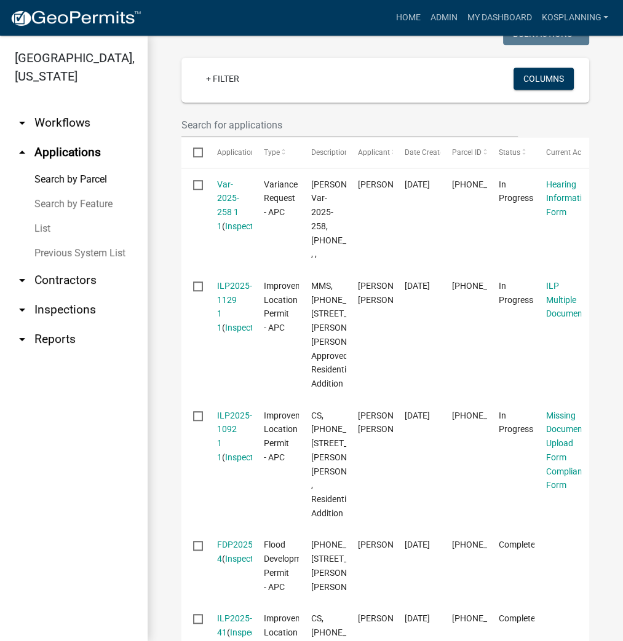
scroll to position [492, 0]
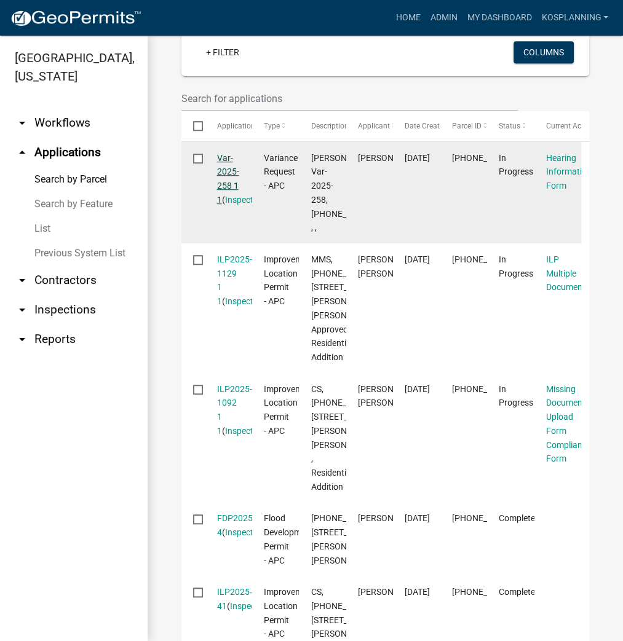
click at [226, 205] on link "Var-2025-258 1 1" at bounding box center [228, 179] width 22 height 52
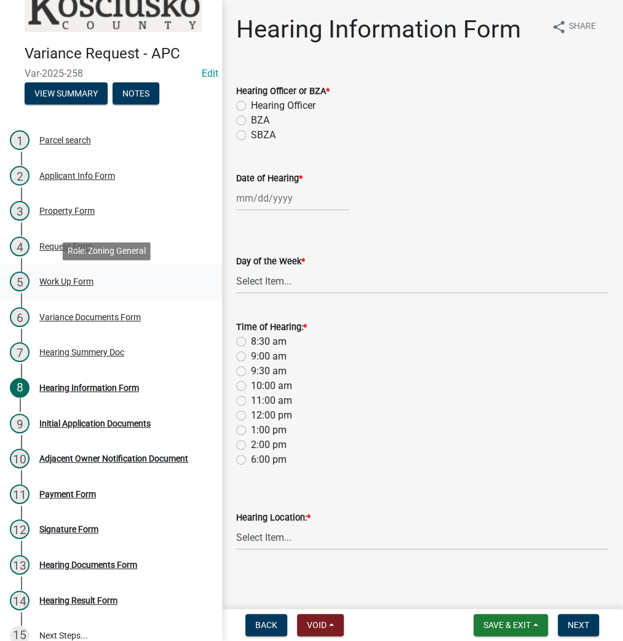
scroll to position [42, 0]
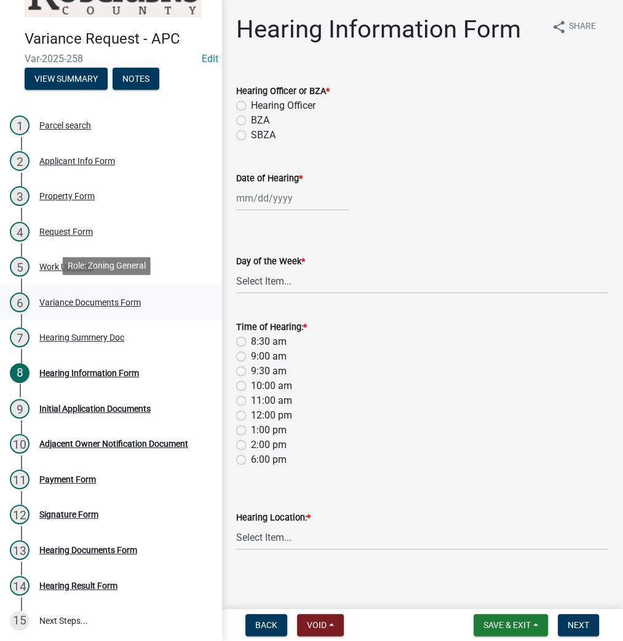
click at [96, 301] on div "Variance Documents Form" at bounding box center [89, 302] width 101 height 9
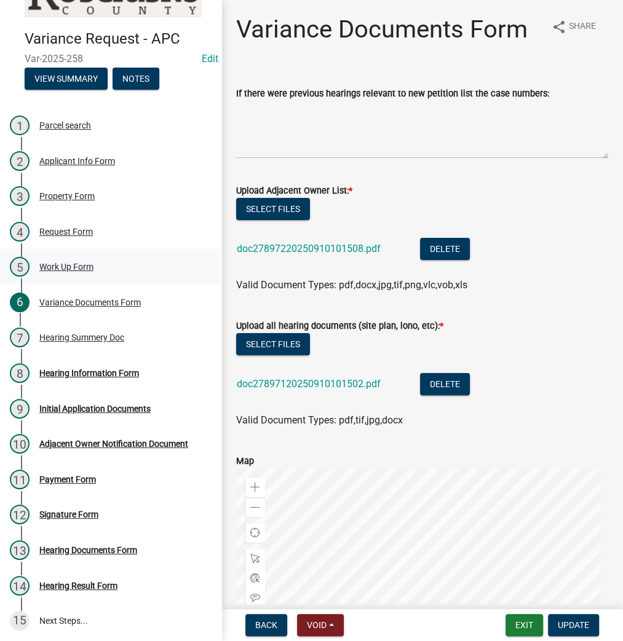
click at [56, 263] on div "Work Up Form" at bounding box center [66, 267] width 54 height 9
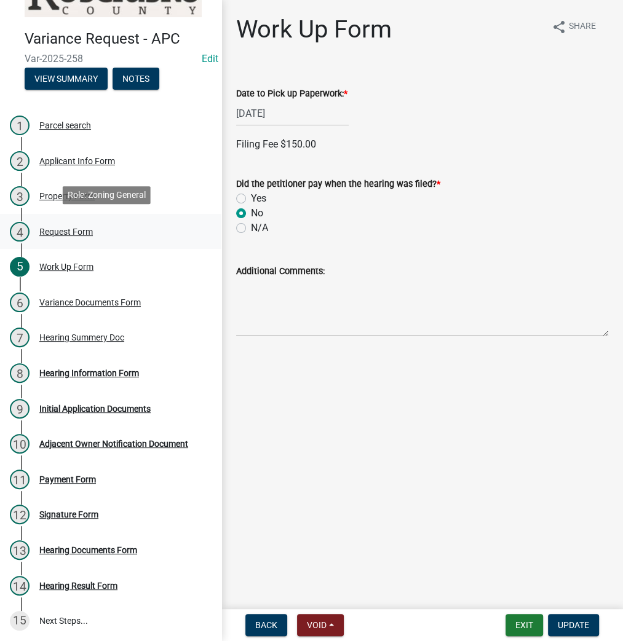
click at [54, 231] on div "Request Form" at bounding box center [65, 231] width 53 height 9
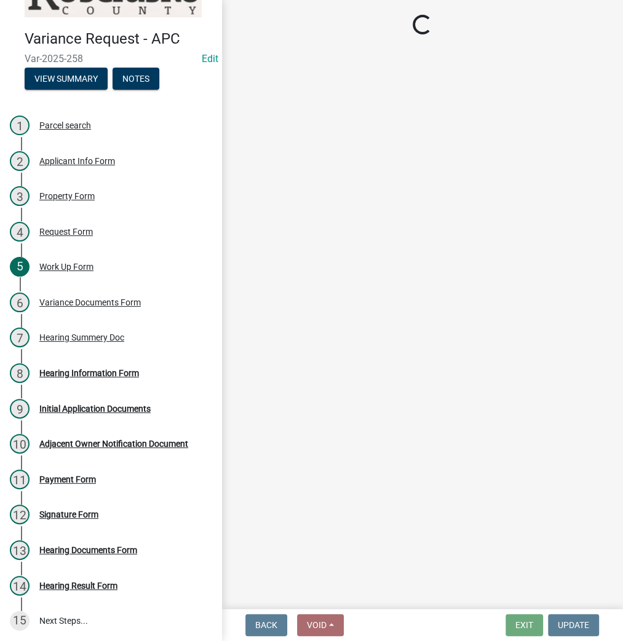
select select "77eb12f8-2a64-4a31-bfec-9b00716b2165"
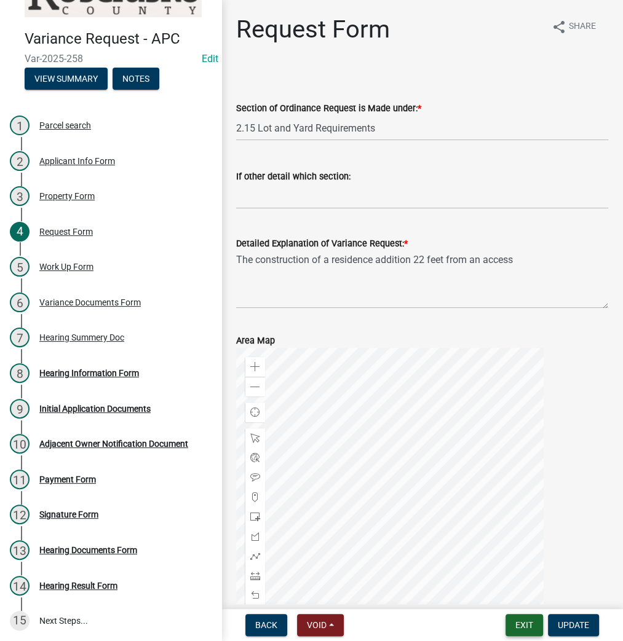
click at [524, 619] on button "Exit" at bounding box center [524, 625] width 38 height 22
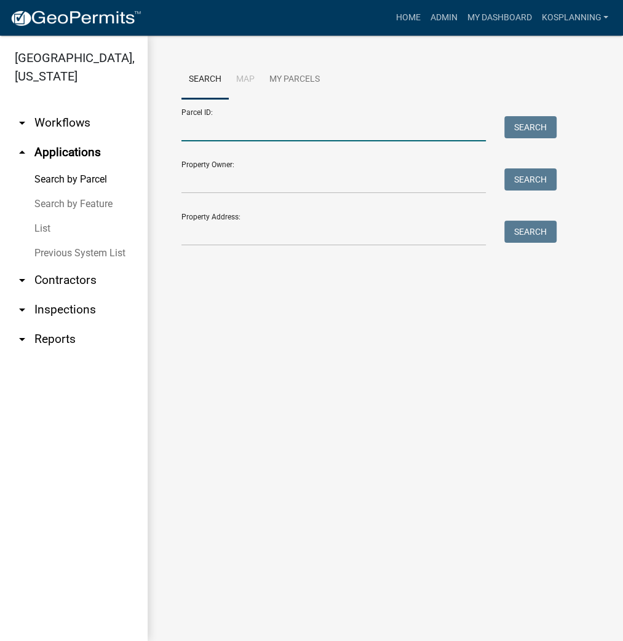
click at [251, 130] on input "Parcel ID:" at bounding box center [333, 128] width 304 height 25
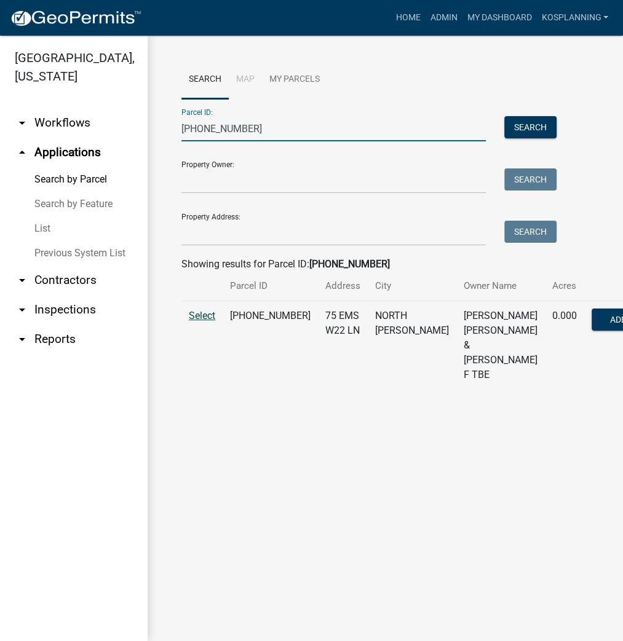
click at [209, 322] on span "Select" at bounding box center [202, 316] width 26 height 12
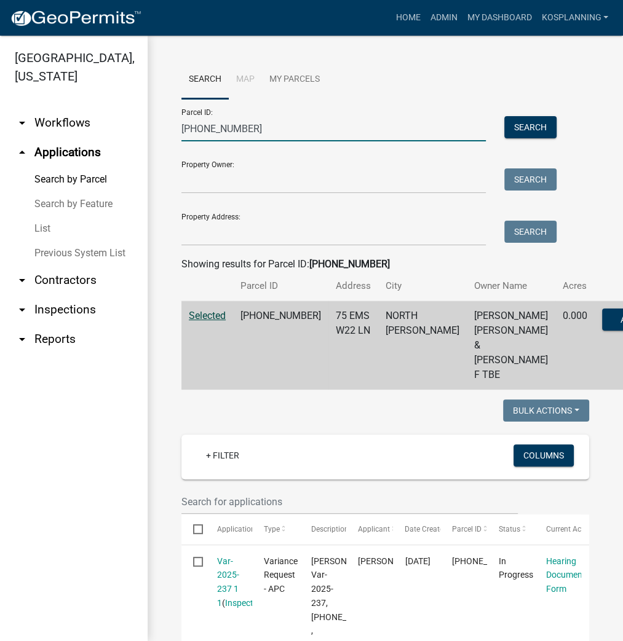
click at [242, 133] on input "005-050-027" at bounding box center [333, 128] width 304 height 25
click at [241, 133] on input "005-050-027" at bounding box center [333, 128] width 304 height 25
click at [241, 130] on input "005-050-027" at bounding box center [333, 128] width 304 height 25
drag, startPoint x: 241, startPoint y: 130, endPoint x: 238, endPoint y: 137, distance: 7.4
click at [239, 137] on input "005-050-027" at bounding box center [333, 128] width 304 height 25
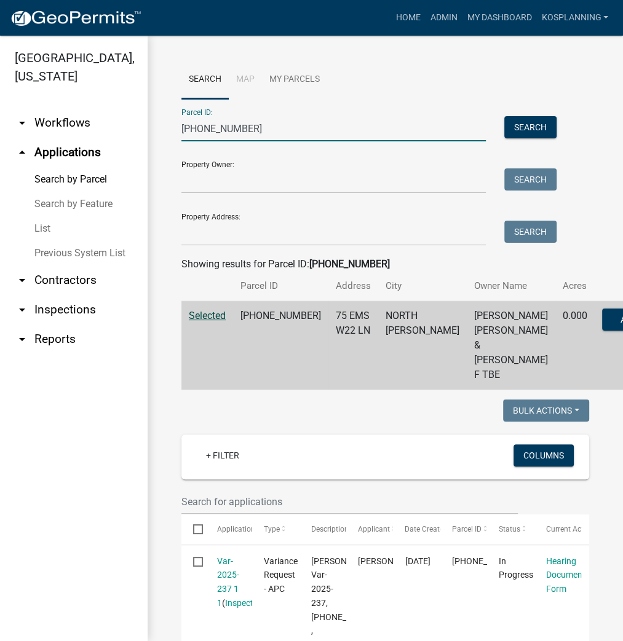
drag, startPoint x: 238, startPoint y: 137, endPoint x: 204, endPoint y: 128, distance: 35.1
click at [237, 138] on input "005-050-027" at bounding box center [333, 128] width 304 height 25
click at [198, 133] on input "005-050-027" at bounding box center [333, 128] width 304 height 25
click at [199, 130] on input "005-050-027" at bounding box center [333, 128] width 304 height 25
click at [200, 130] on input "005-050-027" at bounding box center [333, 128] width 304 height 25
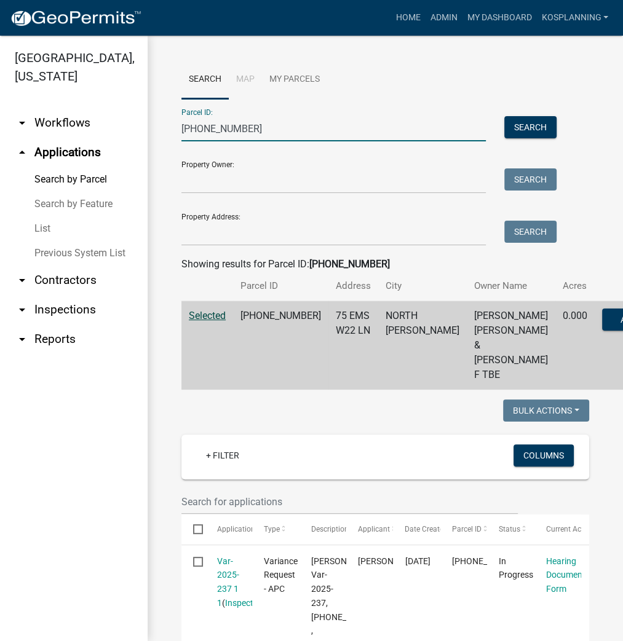
click at [199, 129] on input "005-050-027" at bounding box center [333, 128] width 304 height 25
drag, startPoint x: 290, startPoint y: 132, endPoint x: 47, endPoint y: 128, distance: 243.5
click at [43, 127] on div "Kosciusko County, Indiana arrow_drop_down Workflows List arrow_drop_up Applicat…" at bounding box center [311, 339] width 623 height 606
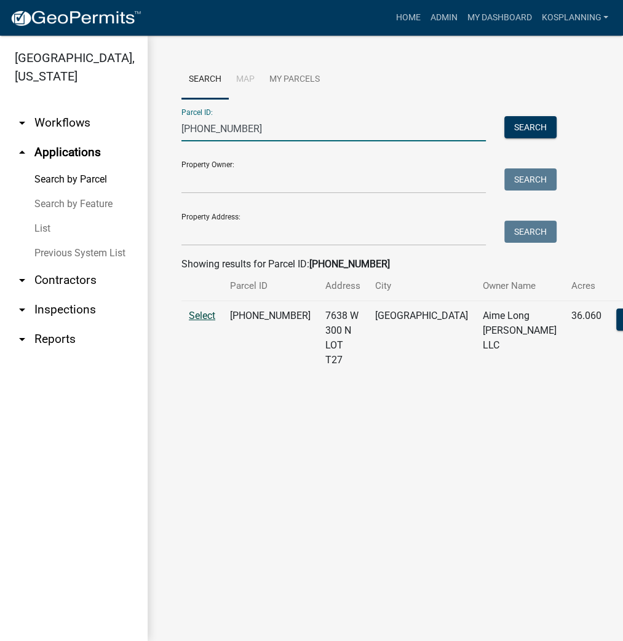
type input "021-119-013"
click at [199, 322] on span "Select" at bounding box center [202, 316] width 26 height 12
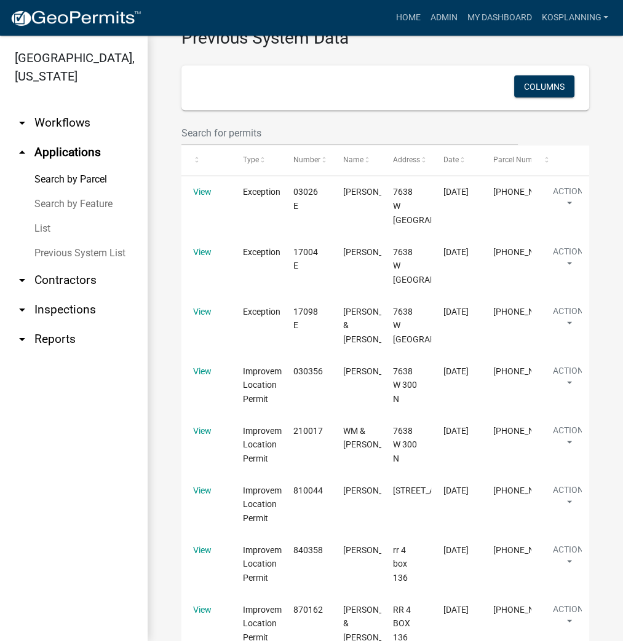
scroll to position [1771, 0]
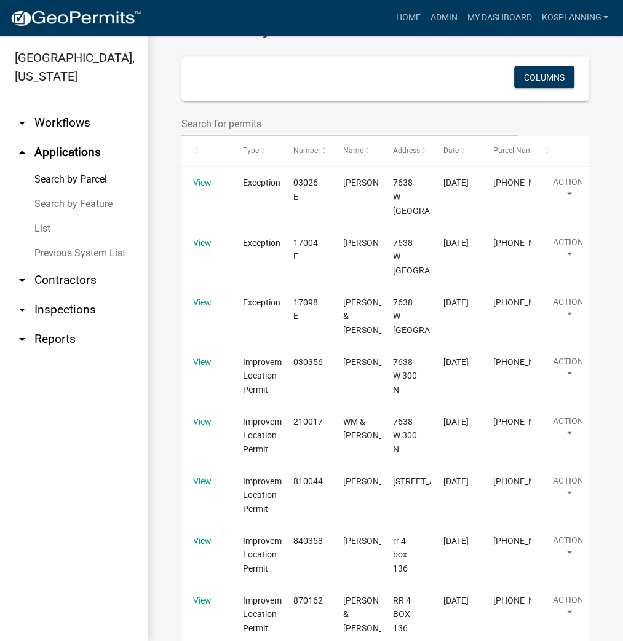
select select "3: 100"
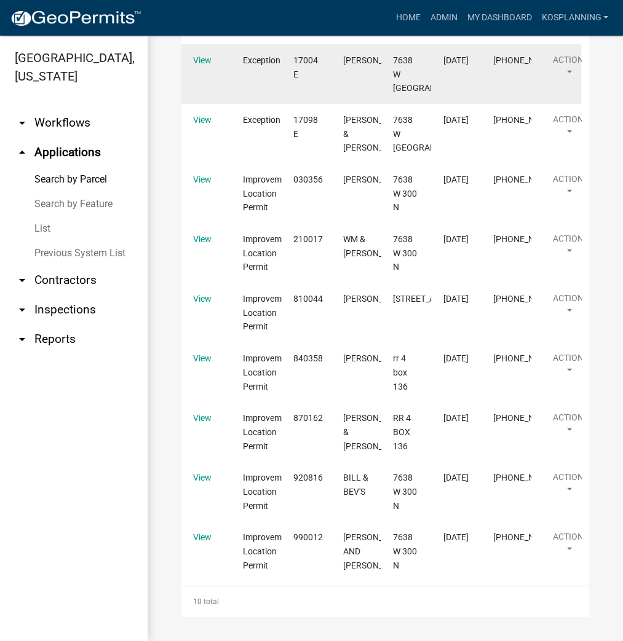
scroll to position [2804, 0]
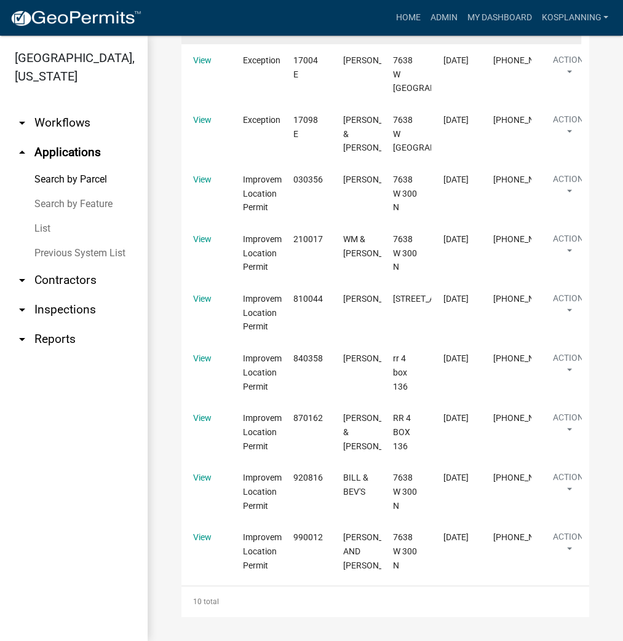
click at [204, 6] on link "View" at bounding box center [202, 1] width 18 height 10
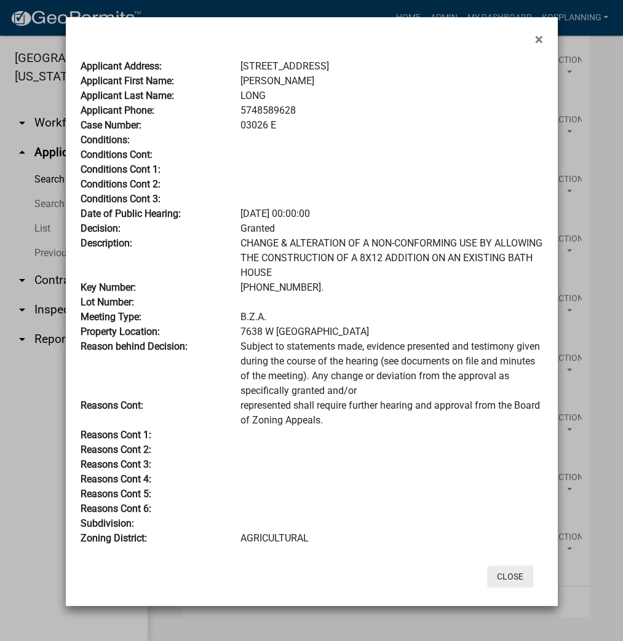
click at [518, 571] on button "Close" at bounding box center [510, 577] width 46 height 22
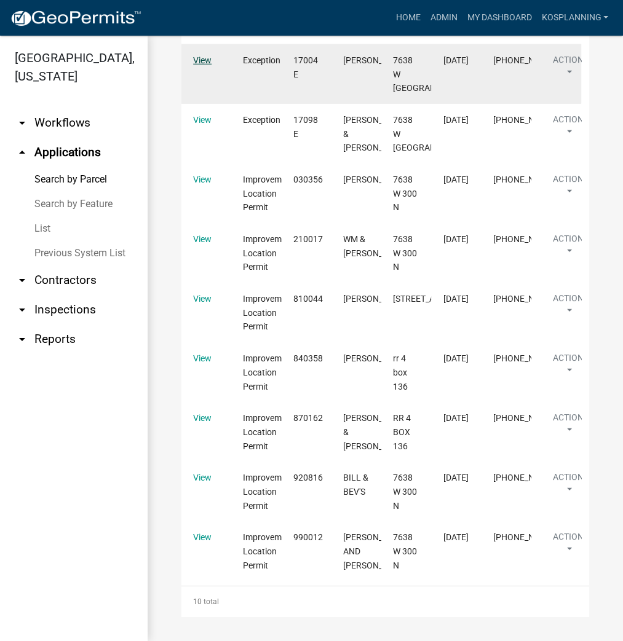
click at [196, 65] on link "View" at bounding box center [202, 60] width 18 height 10
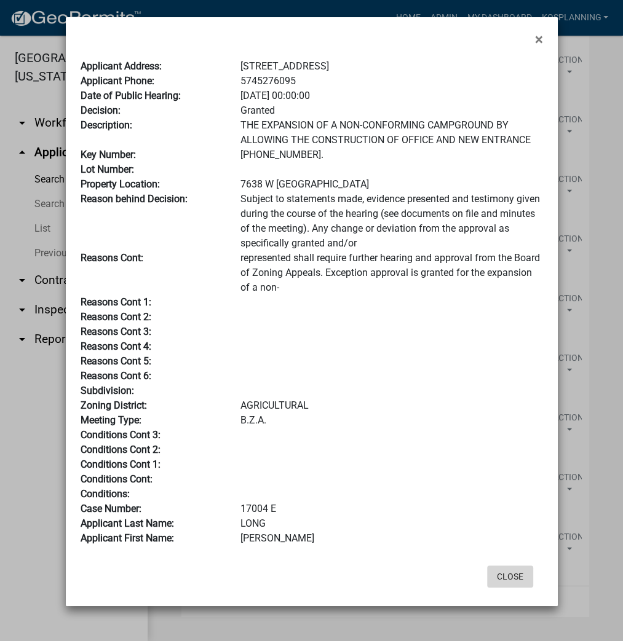
click at [516, 569] on button "Close" at bounding box center [510, 577] width 46 height 22
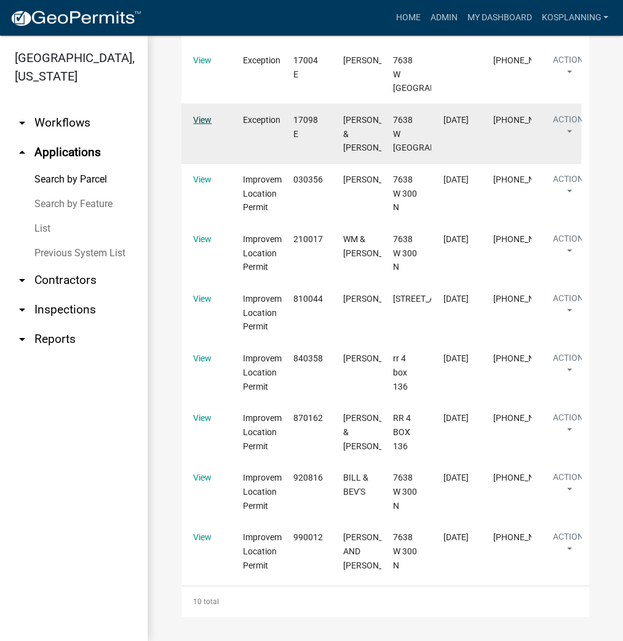
click at [202, 125] on link "View" at bounding box center [202, 120] width 18 height 10
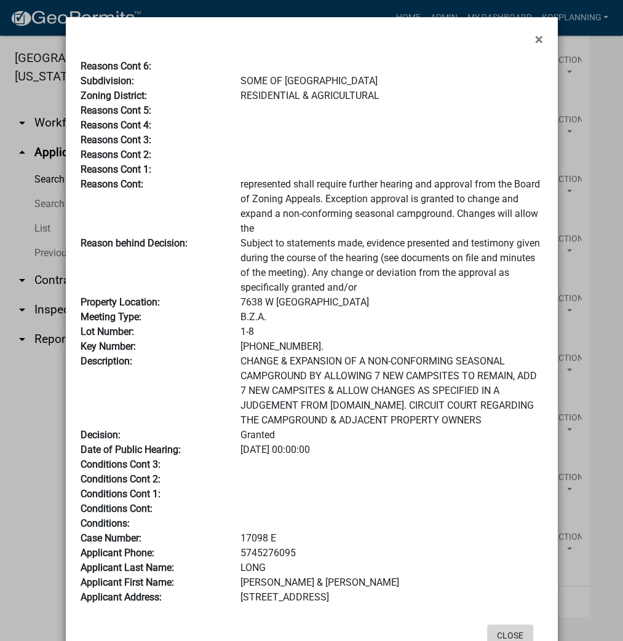
drag, startPoint x: 508, startPoint y: 625, endPoint x: 502, endPoint y: 604, distance: 22.4
click at [508, 623] on div "Close" at bounding box center [391, 636] width 303 height 32
click at [506, 636] on button "Close" at bounding box center [510, 636] width 46 height 22
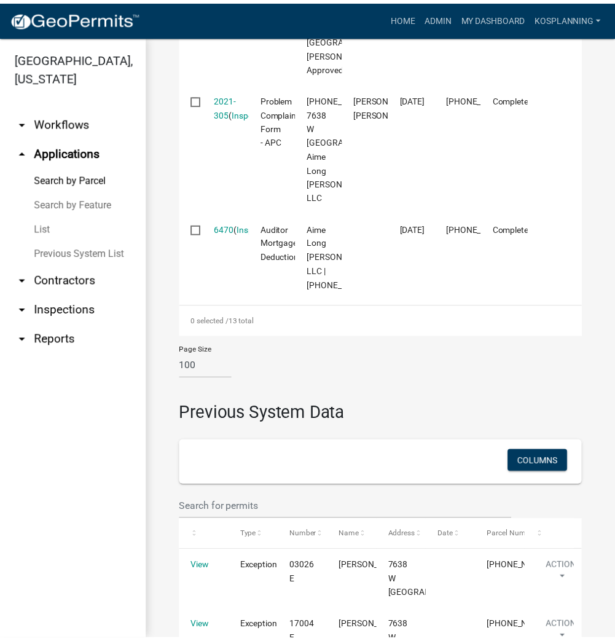
scroll to position [1586, 0]
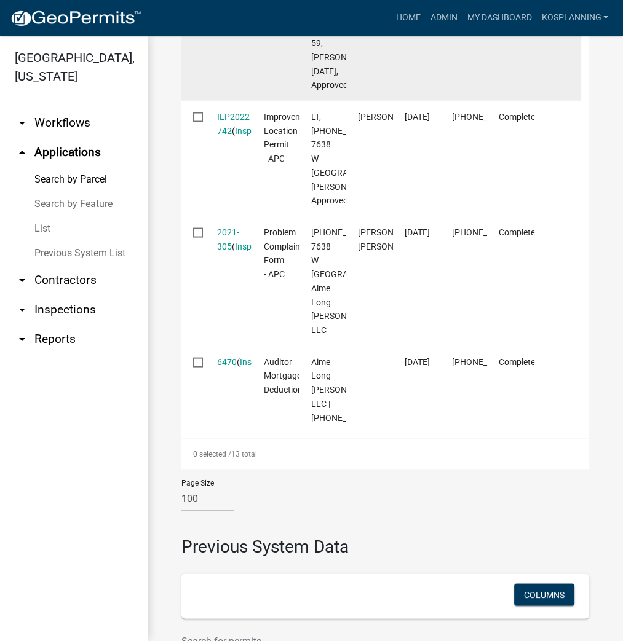
click at [229, 34] on link "EX-2022-59" at bounding box center [228, 15] width 22 height 38
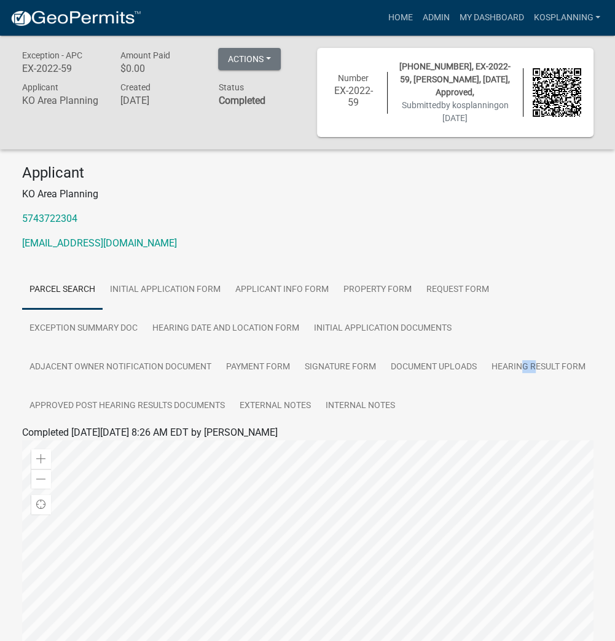
click at [536, 418] on ul "Parcel search Initial Application Form Applicant Info Form Property Form Reques…" at bounding box center [308, 348] width 572 height 155
click at [548, 363] on link "Hearing Result Form" at bounding box center [538, 367] width 109 height 39
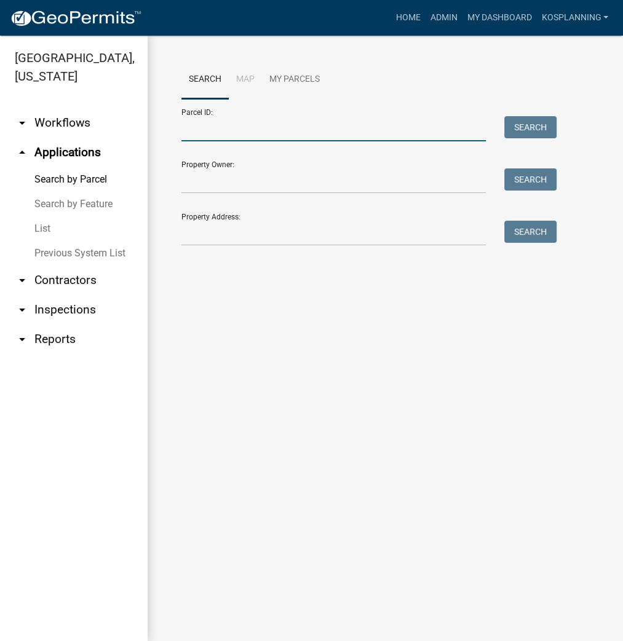
click at [294, 133] on input "Parcel ID:" at bounding box center [333, 128] width 304 height 25
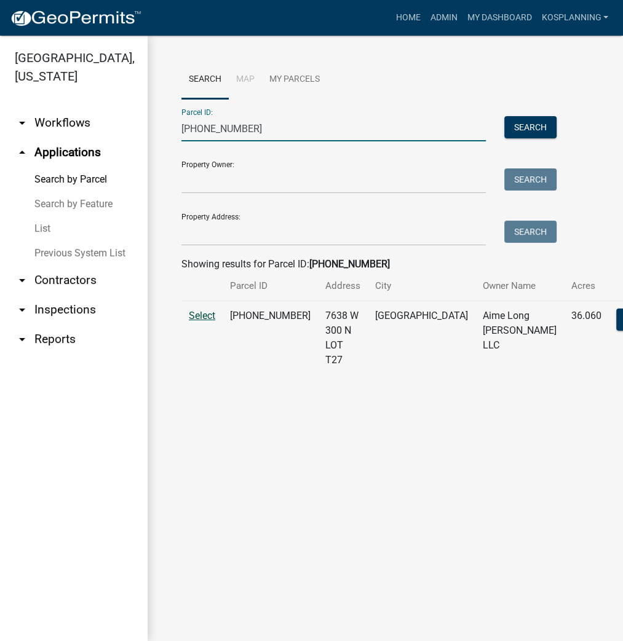
type input "021-119-013"
click at [202, 322] on span "Select" at bounding box center [202, 316] width 26 height 12
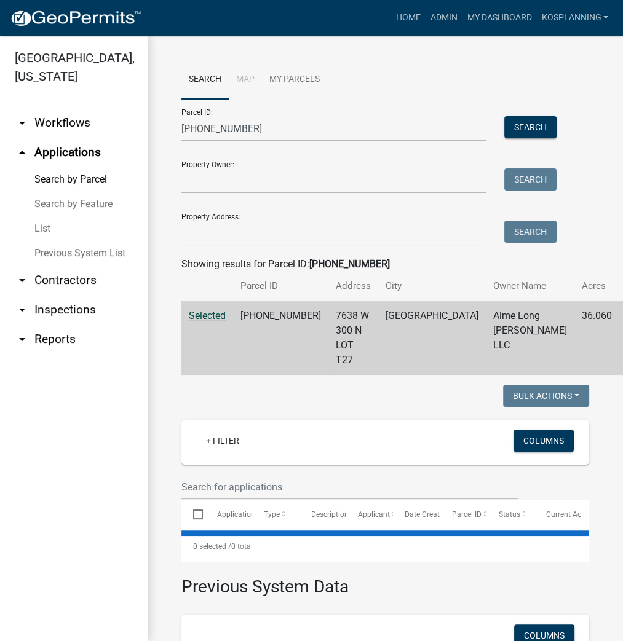
select select "3: 100"
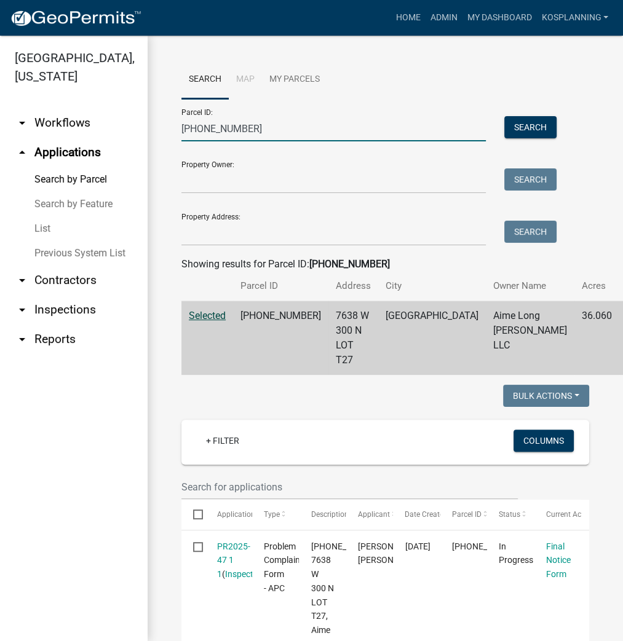
click at [210, 128] on input "021-119-013" at bounding box center [333, 128] width 304 height 25
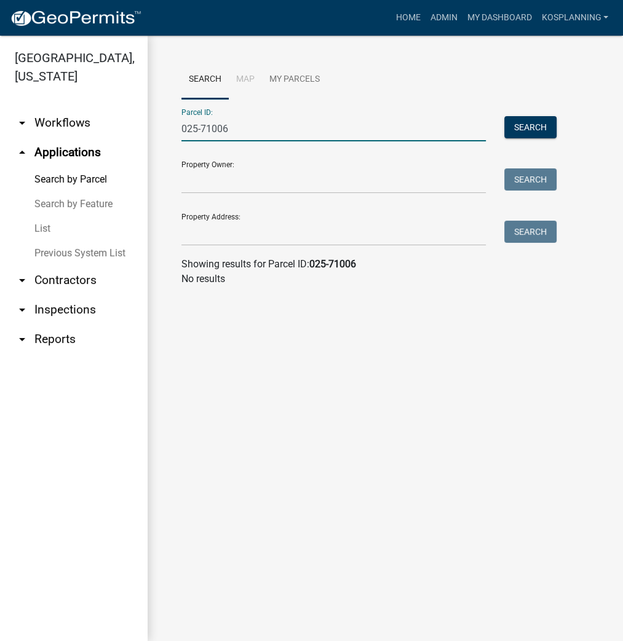
click at [209, 124] on input "025-71006" at bounding box center [333, 128] width 304 height 25
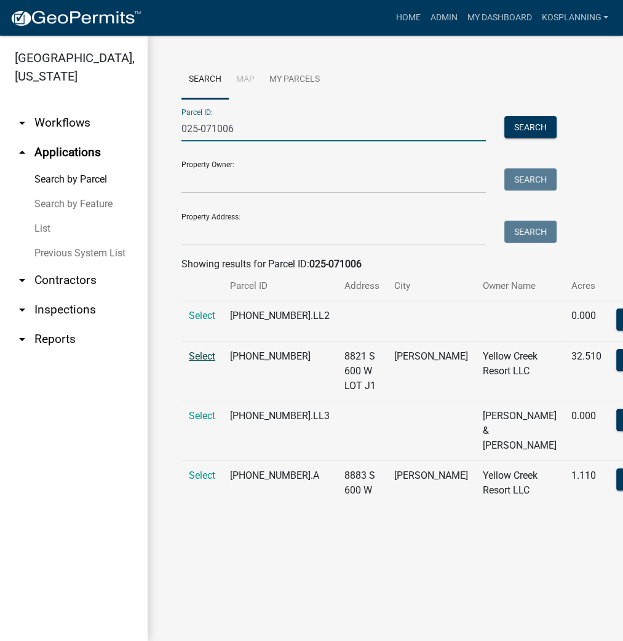
type input "025-071006"
click at [213, 362] on span "Select" at bounding box center [202, 356] width 26 height 12
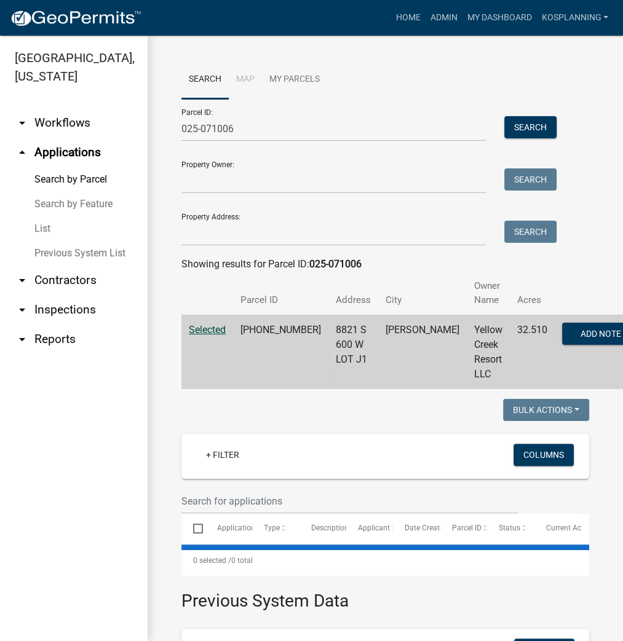
select select "3: 100"
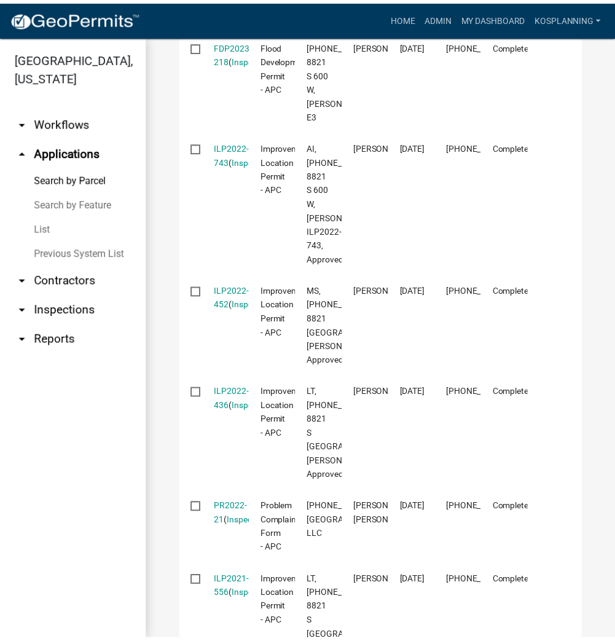
scroll to position [2853, 0]
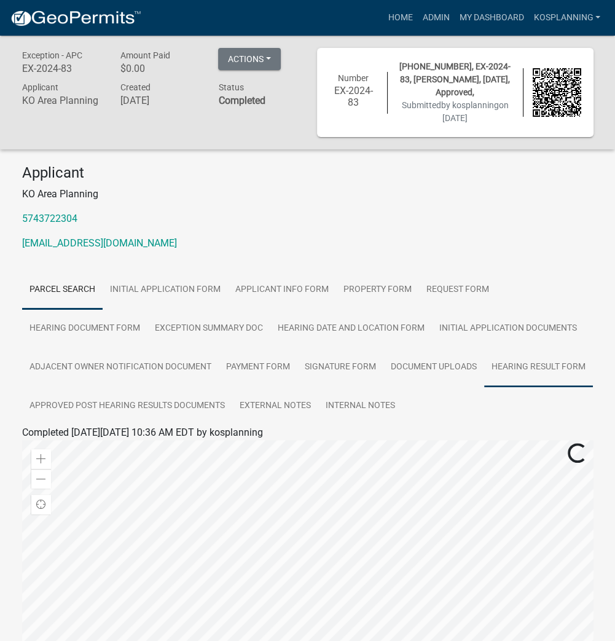
click at [543, 373] on link "Hearing Result Form" at bounding box center [538, 367] width 109 height 39
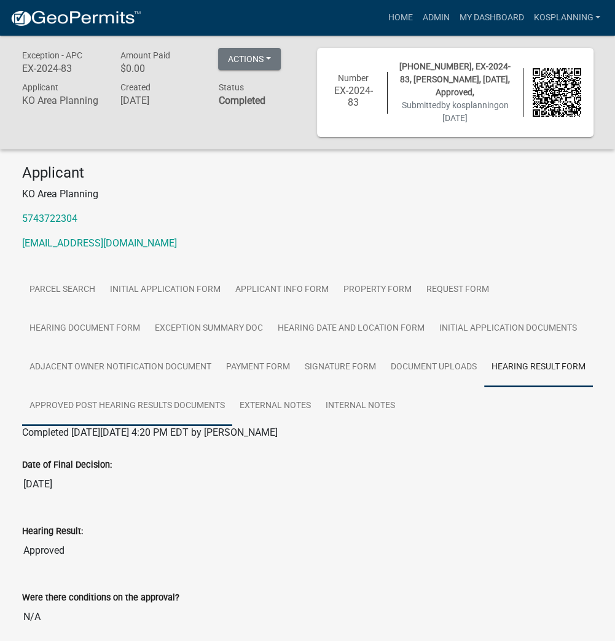
click at [207, 402] on link "Approved Post Hearing Results Documents" at bounding box center [127, 406] width 210 height 39
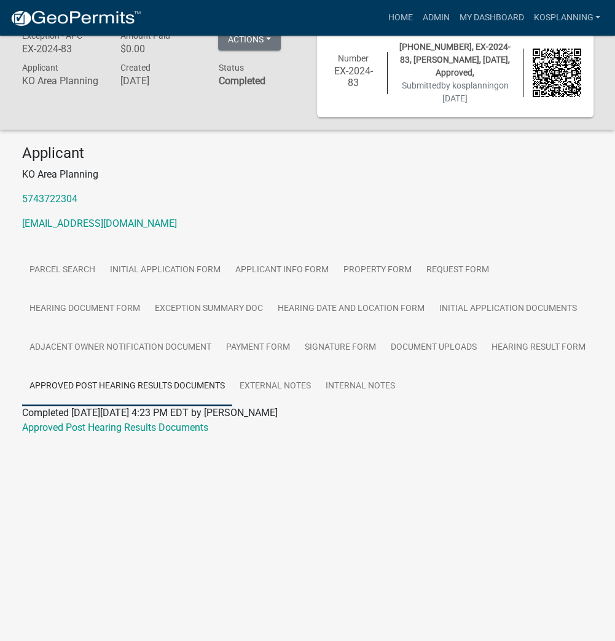
scroll to position [36, 0]
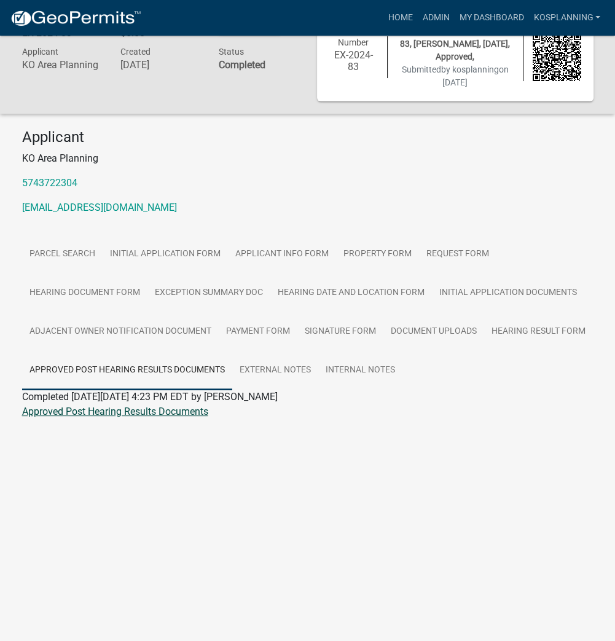
click at [93, 408] on link "Approved Post Hearing Results Documents" at bounding box center [115, 412] width 186 height 12
click at [428, 23] on link "Admin" at bounding box center [435, 17] width 37 height 23
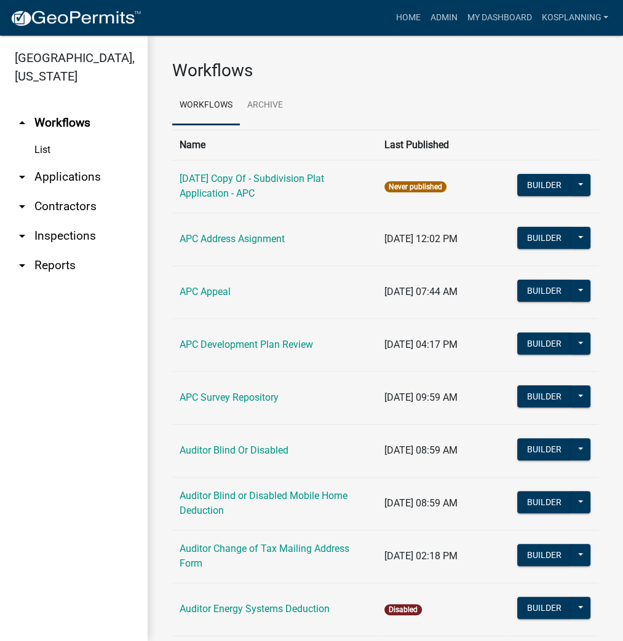
click at [58, 177] on link "arrow_drop_down Applications" at bounding box center [74, 177] width 148 height 30
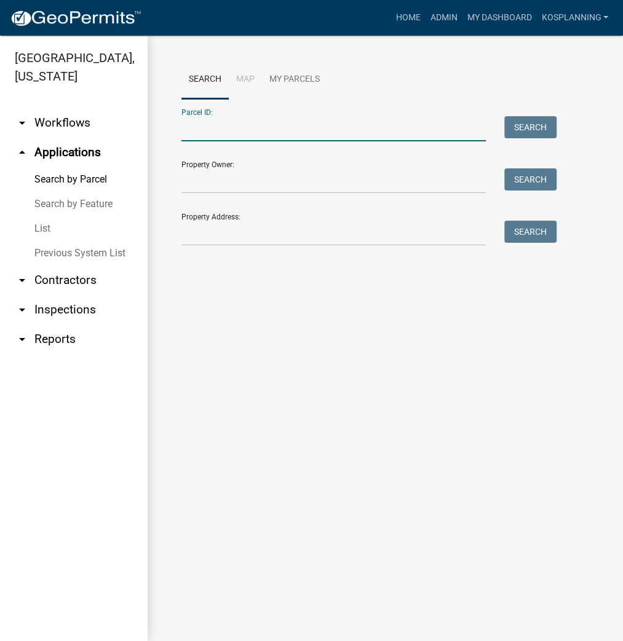
click at [211, 121] on input "Parcel ID:" at bounding box center [333, 128] width 304 height 25
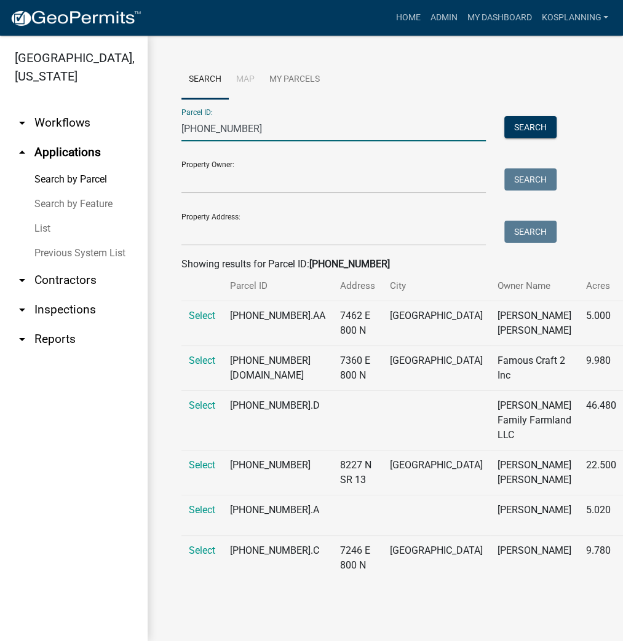
scroll to position [79, 0]
type input "007-135-003"
click at [205, 459] on span "Select" at bounding box center [202, 465] width 26 height 12
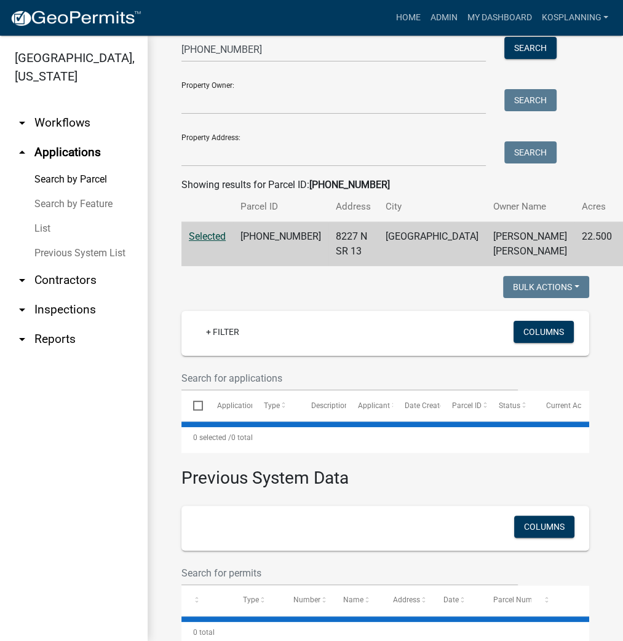
select select "3: 100"
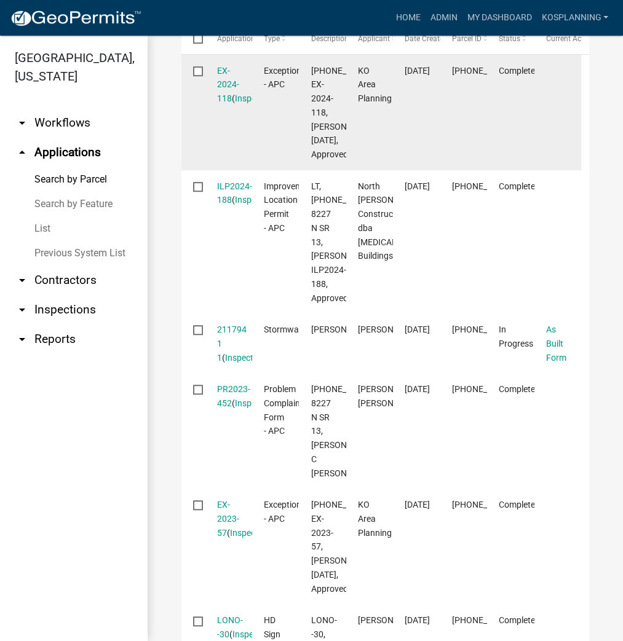
scroll to position [571, 0]
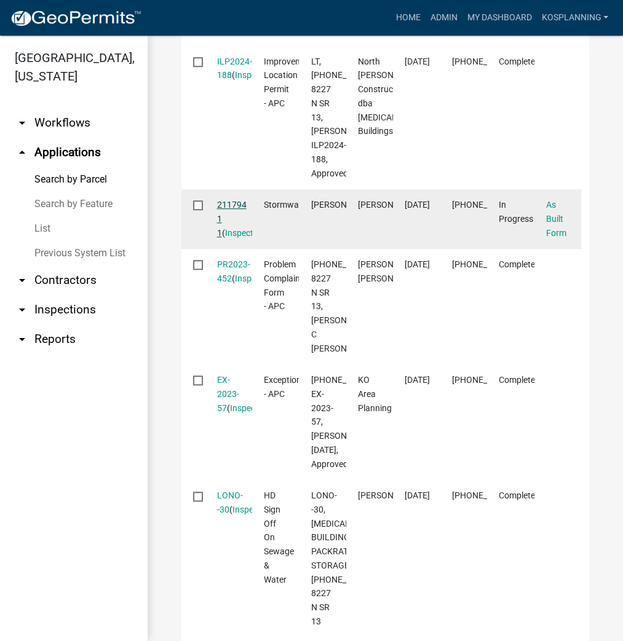
click at [234, 238] on link "211794 1 1" at bounding box center [232, 219] width 30 height 38
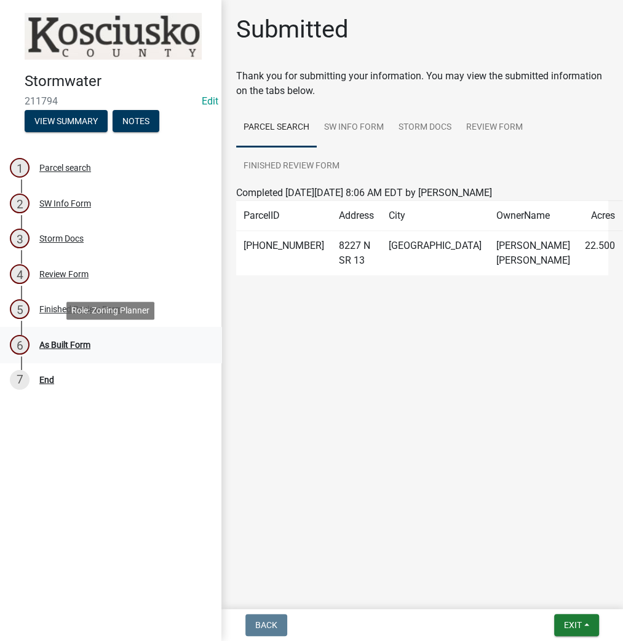
click at [72, 347] on div "As Built Form" at bounding box center [64, 345] width 51 height 9
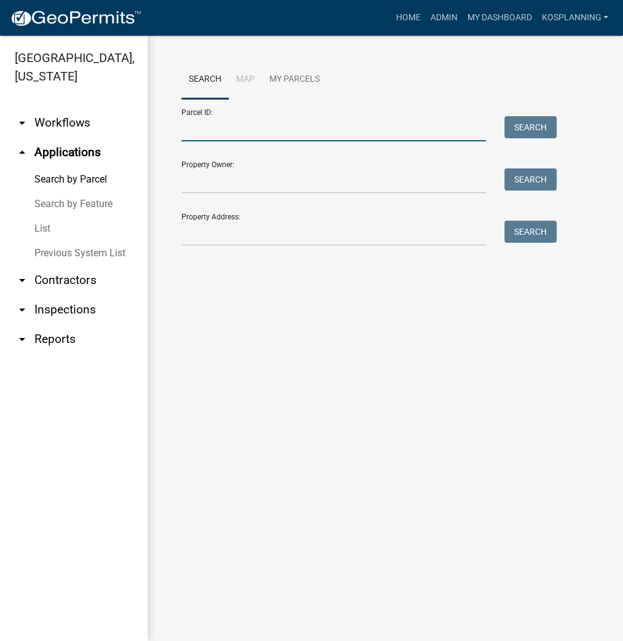
click at [279, 136] on input "Parcel ID:" at bounding box center [333, 128] width 304 height 25
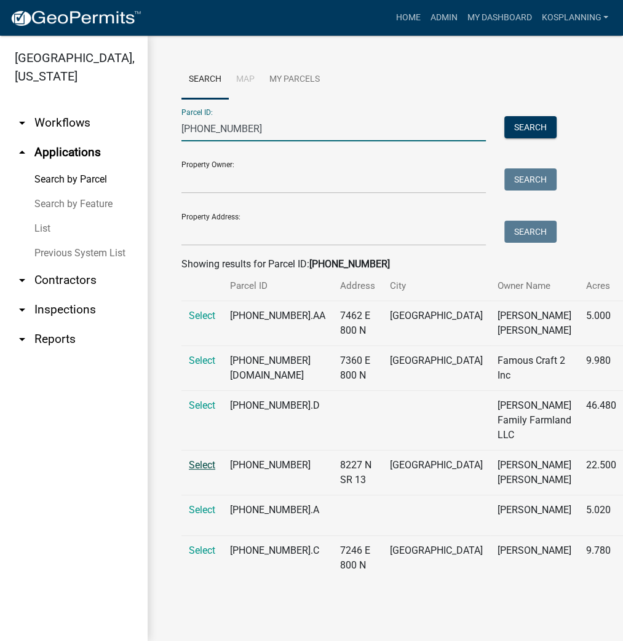
type input "007-135-003"
click at [200, 471] on span "Select" at bounding box center [202, 465] width 26 height 12
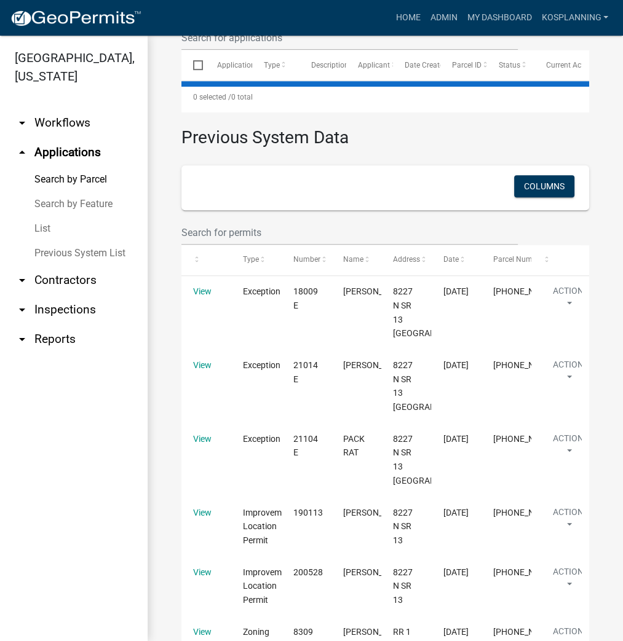
select select "3: 100"
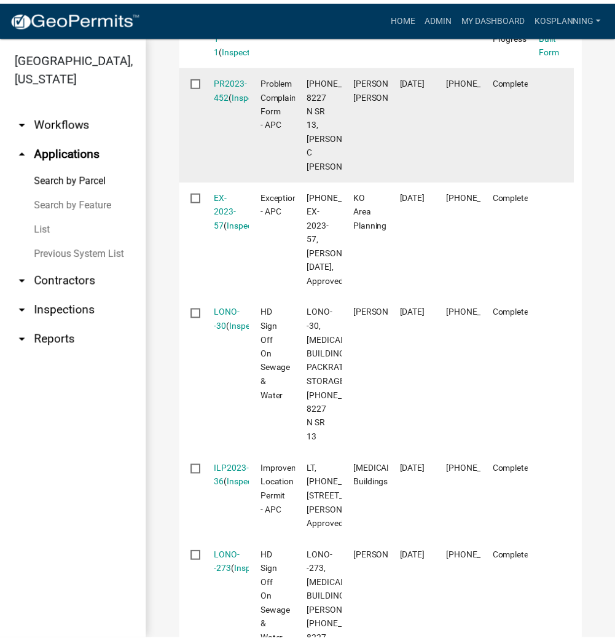
scroll to position [778, 0]
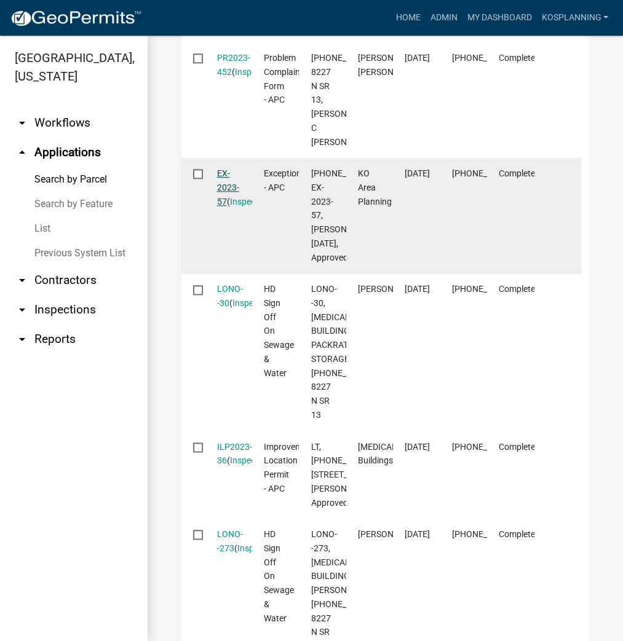
click at [225, 207] on link "EX-2023-57" at bounding box center [228, 187] width 22 height 38
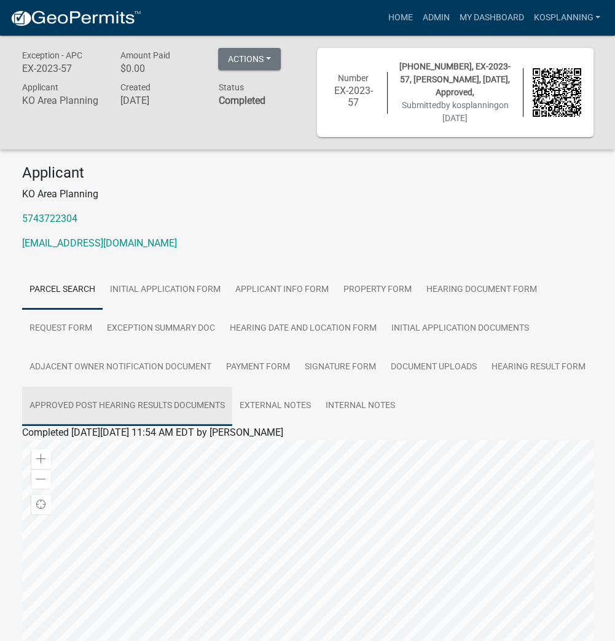
click at [104, 401] on link "Approved Post Hearing Results Documents" at bounding box center [127, 406] width 210 height 39
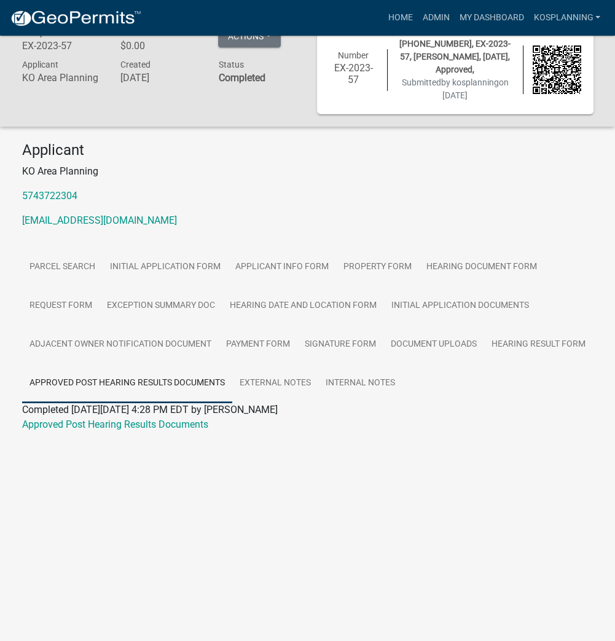
scroll to position [36, 0]
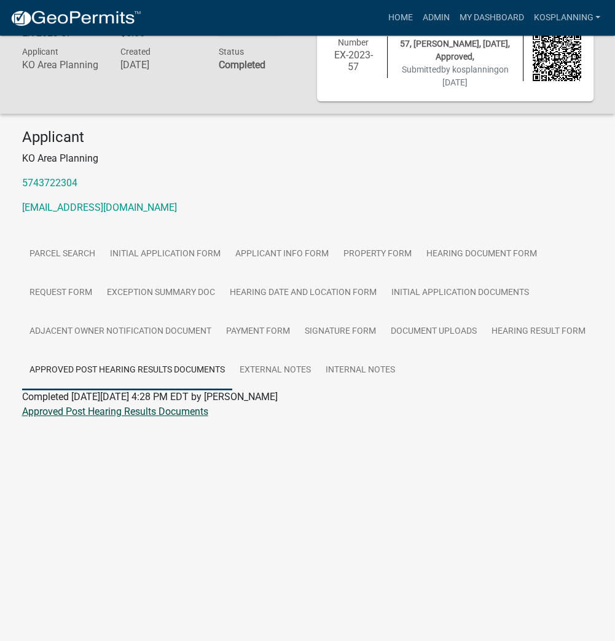
click at [118, 410] on link "Approved Post Hearing Results Documents" at bounding box center [115, 412] width 186 height 12
click at [432, 17] on link "Admin" at bounding box center [435, 17] width 37 height 23
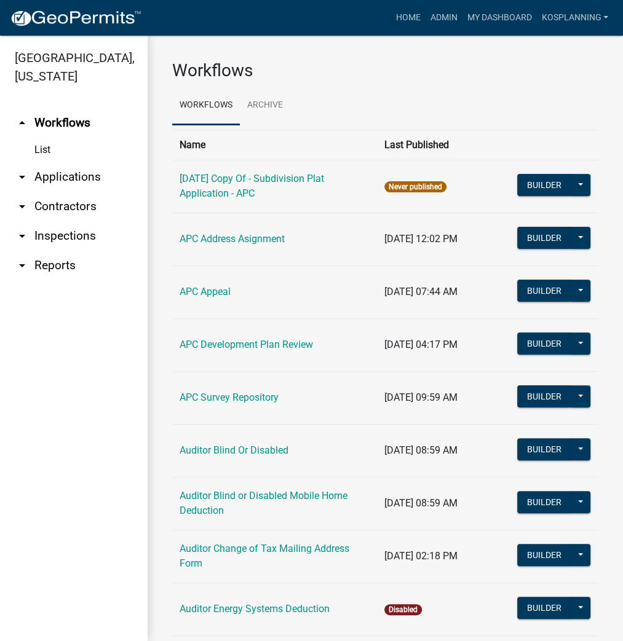
click at [68, 174] on link "arrow_drop_down Applications" at bounding box center [74, 177] width 148 height 30
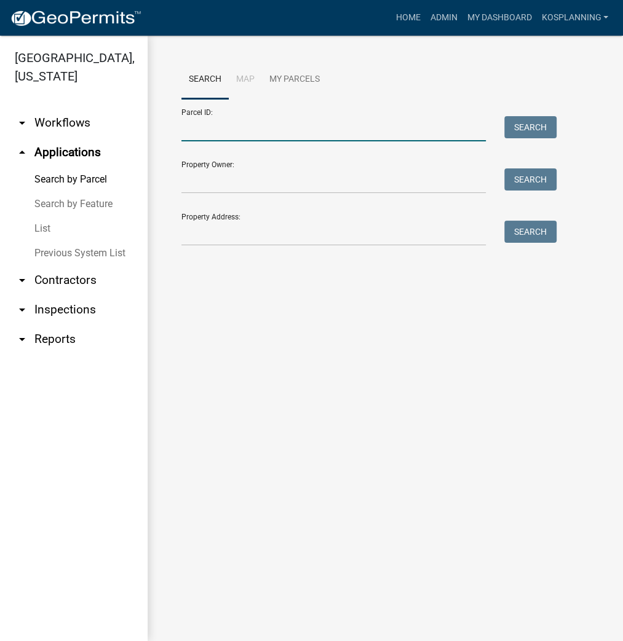
click at [274, 135] on input "Parcel ID:" at bounding box center [333, 128] width 304 height 25
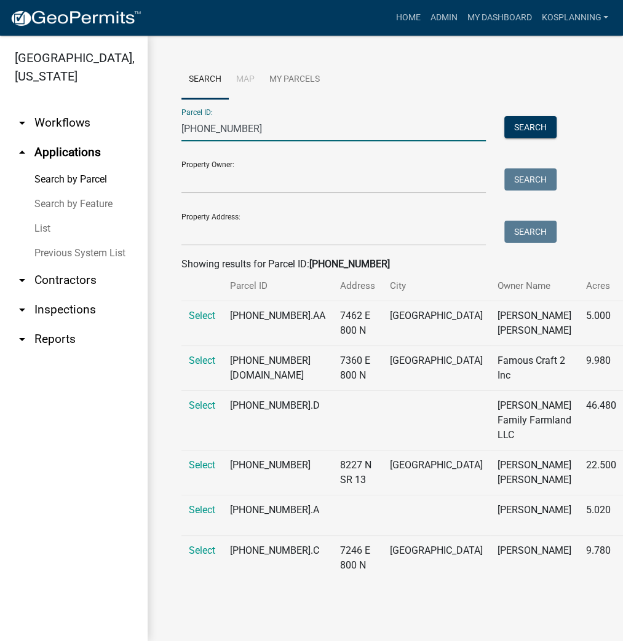
scroll to position [79, 0]
type input "007-135-003"
click at [198, 459] on span "Select" at bounding box center [202, 465] width 26 height 12
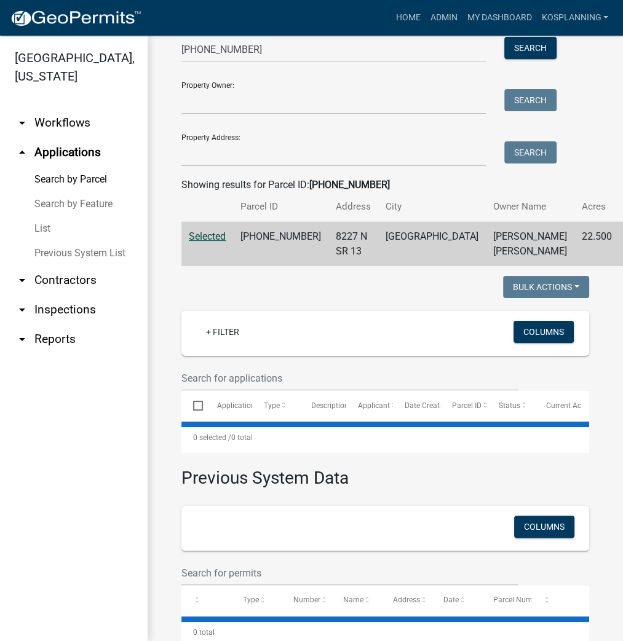
select select "3: 100"
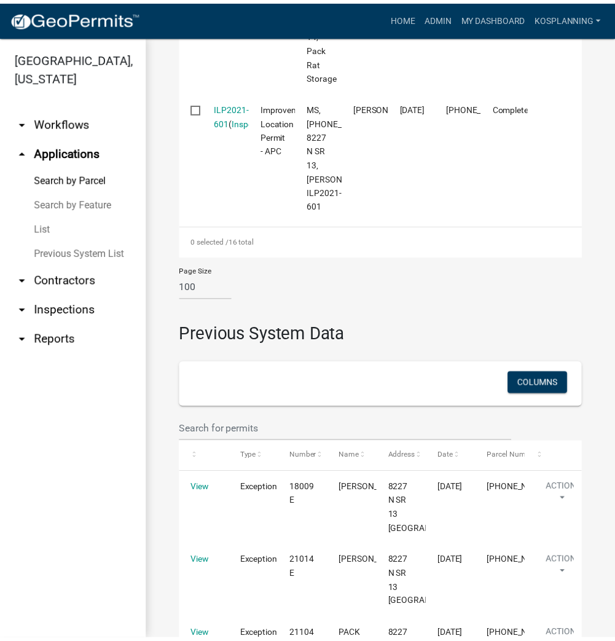
scroll to position [2293, 0]
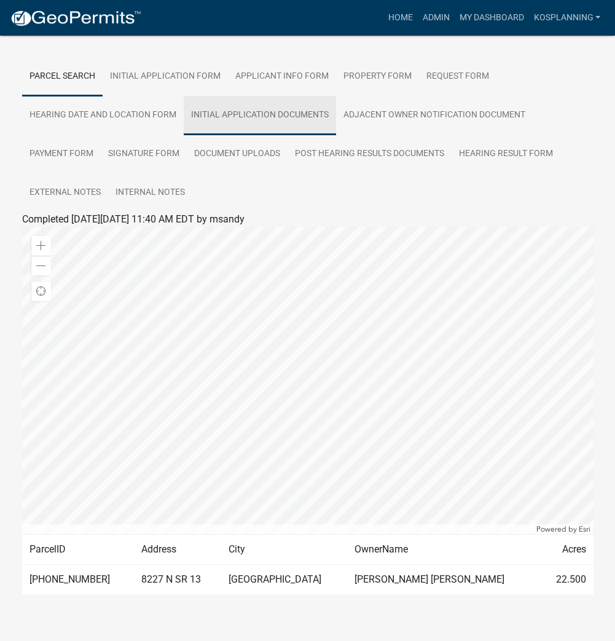
scroll to position [215, 0]
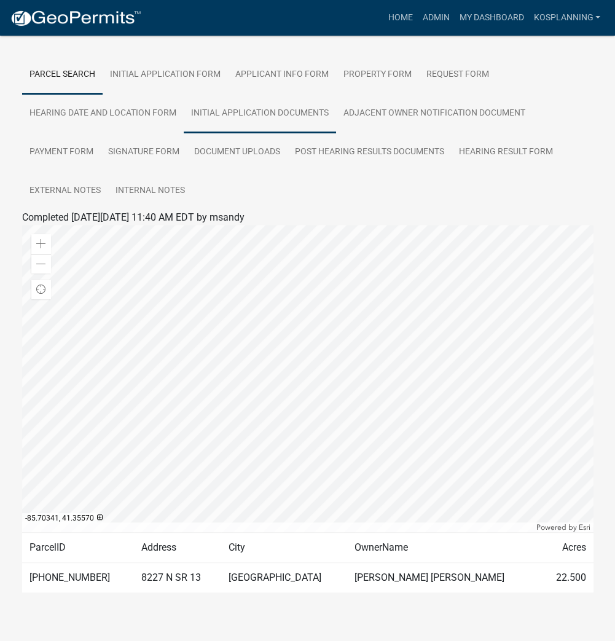
click at [271, 98] on link "Initial Application Documents" at bounding box center [260, 113] width 152 height 39
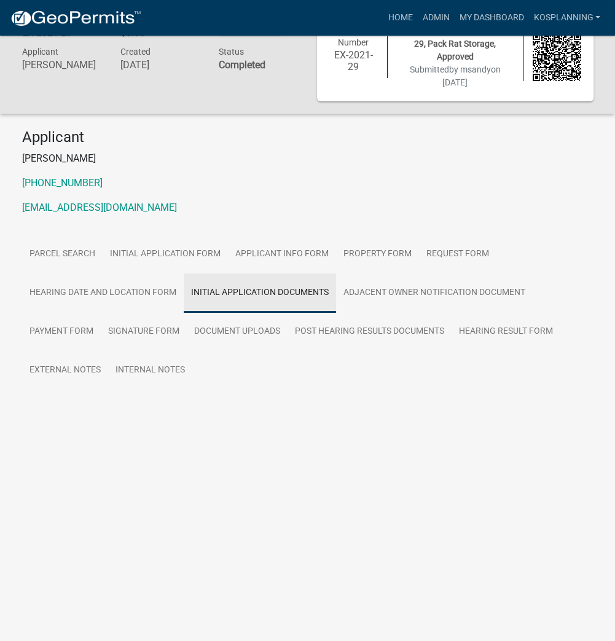
scroll to position [36, 0]
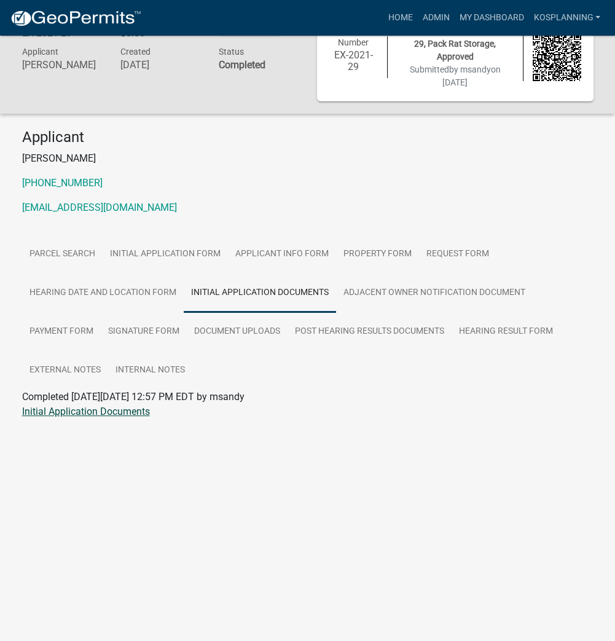
click at [92, 406] on link "Initial Application Documents" at bounding box center [86, 412] width 128 height 12
click at [231, 318] on link "Document Uploads" at bounding box center [237, 331] width 101 height 39
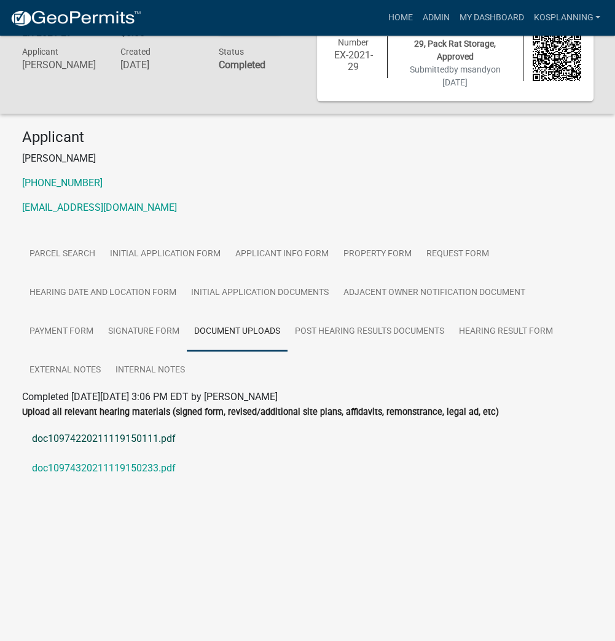
click at [64, 425] on link "doc10974220211119150111.pdf" at bounding box center [308, 439] width 572 height 30
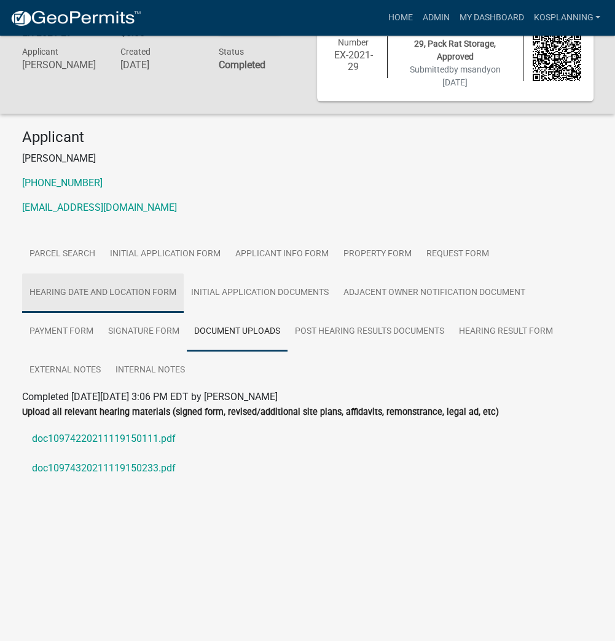
click at [95, 279] on link "Hearing Date and Location Form" at bounding box center [103, 293] width 162 height 39
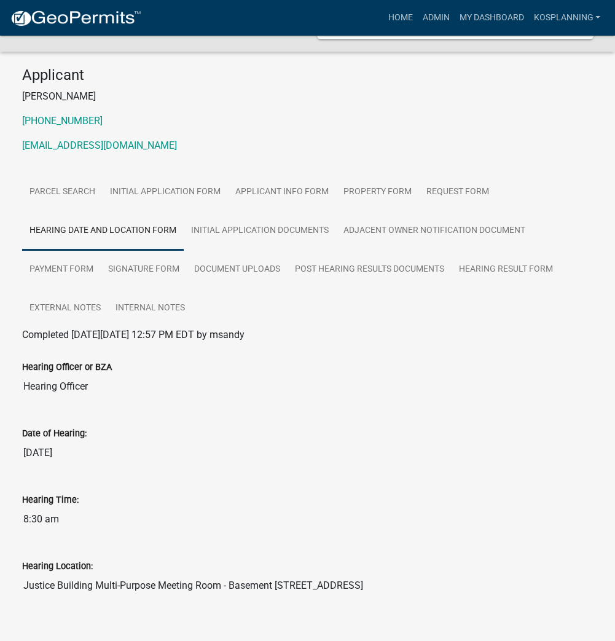
scroll to position [103, 0]
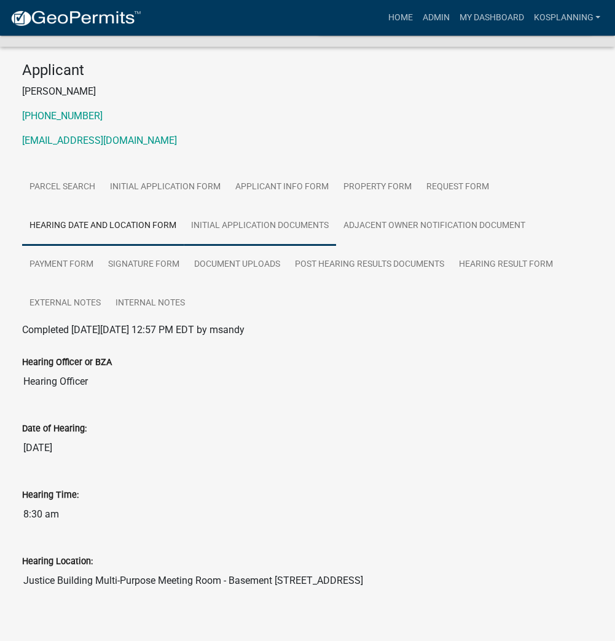
click at [243, 213] on link "Initial Application Documents" at bounding box center [260, 226] width 152 height 39
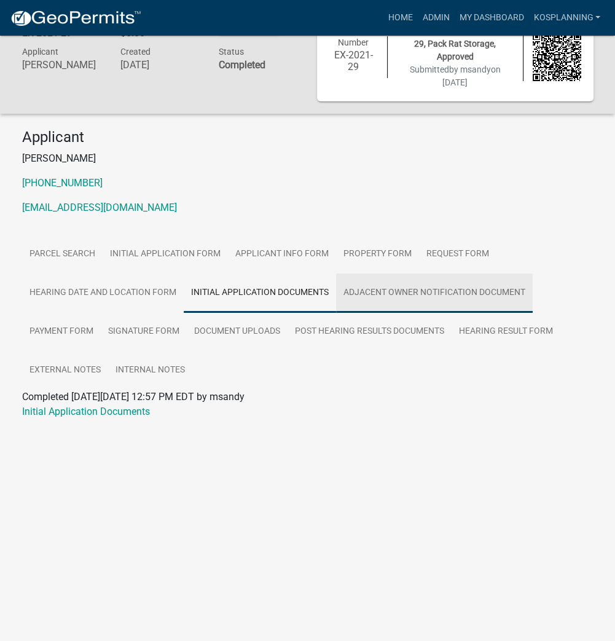
click at [384, 287] on link "Adjacent Owner Notification Document" at bounding box center [434, 293] width 197 height 39
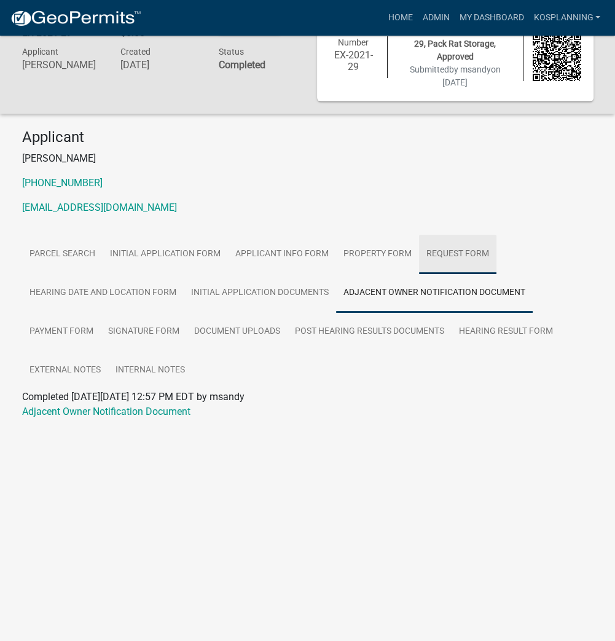
click at [445, 235] on link "Request Form" at bounding box center [457, 254] width 77 height 39
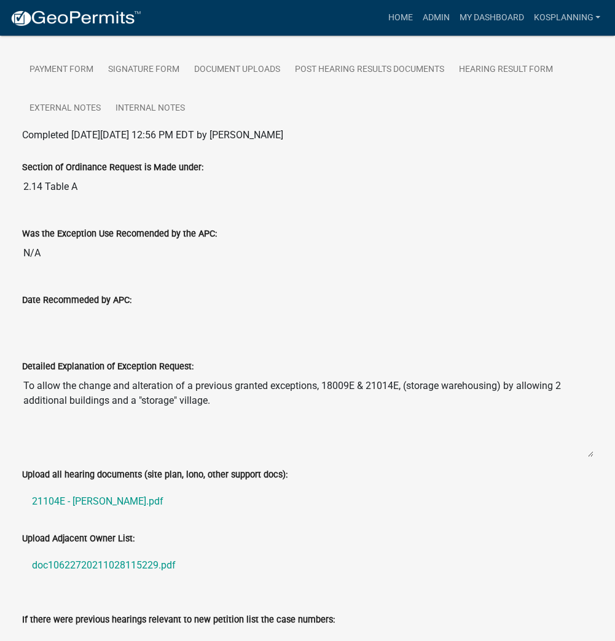
scroll to position [331, 0]
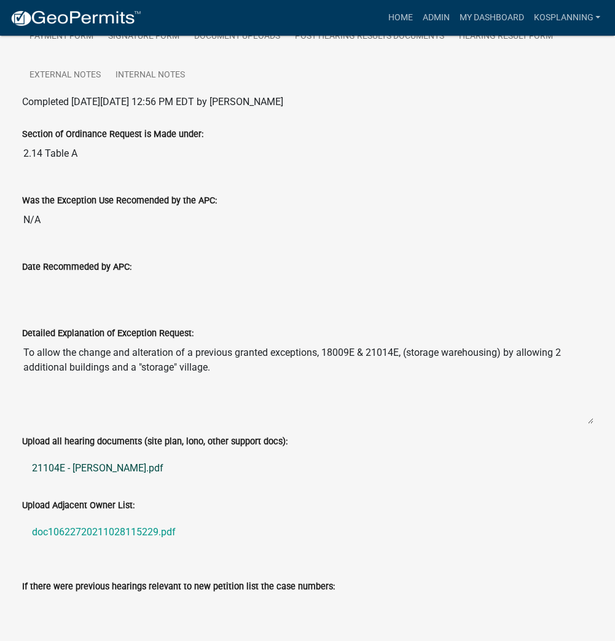
click at [62, 454] on link "21104E - Tranter.pdf" at bounding box center [308, 469] width 572 height 30
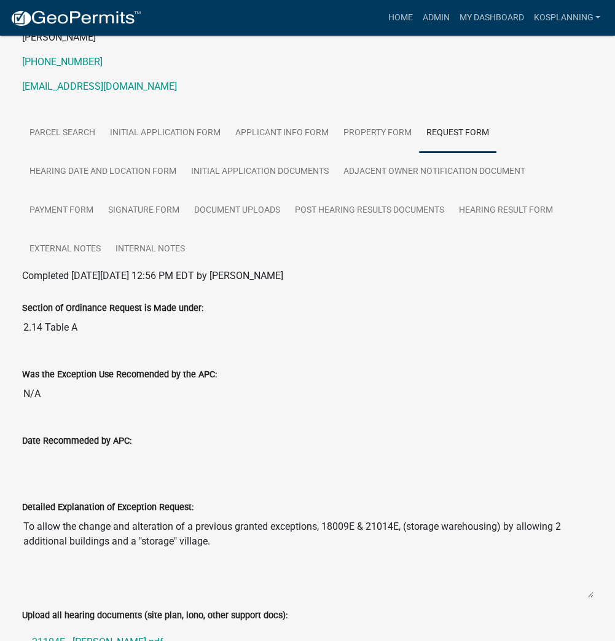
scroll to position [36, 0]
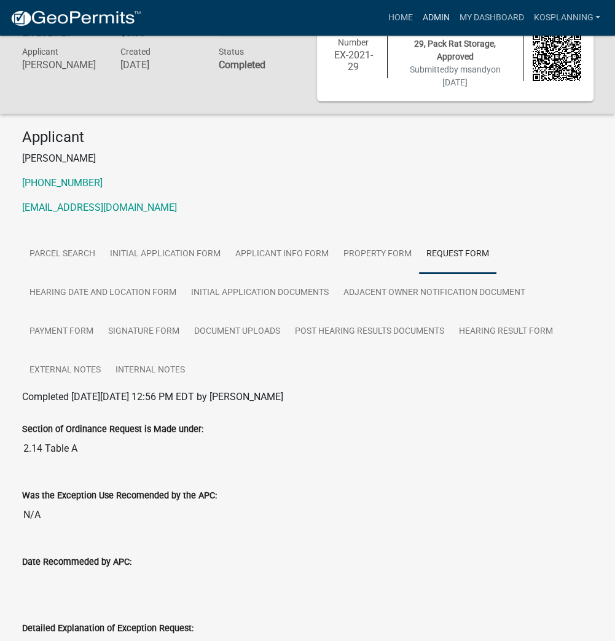
click at [438, 22] on link "Admin" at bounding box center [435, 17] width 37 height 23
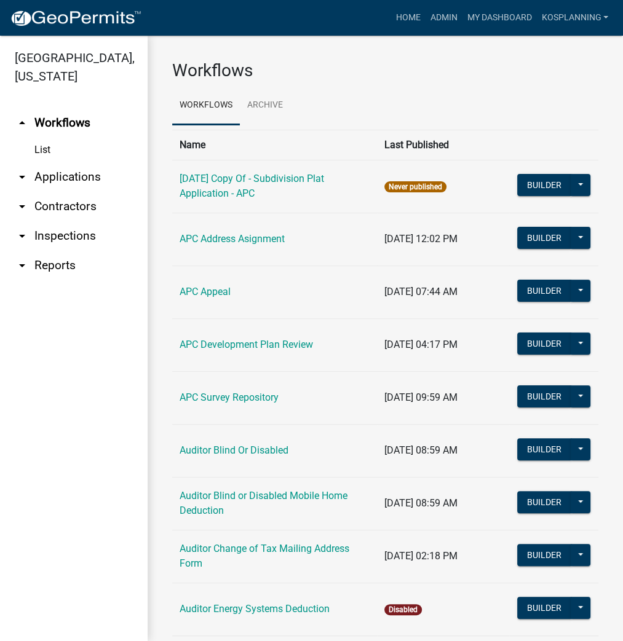
click at [48, 175] on link "arrow_drop_down Applications" at bounding box center [74, 177] width 148 height 30
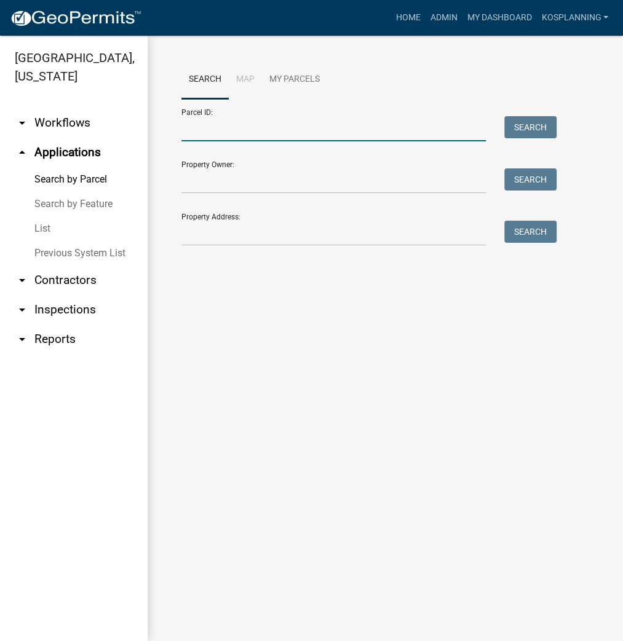
click at [258, 128] on input "Parcel ID:" at bounding box center [333, 128] width 304 height 25
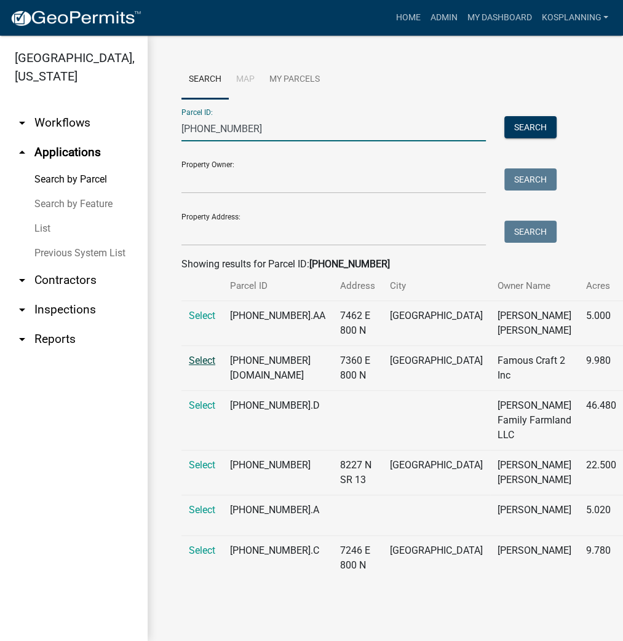
scroll to position [79, 0]
type input "007-135-003"
click at [204, 459] on span "Select" at bounding box center [202, 465] width 26 height 12
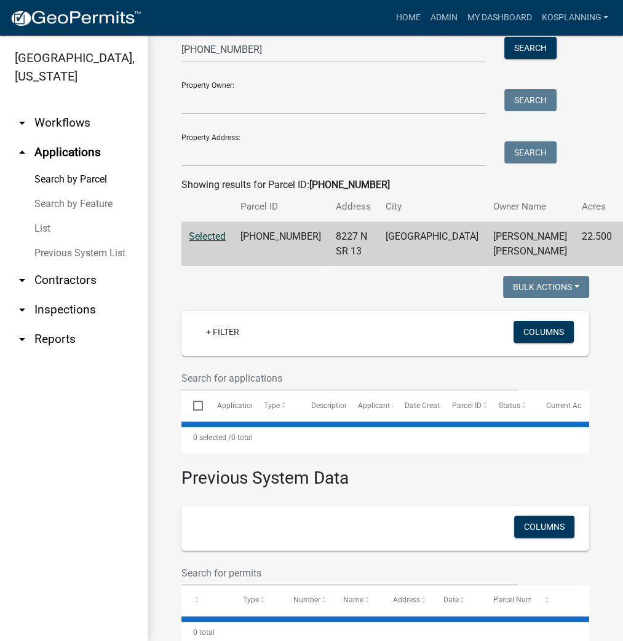
select select "3: 100"
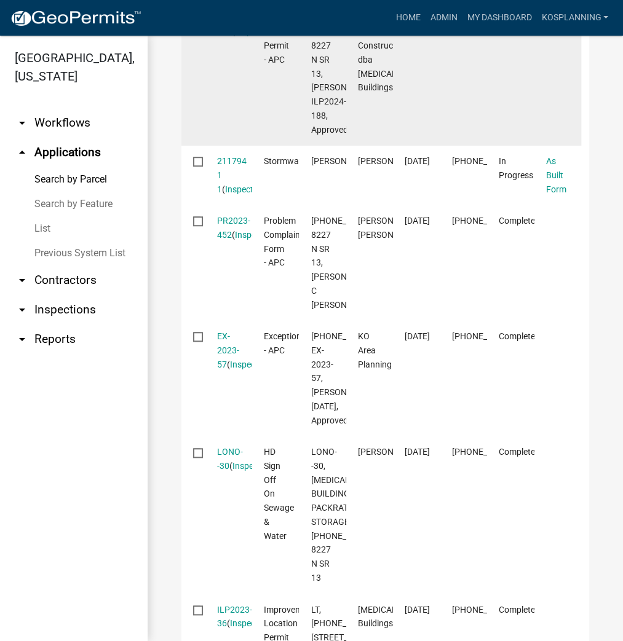
scroll to position [620, 0]
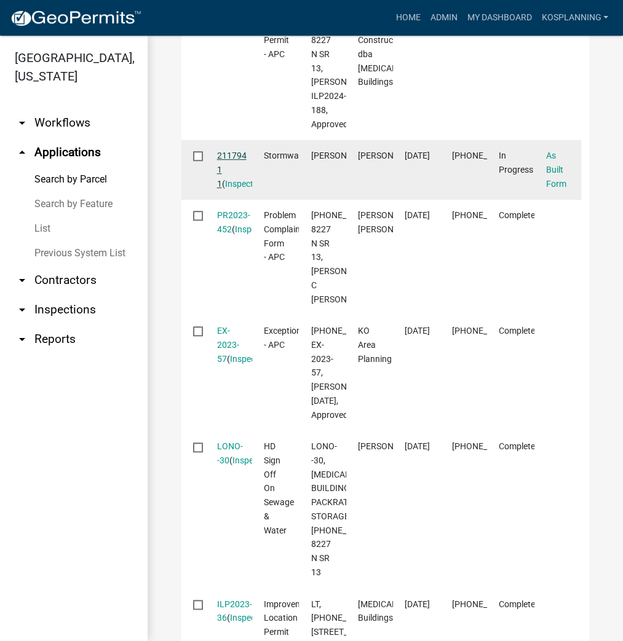
click at [227, 189] on link "211794 1 1" at bounding box center [232, 170] width 30 height 38
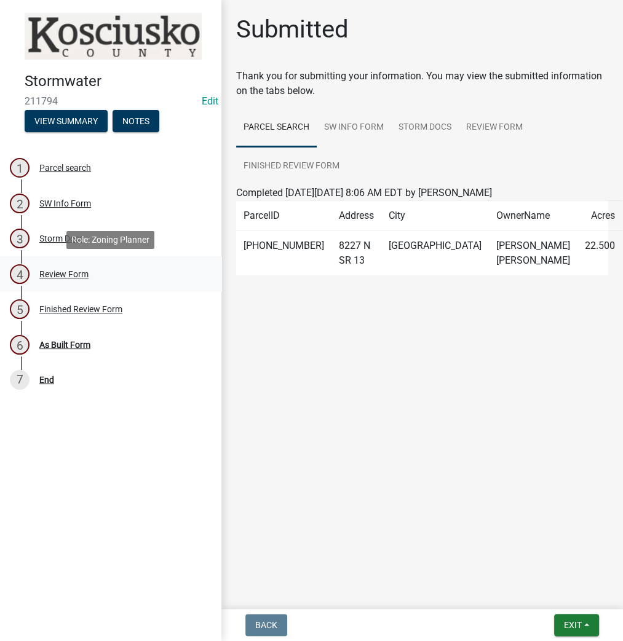
click at [60, 274] on div "Review Form" at bounding box center [63, 274] width 49 height 9
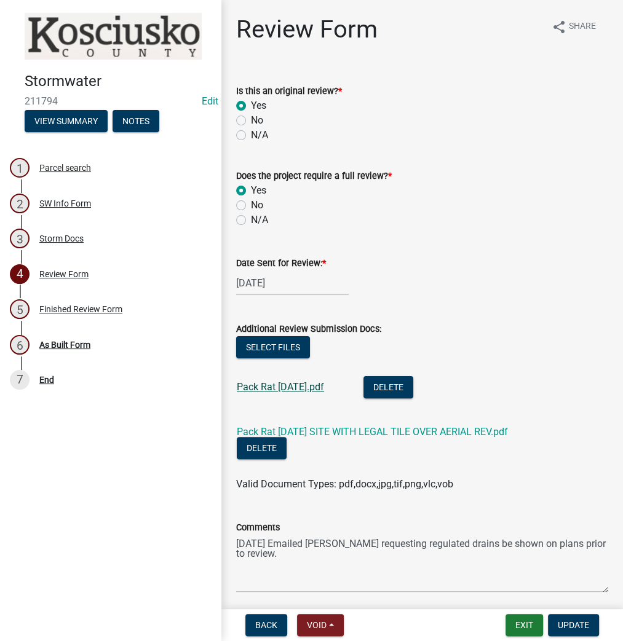
click at [288, 391] on link "Pack Rat 2 15 2024.pdf" at bounding box center [280, 387] width 87 height 12
click at [435, 433] on link "Pack Rat 2 15 2024 SITE WITH LEGAL TILE OVER AERIAL REV.pdf" at bounding box center [372, 432] width 271 height 12
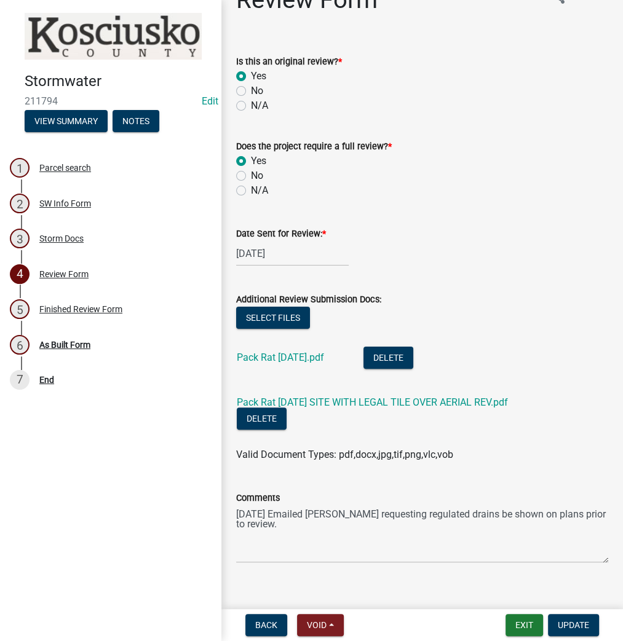
scroll to position [46, 0]
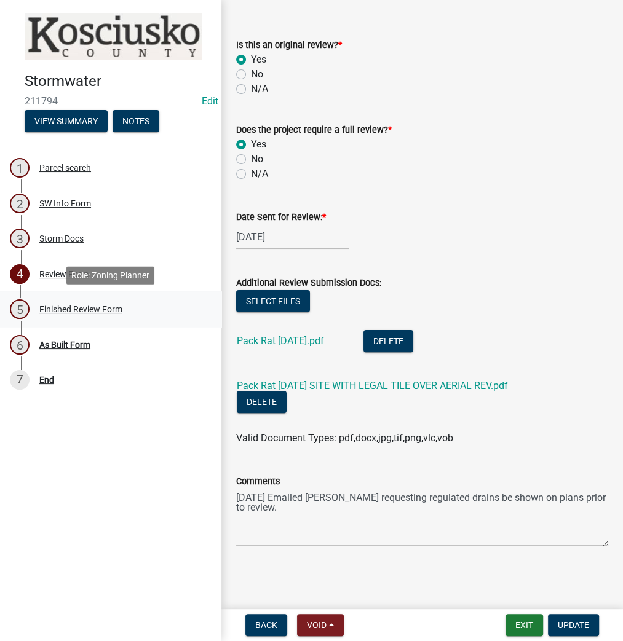
click at [86, 305] on div "Finished Review Form" at bounding box center [80, 309] width 83 height 9
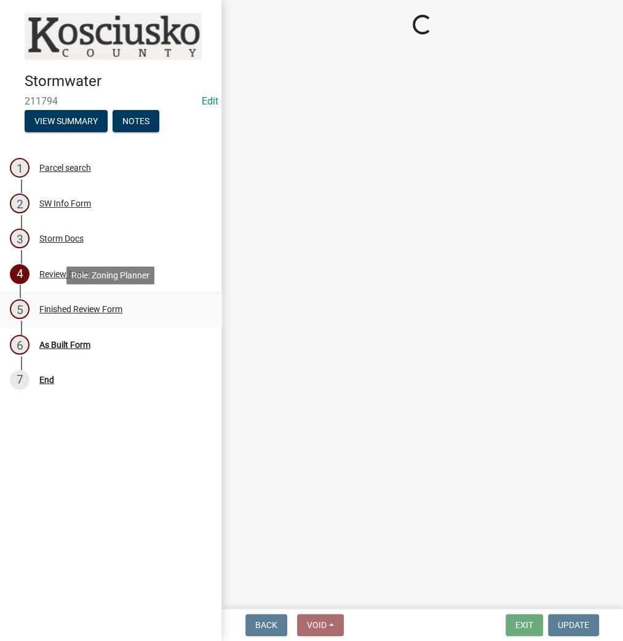
scroll to position [0, 0]
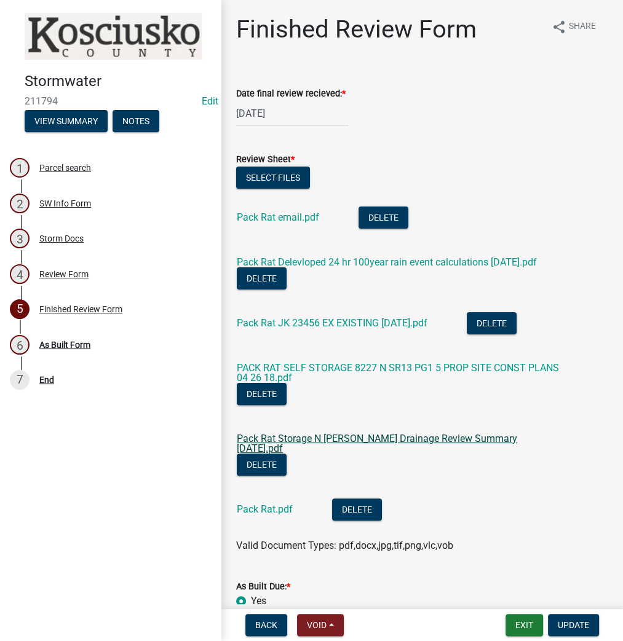
click at [414, 450] on link "Pack Rat Storage N Webster Drainage Review Summary 03 06 2024.pdf" at bounding box center [377, 444] width 280 height 22
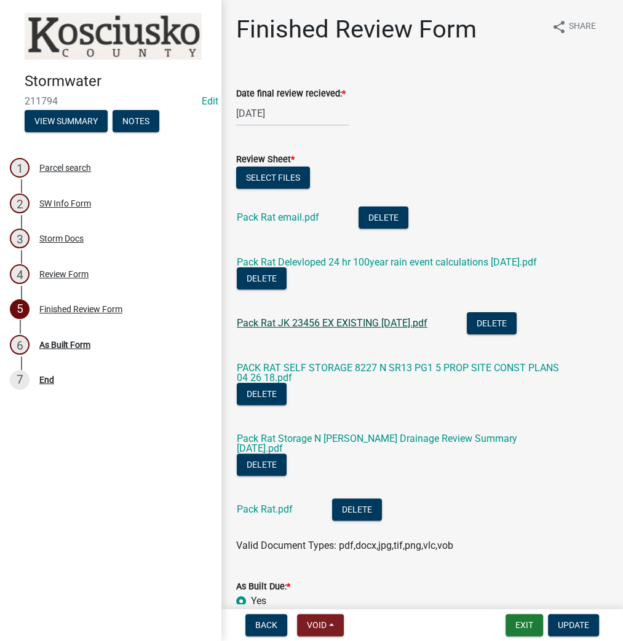
click at [320, 329] on link "Pack Rat JK 23456 EX EXISTING 3 1 2024.pdf" at bounding box center [332, 323] width 191 height 12
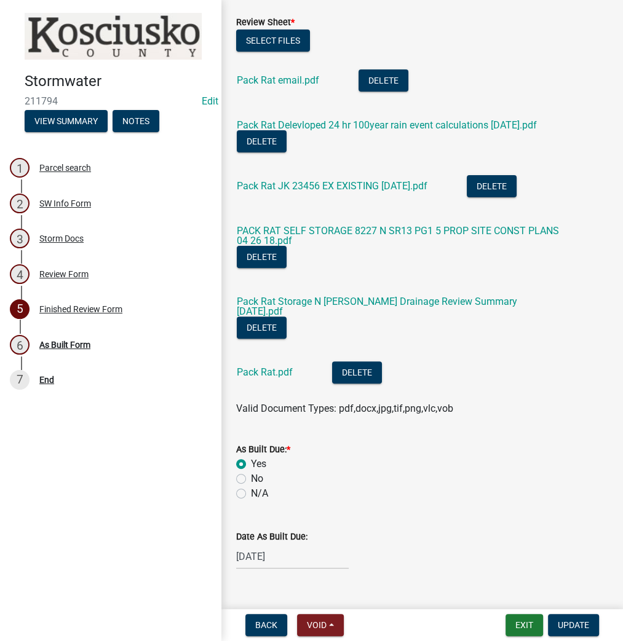
scroll to position [170, 0]
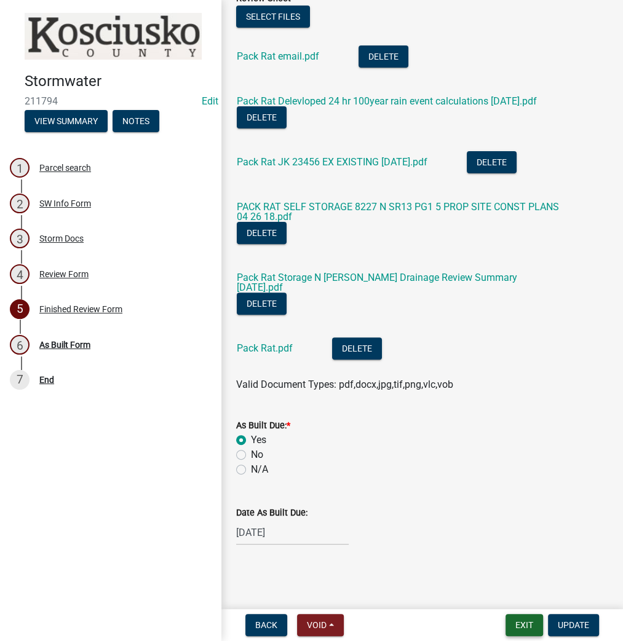
click at [526, 627] on button "Exit" at bounding box center [524, 625] width 38 height 22
